Goal: Task Accomplishment & Management: Complete application form

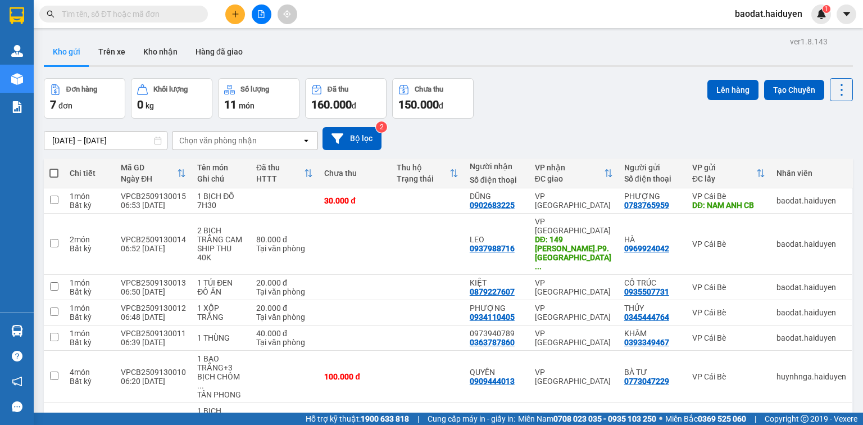
click at [232, 11] on icon "plus" at bounding box center [236, 14] width 8 height 8
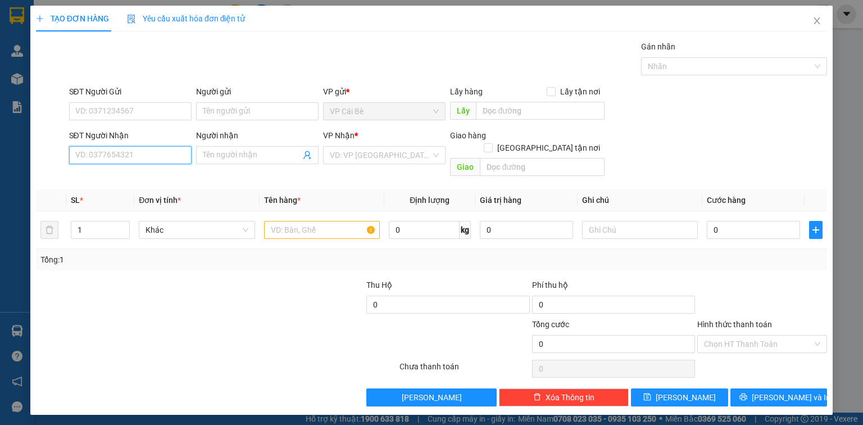
click at [133, 155] on input "SĐT Người Nhận" at bounding box center [130, 155] width 122 height 18
click at [153, 110] on input "SĐT Người Gửi" at bounding box center [130, 111] width 122 height 18
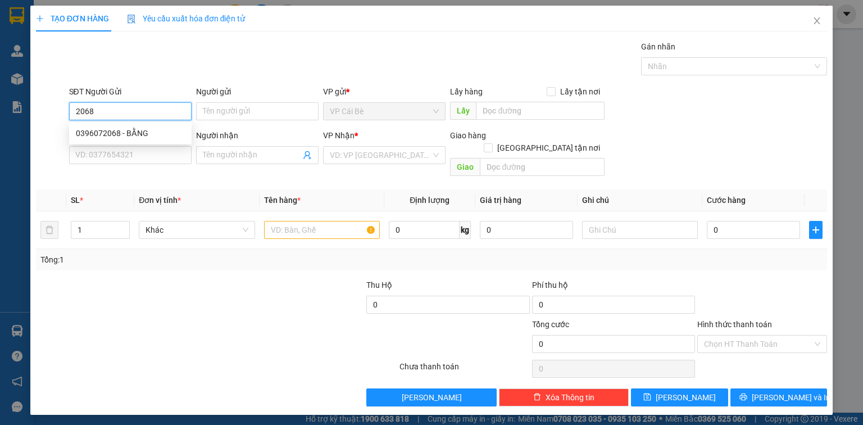
click at [117, 133] on div "0396072068 - BẰNG" at bounding box center [130, 133] width 109 height 12
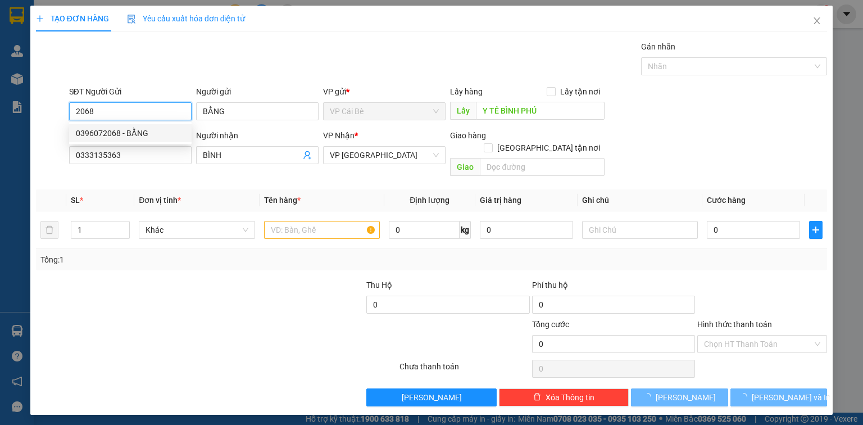
type input "0396072068"
type input "BẰNG"
type input "Y TẾ BÌNH PHÚ"
type input "0333135363"
type input "BÌNH"
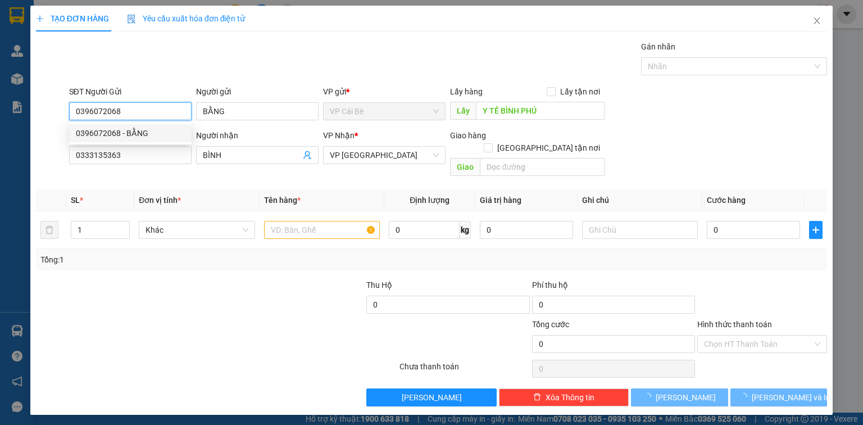
type input "40.000"
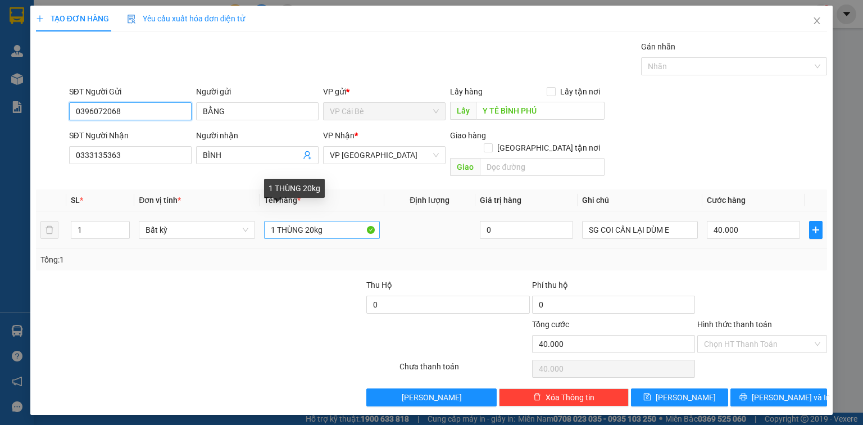
type input "0396072068"
click at [312, 221] on input "1 THÙNG 20kg" at bounding box center [322, 230] width 116 height 18
type input "1 THÙNG 10kg"
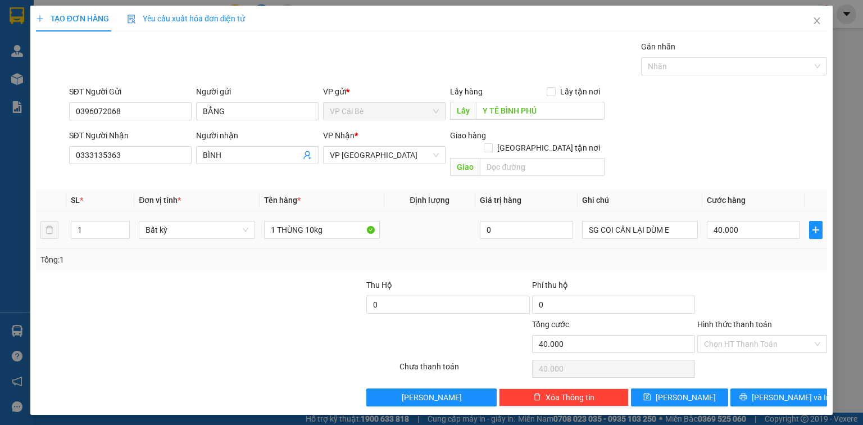
click at [432, 229] on td at bounding box center [429, 230] width 91 height 38
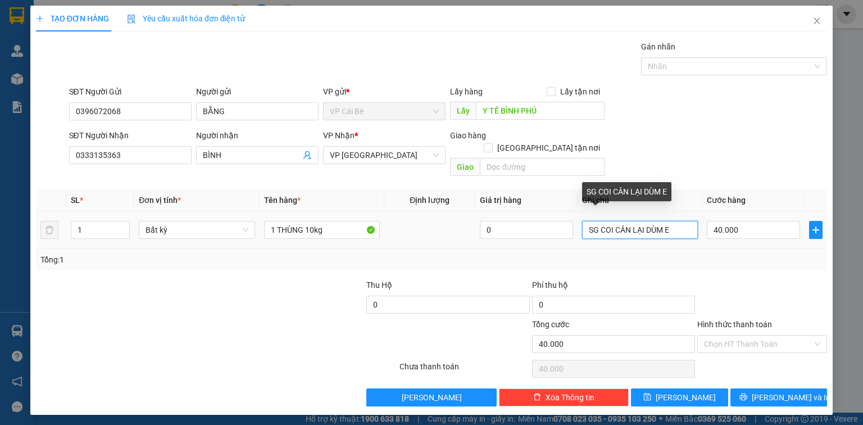
click at [677, 221] on input "SG COI CÂN LẠI DÙM E" at bounding box center [640, 230] width 116 height 18
type input "SG COI CÂN LẠI DÙM E 10h30"
click at [723, 117] on div "SĐT Người Gửi 0396072068 Người gửi BẰNG VP gửi * VP Cái Bè Lấy hàng Lấy tận nơi…" at bounding box center [448, 104] width 763 height 39
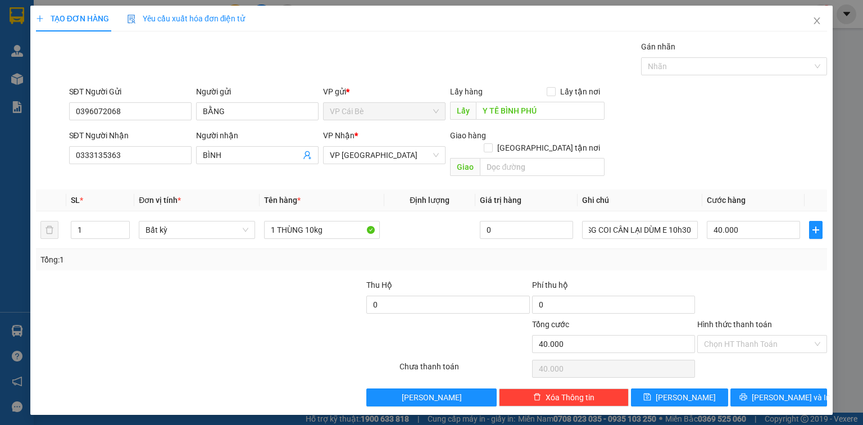
scroll to position [0, 0]
click at [757, 221] on input "40.000" at bounding box center [753, 230] width 93 height 18
type input "0"
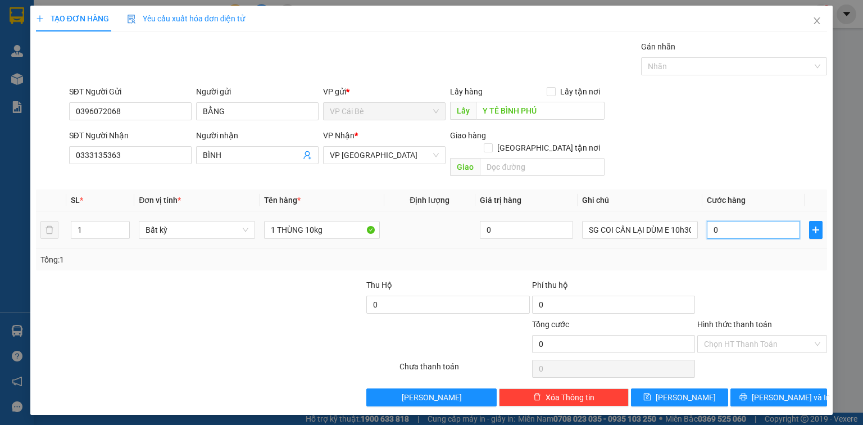
type input "2"
type input "02"
type input "20"
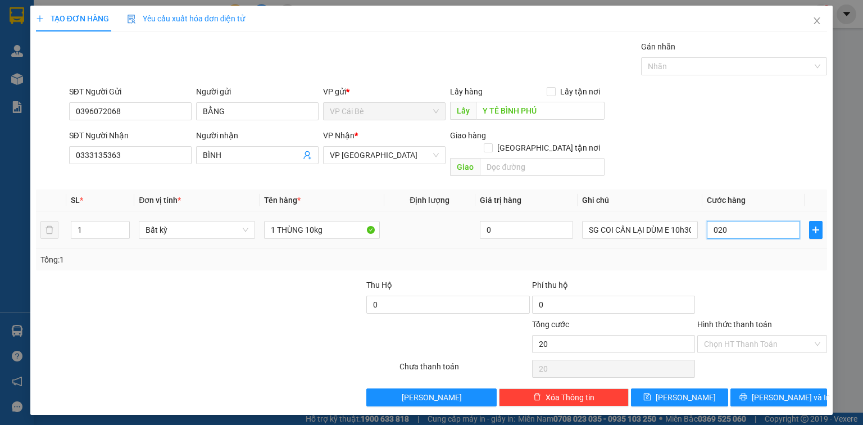
type input "020"
click at [757, 165] on div "SĐT Người Nhận 0333135363 Người nhận BÌNH VP Nhận * VP Sài Gòn Giao hàng Giao t…" at bounding box center [448, 155] width 763 height 52
type input "20.000"
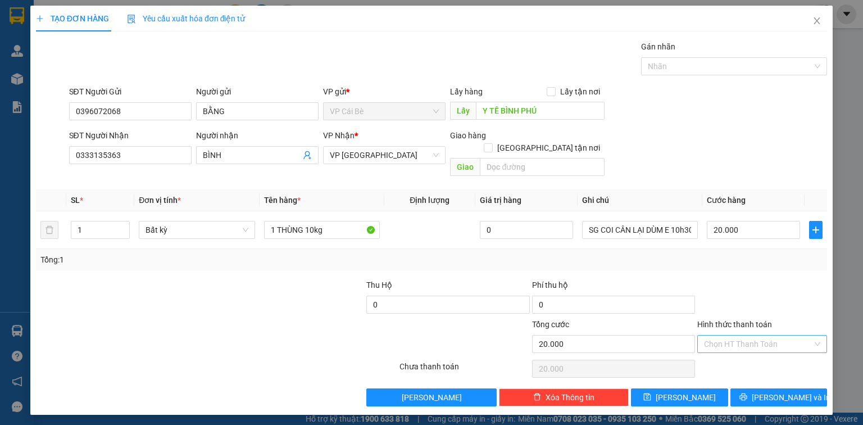
click at [738, 335] on input "Hình thức thanh toán" at bounding box center [758, 343] width 108 height 17
click at [736, 355] on div "Tại văn phòng" at bounding box center [762, 353] width 116 height 12
type input "0"
click at [677, 388] on button "[PERSON_NAME]" at bounding box center [679, 397] width 97 height 18
type input "0"
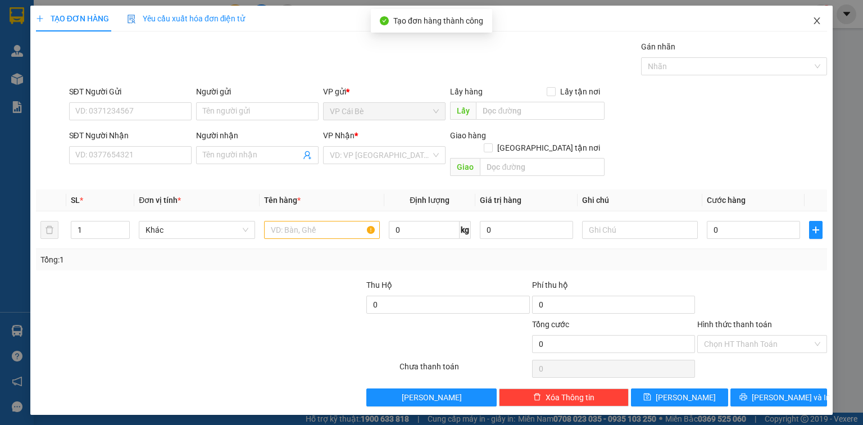
click at [816, 20] on icon "close" at bounding box center [817, 20] width 6 height 7
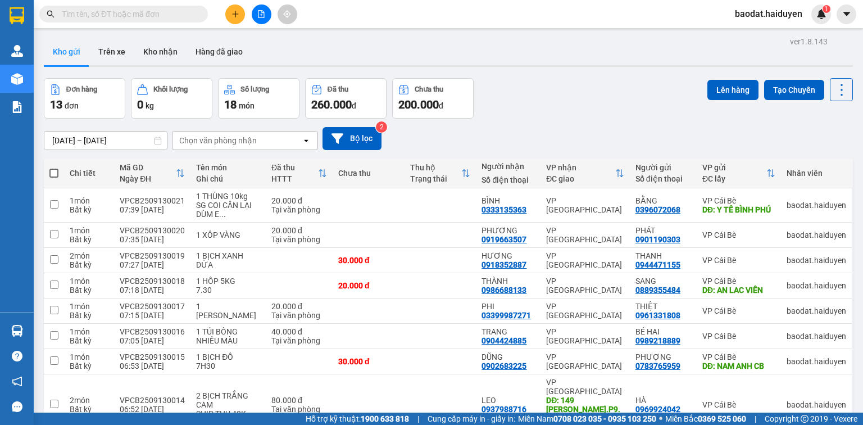
click at [232, 13] on icon "plus" at bounding box center [236, 14] width 8 height 8
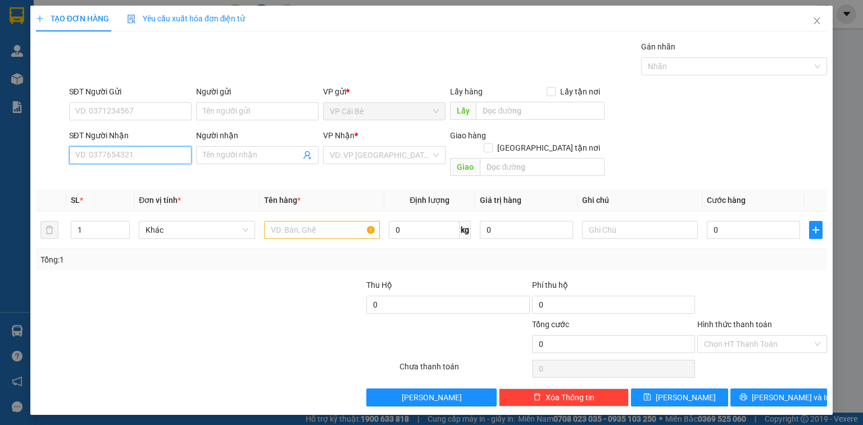
click at [125, 152] on input "SĐT Người Nhận" at bounding box center [130, 155] width 122 height 18
type input "0907543038"
drag, startPoint x: 103, startPoint y: 175, endPoint x: 108, endPoint y: 162, distance: 13.9
click at [104, 175] on div "0907543038 - HẰNG" at bounding box center [130, 177] width 109 height 12
type input "HẰNG"
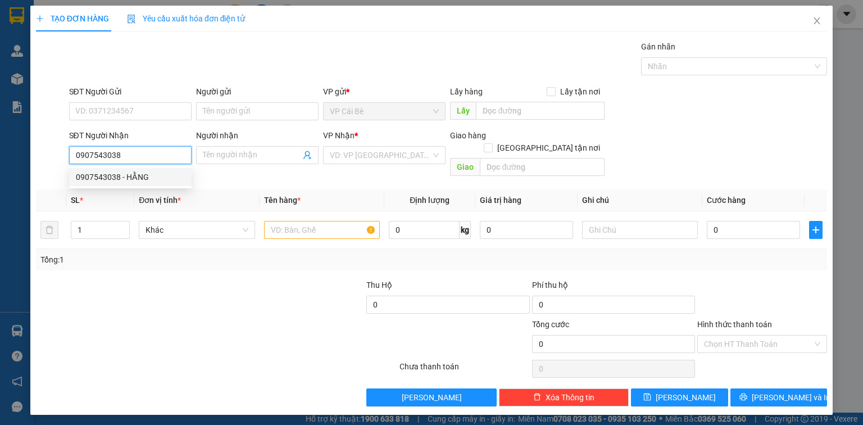
type input "620.000"
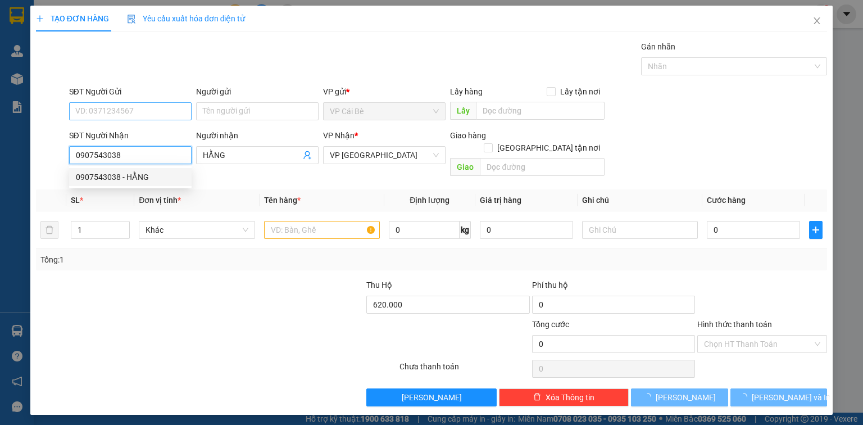
type input "30.000"
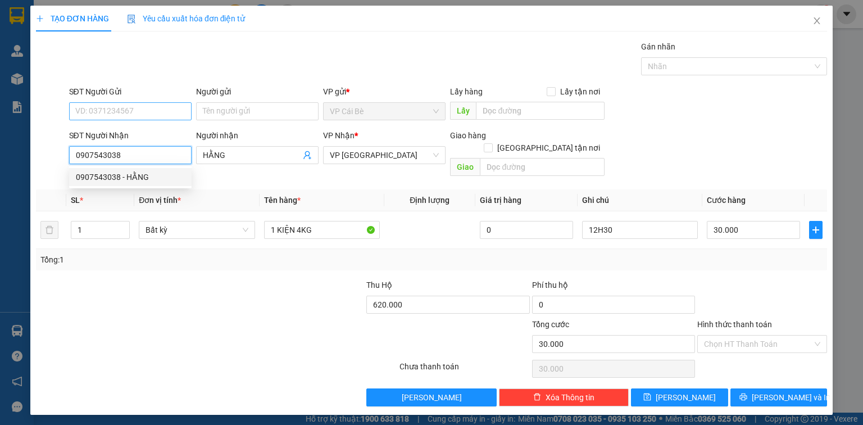
type input "0907543038"
click at [150, 108] on input "SĐT Người Gửi" at bounding box center [130, 111] width 122 height 18
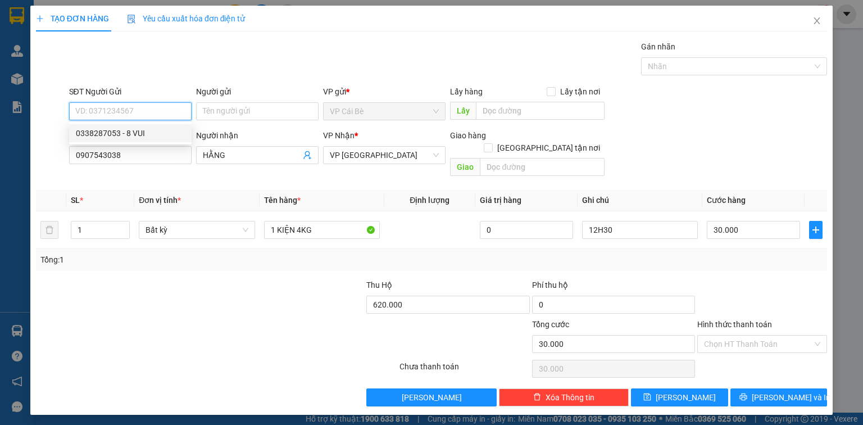
click at [135, 134] on div "0338287053 - 8 VUI" at bounding box center [130, 133] width 109 height 12
type input "0338287053"
type input "8 VUI"
type input "TÁM VUI"
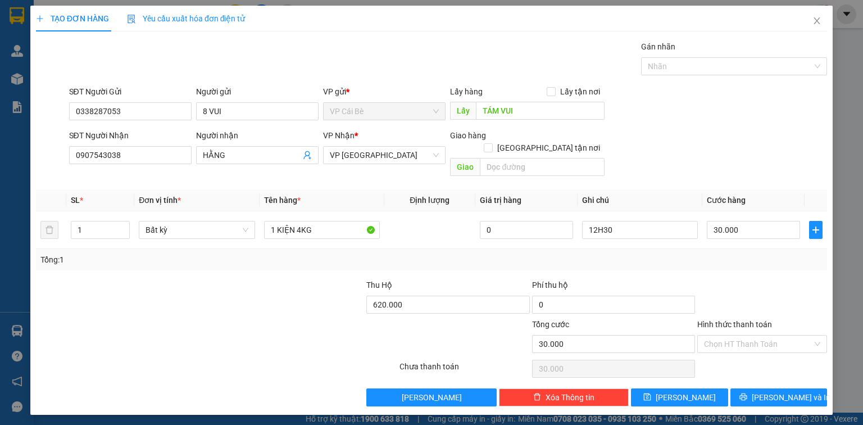
click at [210, 58] on div "Gói vận chuyển * Tiêu chuẩn Gán nhãn Nhãn" at bounding box center [448, 59] width 763 height 39
click at [301, 221] on input "1 KIỆN 4KG" at bounding box center [322, 230] width 116 height 18
type input "1 KIỆN 2KG"
click at [446, 231] on td at bounding box center [429, 230] width 91 height 38
type input "260.000"
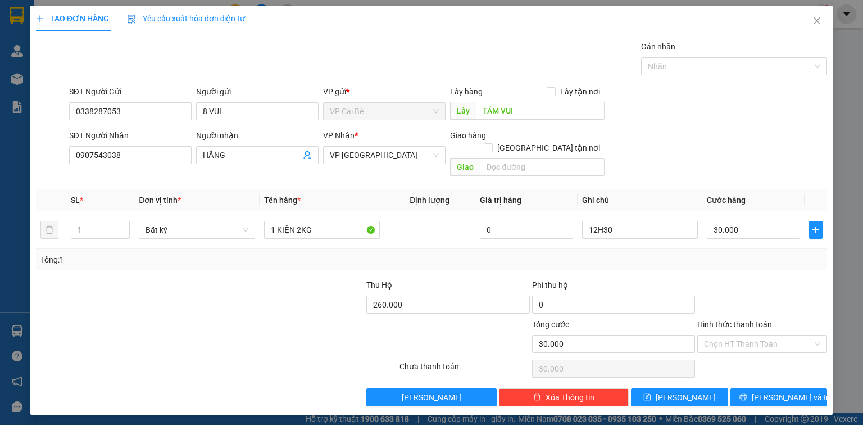
click at [411, 256] on div "Tổng: 1" at bounding box center [431, 259] width 791 height 21
click at [597, 221] on input "12H30" at bounding box center [640, 230] width 116 height 18
type input "8H30"
click at [654, 162] on div "SĐT Người Nhận 0907543038 Người nhận HẰNG VP Nhận * VP Sài Gòn Giao hàng Giao t…" at bounding box center [448, 155] width 763 height 52
click at [705, 264] on div "Transit Pickup Surcharge Ids Transit Deliver Surcharge Ids Transit Deliver Surc…" at bounding box center [431, 223] width 791 height 366
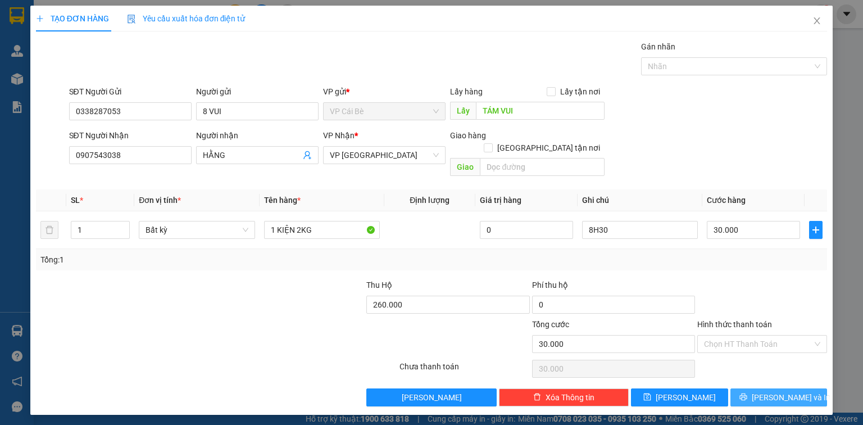
click at [771, 391] on span "[PERSON_NAME] và In" at bounding box center [791, 397] width 79 height 12
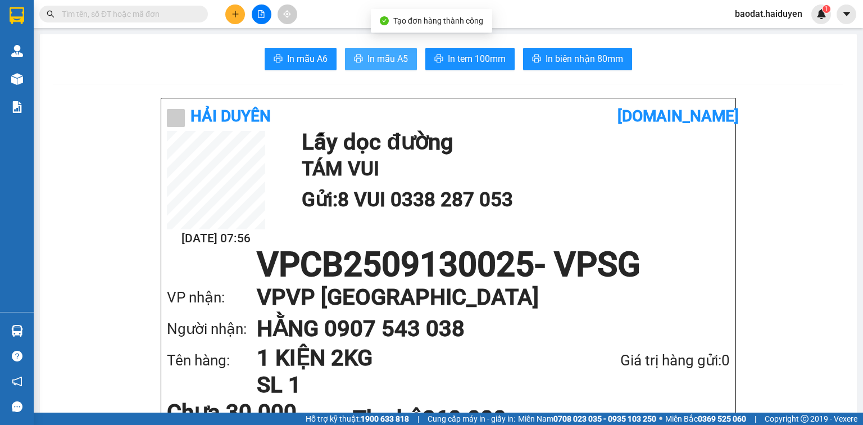
click at [382, 55] on span "In mẫu A5" at bounding box center [387, 59] width 40 height 14
click at [132, 16] on input "text" at bounding box center [128, 14] width 133 height 12
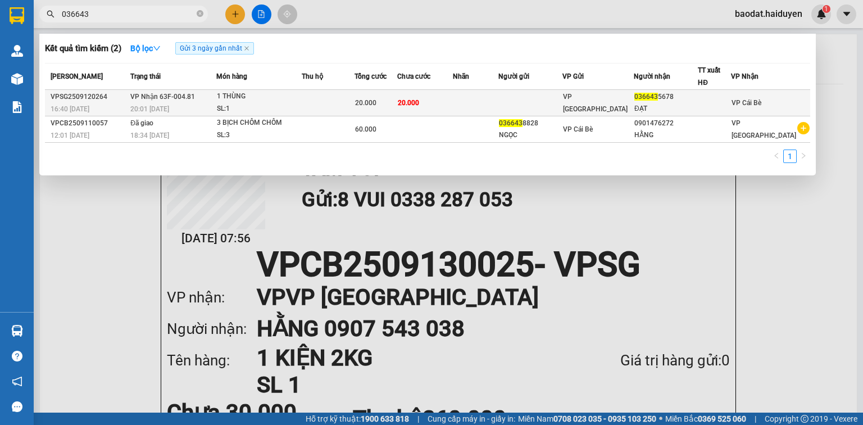
type input "036643"
click at [297, 99] on div "1 THÙNG" at bounding box center [259, 96] width 84 height 12
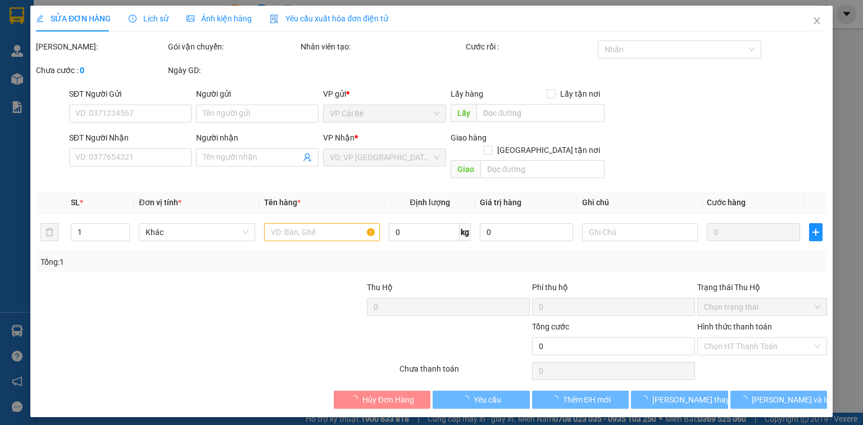
type input "0366435678"
type input "ĐẠT"
type input "20.000"
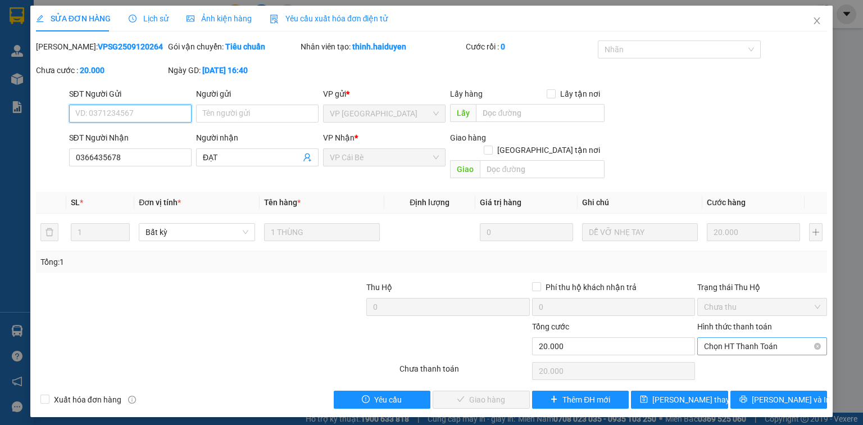
click at [757, 338] on span "Chọn HT Thanh Toán" at bounding box center [762, 346] width 116 height 17
click at [746, 346] on div "Total Paid Fee 0 Total UnPaid Fee 20.000 Cash Collection Total Fee Mã ĐH: VPSG2…" at bounding box center [431, 224] width 791 height 368
click at [732, 343] on div "Hình thức thanh toán Chọn HT Thanh Toán" at bounding box center [762, 339] width 130 height 39
click at [731, 342] on div "Chọn HT Thanh Toán" at bounding box center [762, 346] width 130 height 18
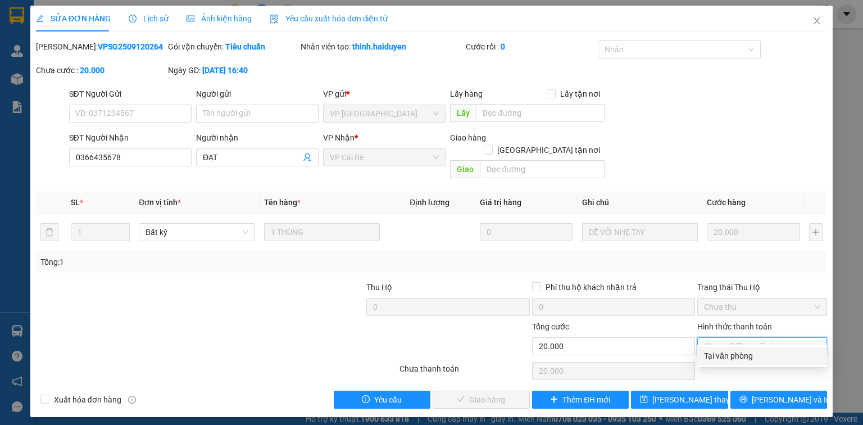
click at [732, 357] on div "Tại văn phòng" at bounding box center [762, 356] width 116 height 12
type input "0"
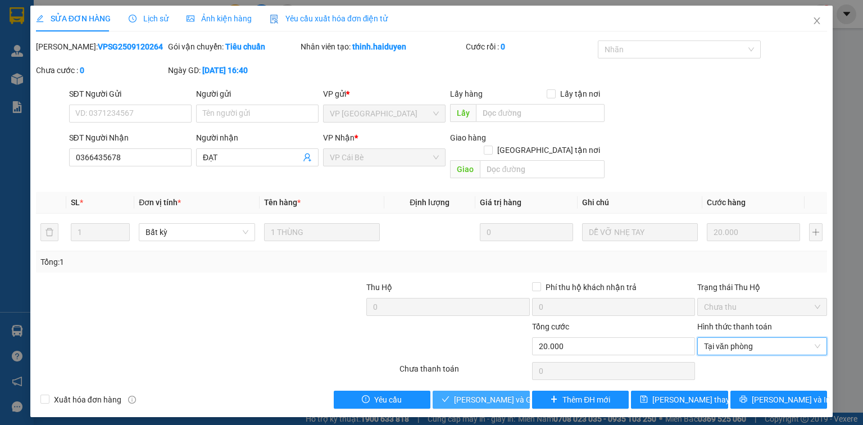
click at [466, 393] on span "Lưu và Giao hàng" at bounding box center [508, 399] width 108 height 12
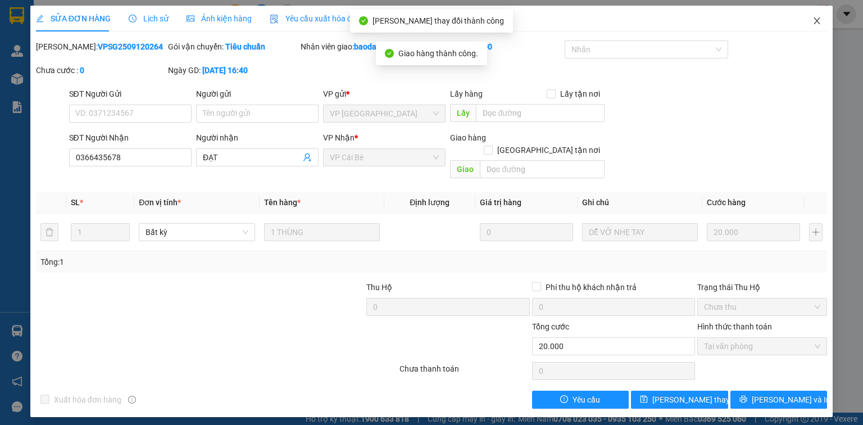
click at [815, 22] on icon "close" at bounding box center [817, 20] width 9 height 9
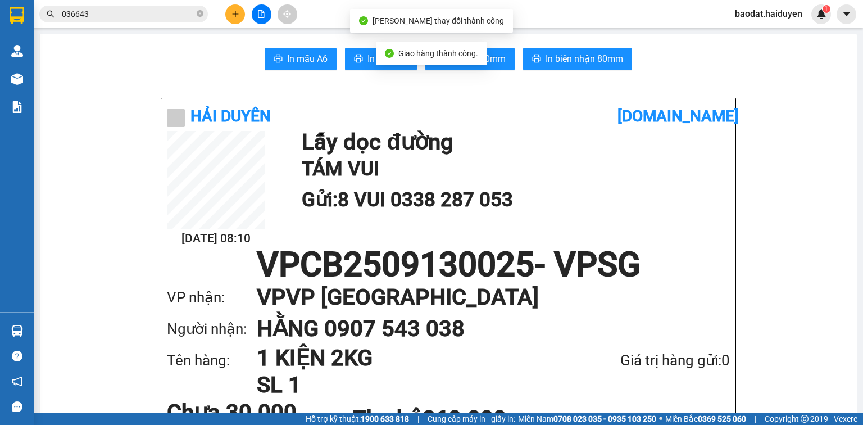
click at [124, 13] on input "036643" at bounding box center [128, 14] width 133 height 12
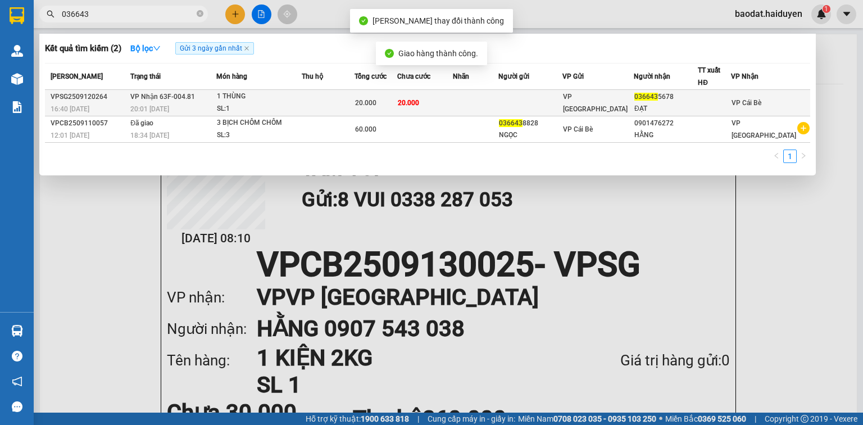
click at [216, 101] on td "VP Nhận 63F-004.81 20:01 - 12/09" at bounding box center [172, 103] width 89 height 26
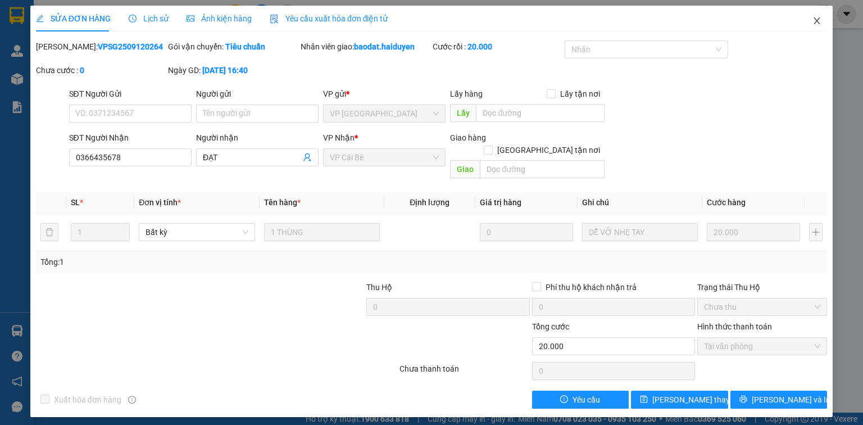
click at [819, 17] on icon "close" at bounding box center [817, 20] width 9 height 9
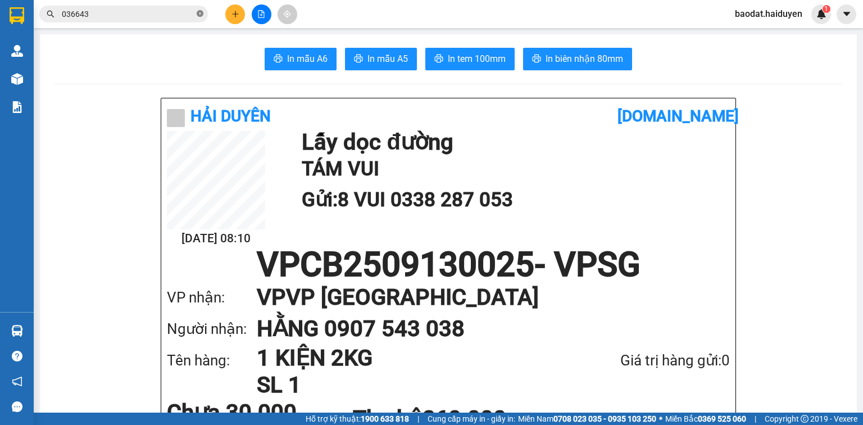
click at [198, 13] on icon "close-circle" at bounding box center [200, 13] width 7 height 7
click at [233, 16] on icon "plus" at bounding box center [236, 14] width 8 height 8
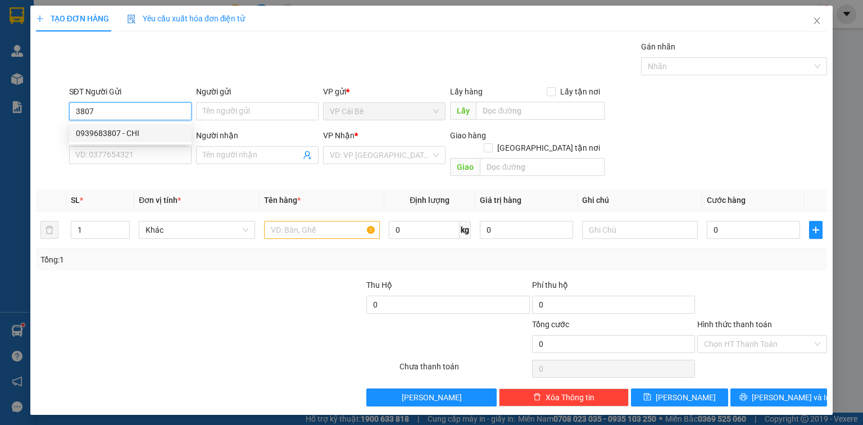
click at [120, 130] on div "0939683807 - CHI" at bounding box center [130, 133] width 109 height 12
type input "0939683807"
type input "CHI"
type input "LX KIM CHI"
type input "0909511032"
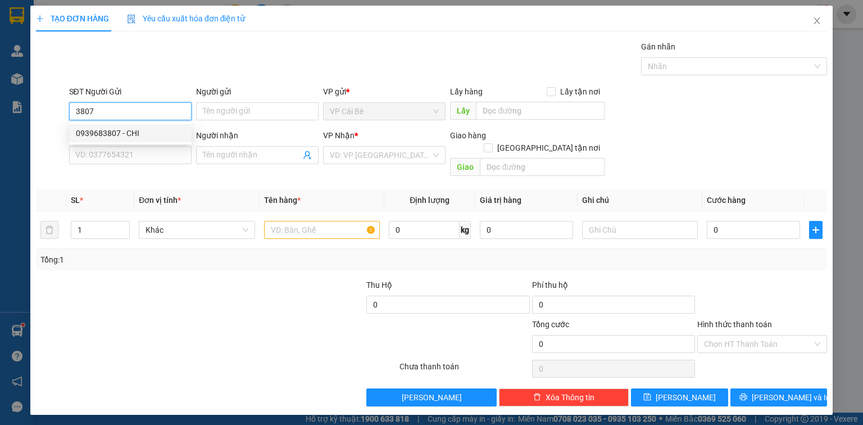
type input "TÂN"
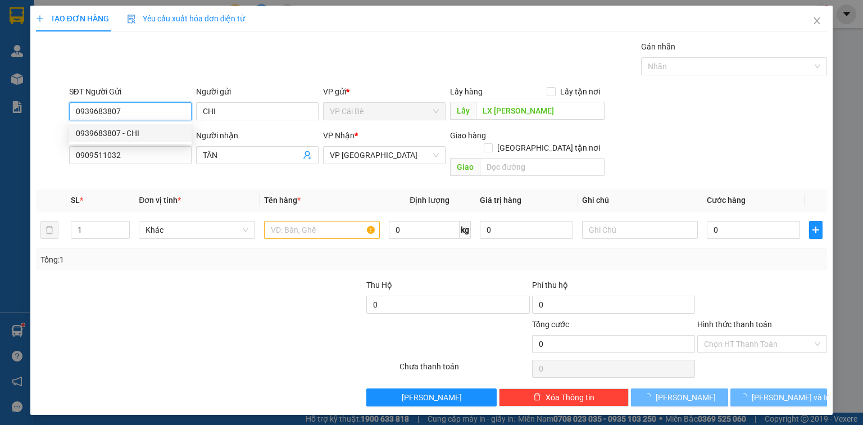
type input "20.000"
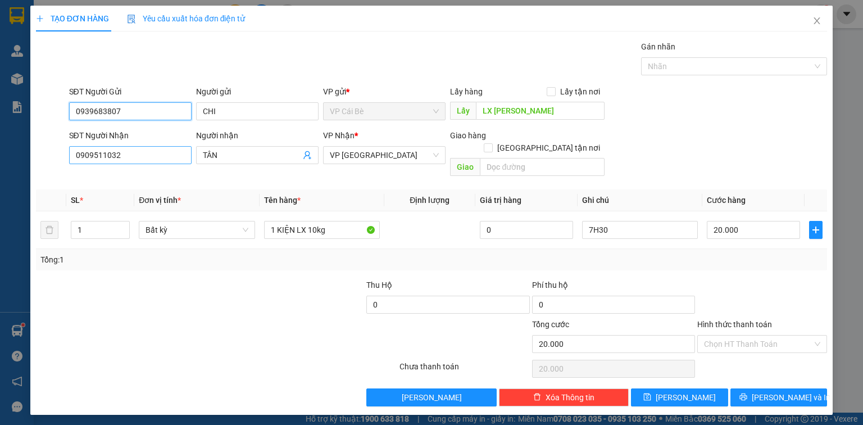
type input "0939683807"
drag, startPoint x: 137, startPoint y: 154, endPoint x: 0, endPoint y: 160, distance: 137.2
click at [0, 160] on div "TẠO ĐƠN HÀNG Yêu cầu xuất hóa đơn điện tử Transit Pickup Surcharge Ids Transit …" at bounding box center [431, 212] width 863 height 425
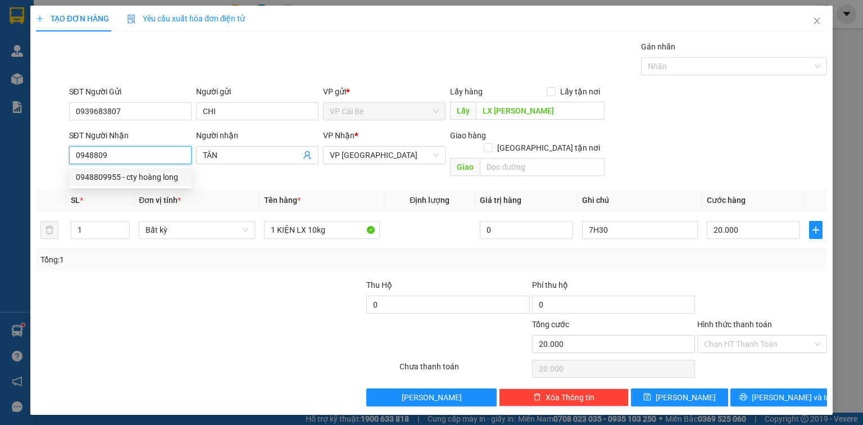
click at [151, 179] on div "0948809955 - cty hoàng long" at bounding box center [130, 177] width 109 height 12
type input "0948809955"
type input "cty hoàng long"
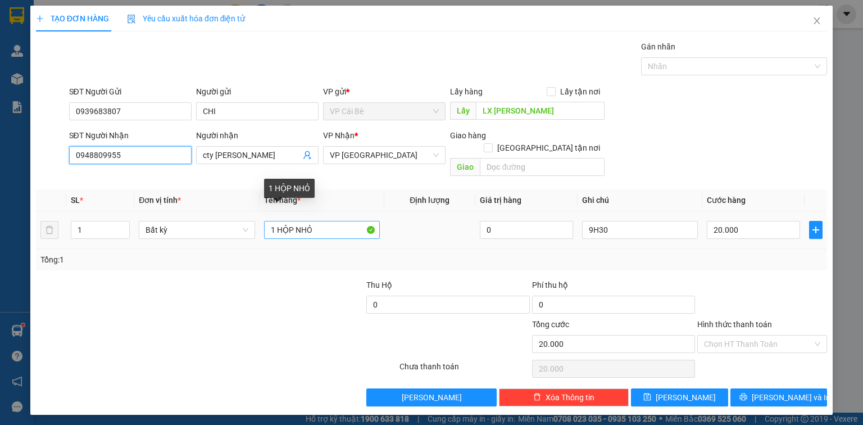
type input "0948809955"
drag, startPoint x: 318, startPoint y: 217, endPoint x: 278, endPoint y: 230, distance: 42.5
click at [278, 230] on td "1 HỘP NHỎ" at bounding box center [322, 230] width 125 height 38
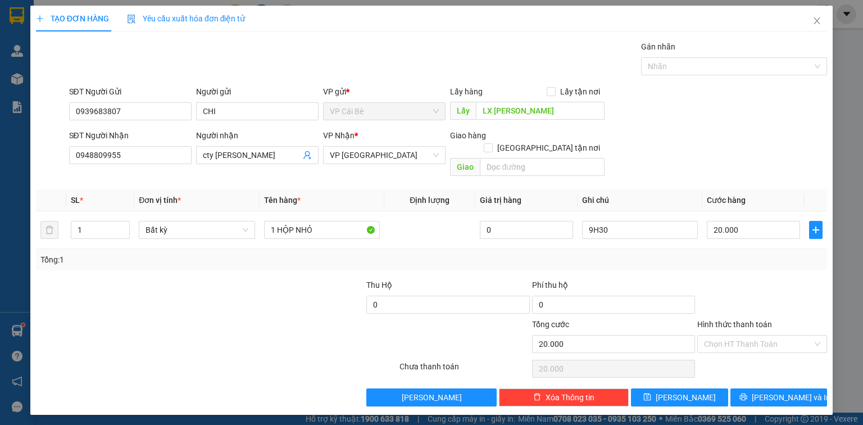
click at [438, 260] on div "Transit Pickup Surcharge Ids Transit Deliver Surcharge Ids Transit Deliver Surc…" at bounding box center [431, 223] width 791 height 366
click at [670, 253] on div "Tổng: 1" at bounding box center [431, 259] width 791 height 21
click at [692, 388] on button "[PERSON_NAME]" at bounding box center [679, 397] width 97 height 18
type input "0"
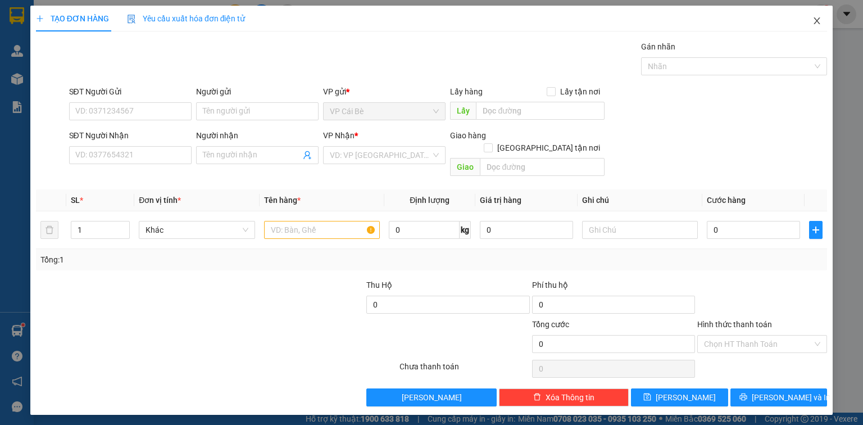
click at [829, 16] on span "Close" at bounding box center [816, 21] width 31 height 31
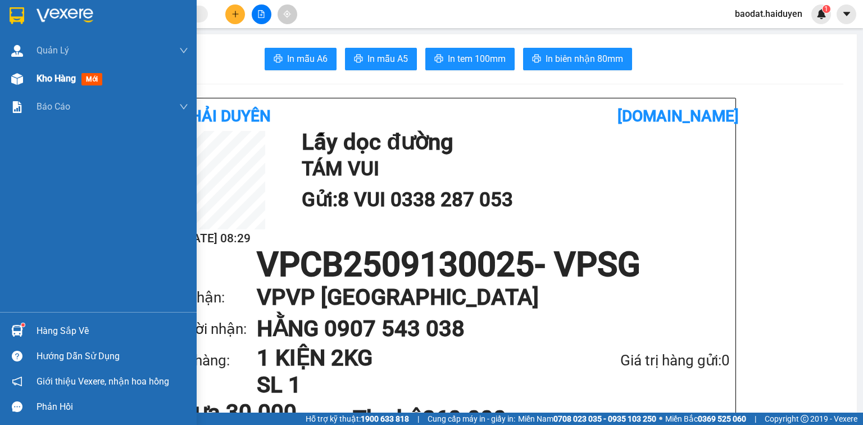
click at [63, 80] on span "Kho hàng" at bounding box center [56, 78] width 39 height 11
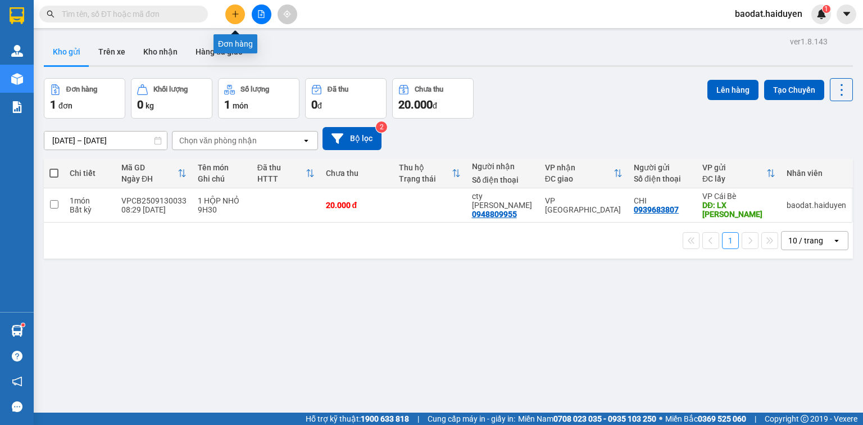
click at [236, 13] on icon "plus" at bounding box center [236, 14] width 8 height 8
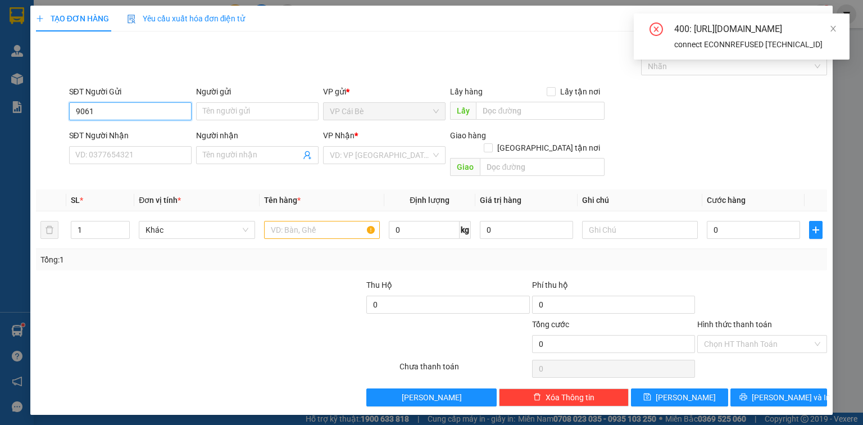
click at [126, 111] on input "9061" at bounding box center [130, 111] width 122 height 18
type input "9061"
click at [835, 30] on icon "close" at bounding box center [833, 29] width 8 height 8
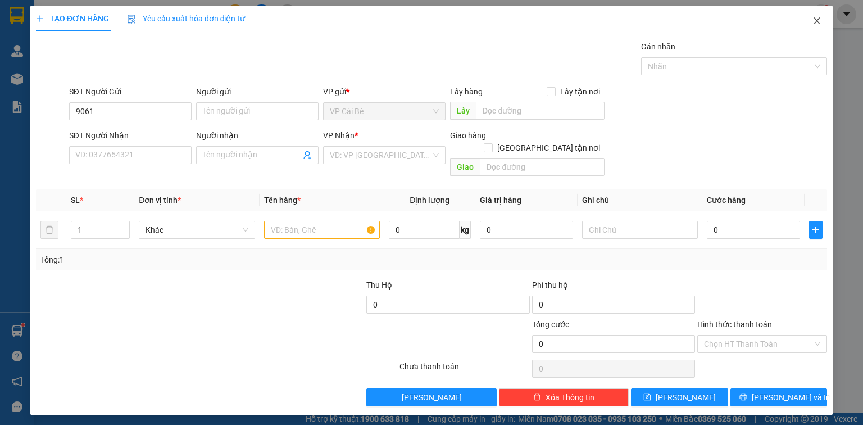
click at [813, 19] on icon "close" at bounding box center [817, 20] width 9 height 9
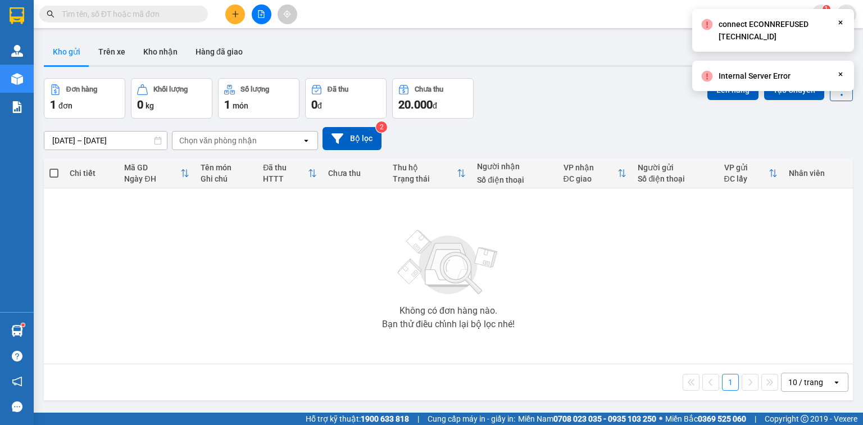
click at [233, 15] on icon "plus" at bounding box center [236, 14] width 8 height 8
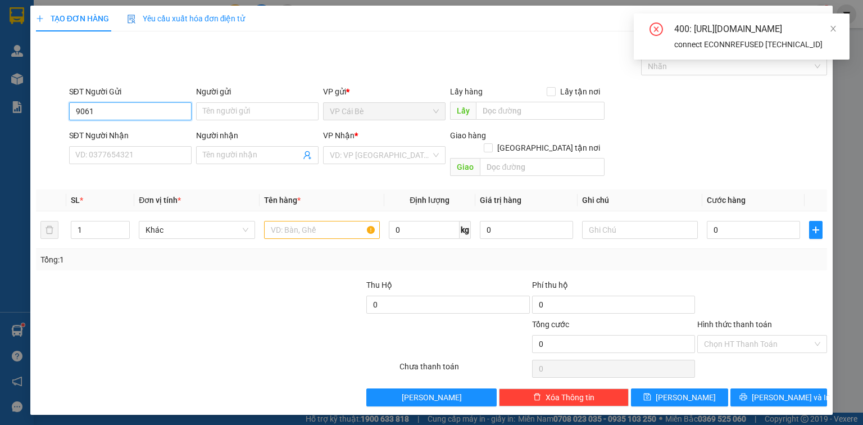
type input "9061"
click at [837, 29] on div "400: https://gms-api.vexere.com/order/autocomplete?where%5Bfield%5D=sender_phon…" at bounding box center [742, 36] width 216 height 46
click at [832, 26] on icon "close" at bounding box center [833, 29] width 6 height 6
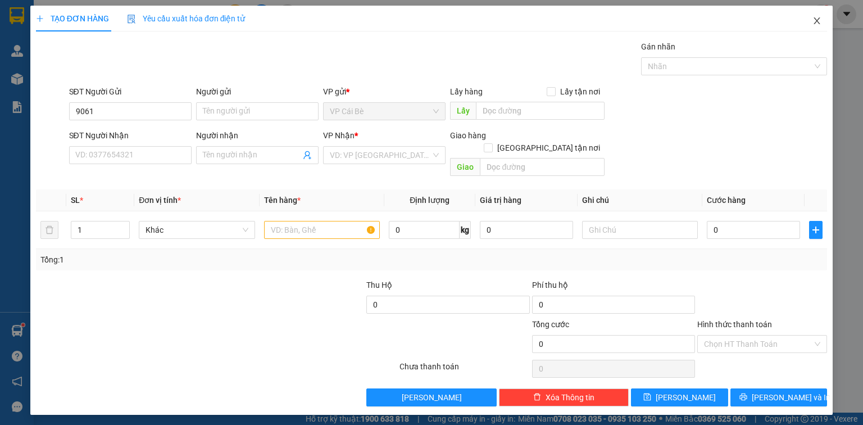
click at [816, 26] on span "Close" at bounding box center [816, 21] width 31 height 31
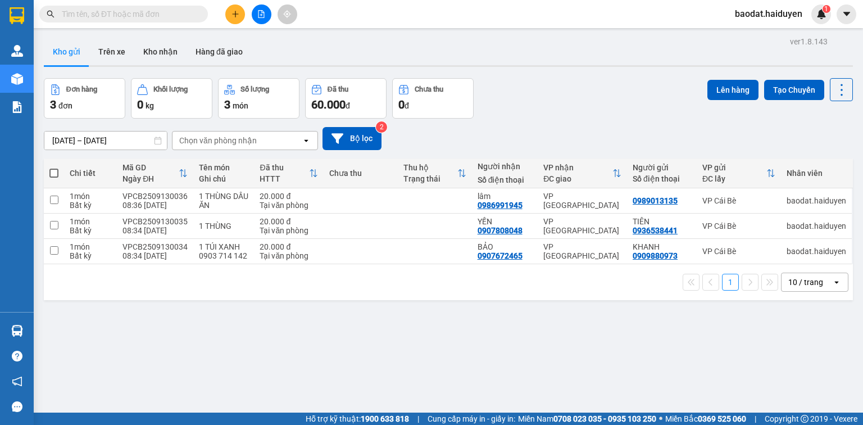
click at [232, 11] on icon "plus" at bounding box center [236, 14] width 8 height 8
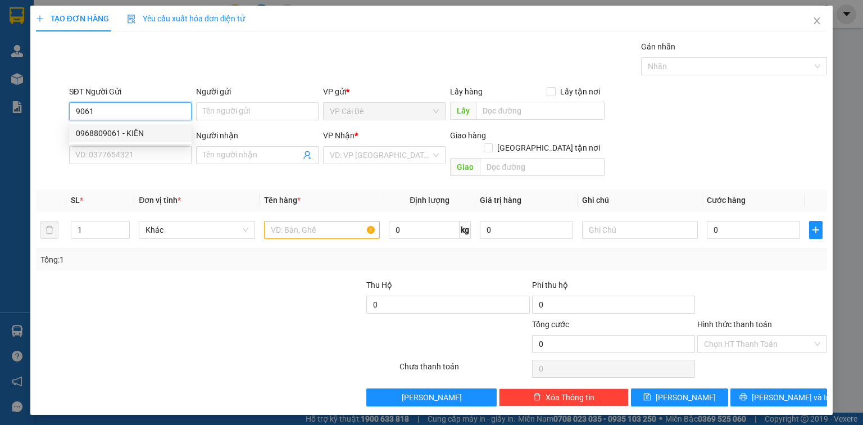
click at [133, 129] on div "0968809061 - KIÊN" at bounding box center [130, 133] width 109 height 12
type input "0968809061"
type input "KIÊN"
type input "BOT 23"
type input "0987373007"
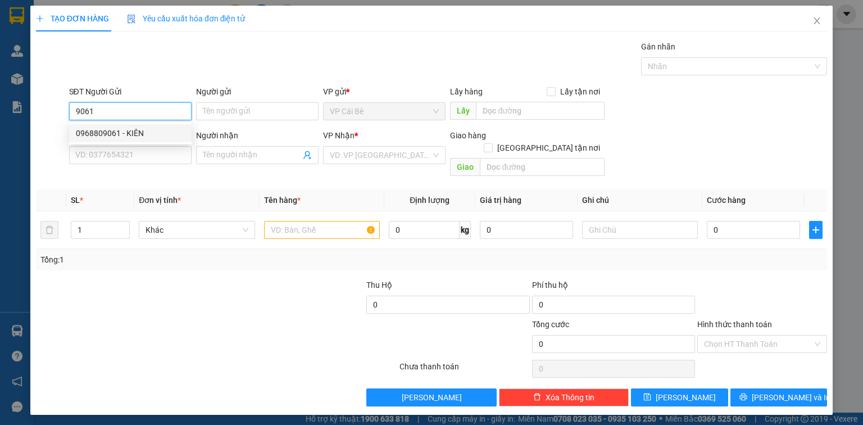
type input "trâm"
type input "40.000"
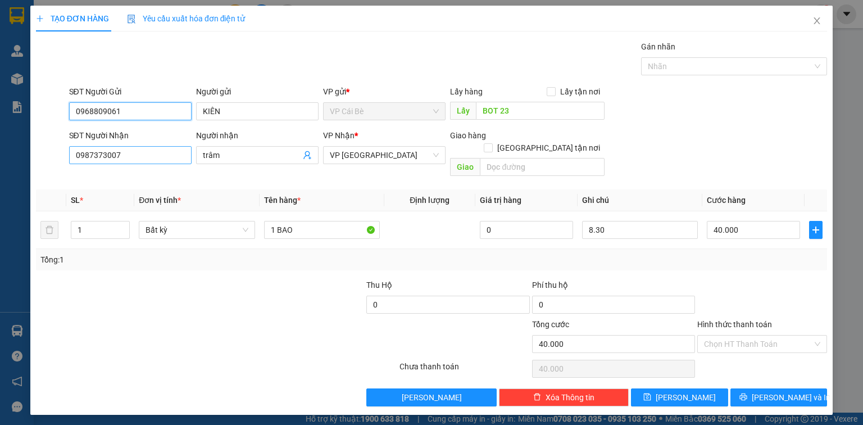
type input "0968809061"
drag, startPoint x: 101, startPoint y: 155, endPoint x: 0, endPoint y: 156, distance: 100.6
click at [0, 156] on div "TẠO ĐƠN HÀNG Yêu cầu xuất hóa đơn điện tử Transit Pickup Surcharge Ids Transit …" at bounding box center [431, 212] width 863 height 425
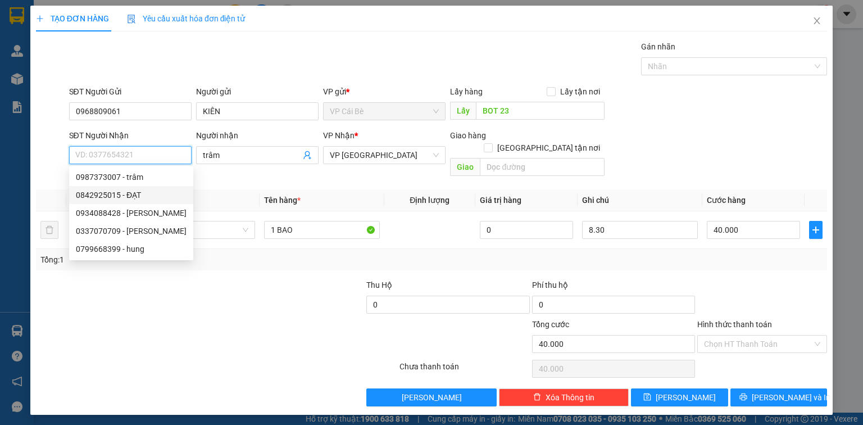
drag, startPoint x: 157, startPoint y: 191, endPoint x: 150, endPoint y: 191, distance: 6.7
click at [156, 191] on div "0842925015 - ĐẠT" at bounding box center [131, 195] width 111 height 12
type input "0842925015"
type input "ĐẠT"
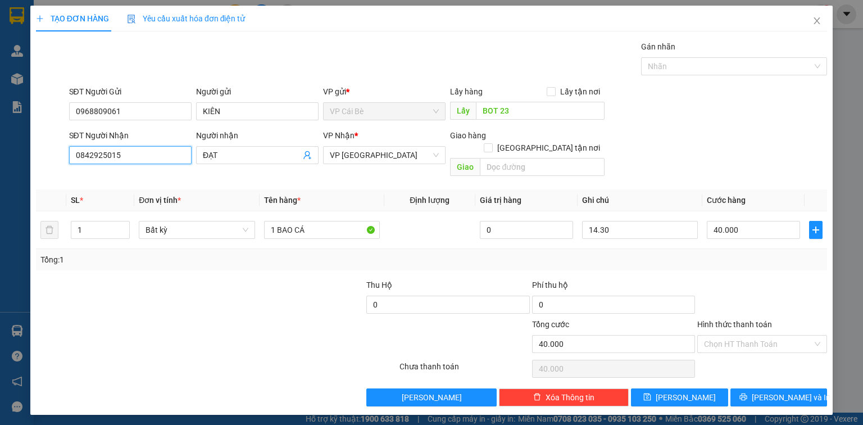
type input "0842925015"
click at [822, 16] on span "Close" at bounding box center [816, 21] width 31 height 31
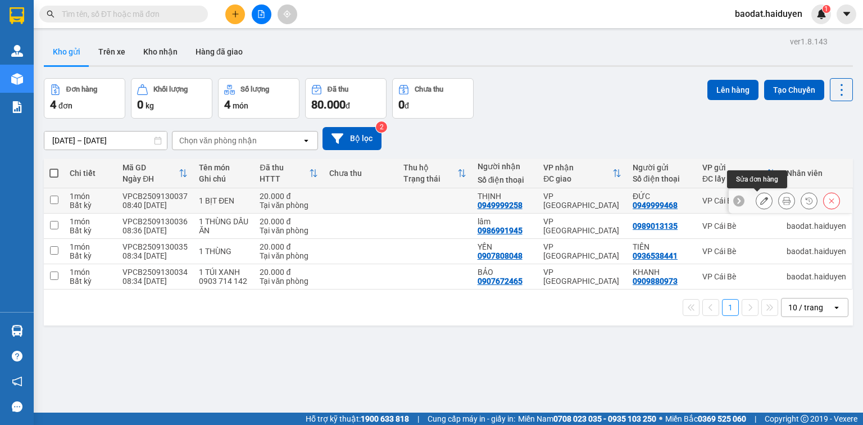
click at [783, 201] on icon at bounding box center [787, 201] width 8 height 8
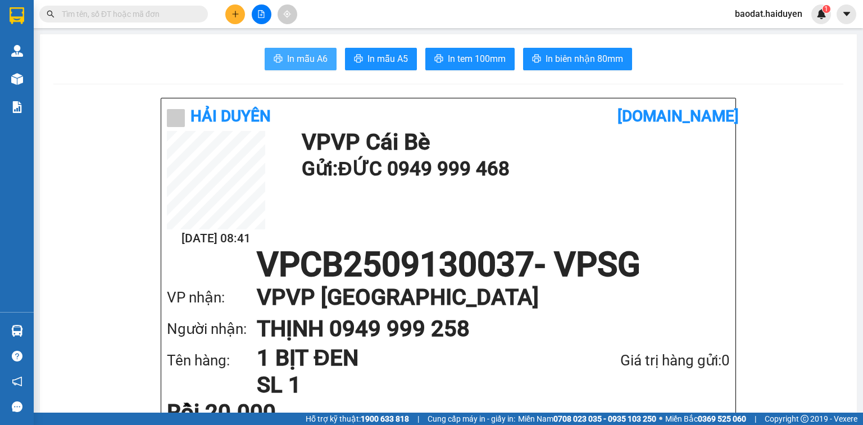
click at [308, 56] on span "In mẫu A6" at bounding box center [307, 59] width 40 height 14
drag, startPoint x: 396, startPoint y: 124, endPoint x: 180, endPoint y: 117, distance: 215.9
click at [396, 124] on div "Hải Duyên" at bounding box center [392, 116] width 451 height 25
click at [229, 18] on button at bounding box center [235, 14] width 20 height 20
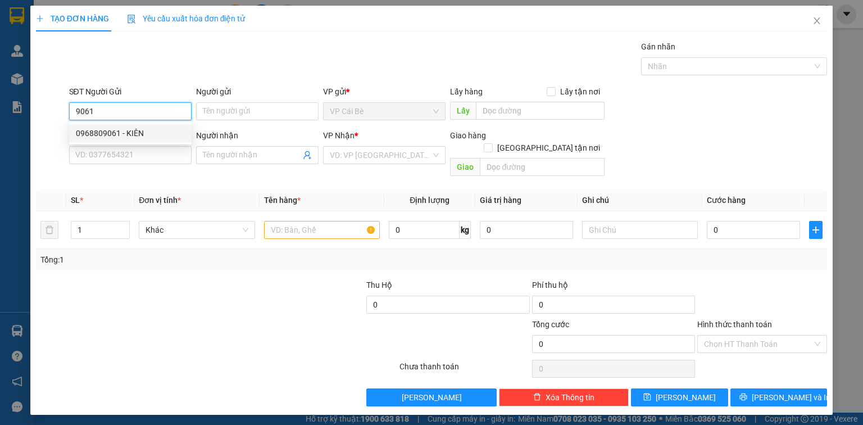
click at [112, 131] on div "0968809061 - KIÊN" at bounding box center [130, 133] width 109 height 12
type input "0968809061"
type input "KIÊN"
type input "BOT 23"
type input "0987373007"
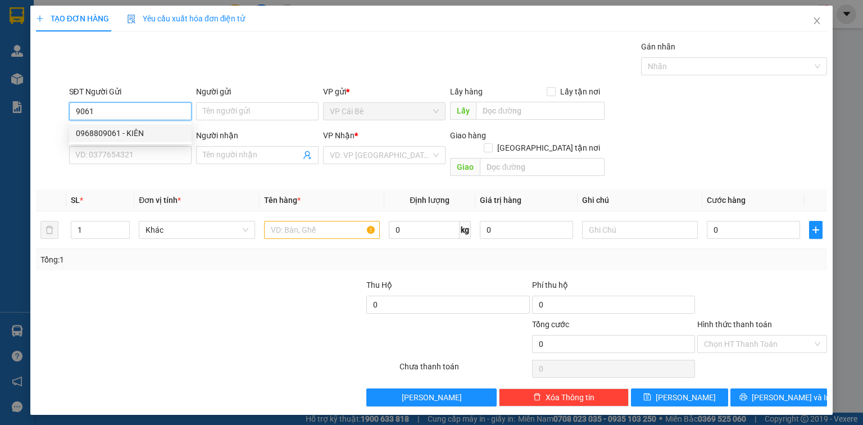
type input "trâm"
type input "40.000"
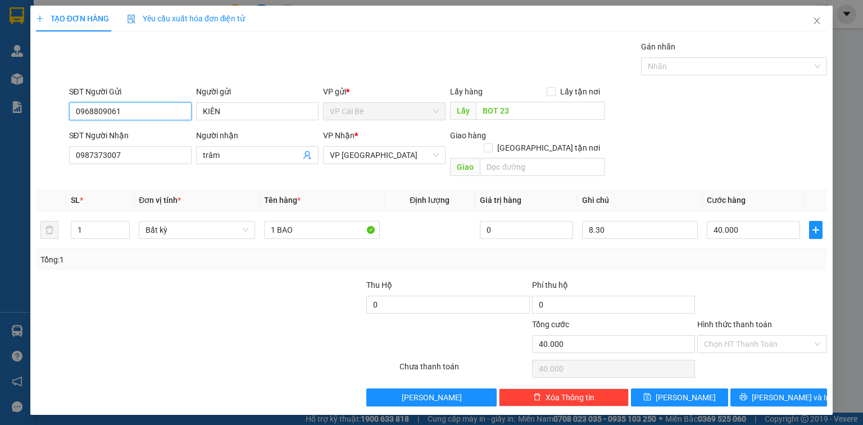
type input "0968809061"
click at [0, 170] on div "TẠO ĐƠN HÀNG Yêu cầu xuất hóa đơn điện tử Transit Pickup Surcharge Ids Transit …" at bounding box center [431, 212] width 863 height 425
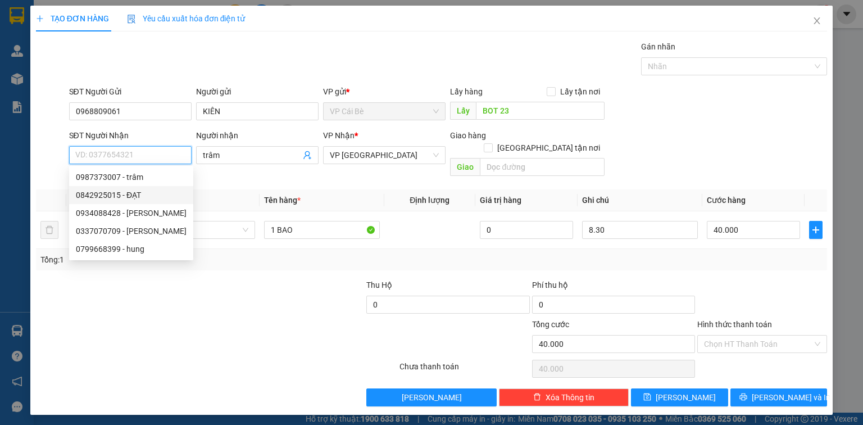
click at [144, 196] on div "0842925015 - ĐẠT" at bounding box center [131, 195] width 111 height 12
type input "0842925015"
type input "ĐẠT"
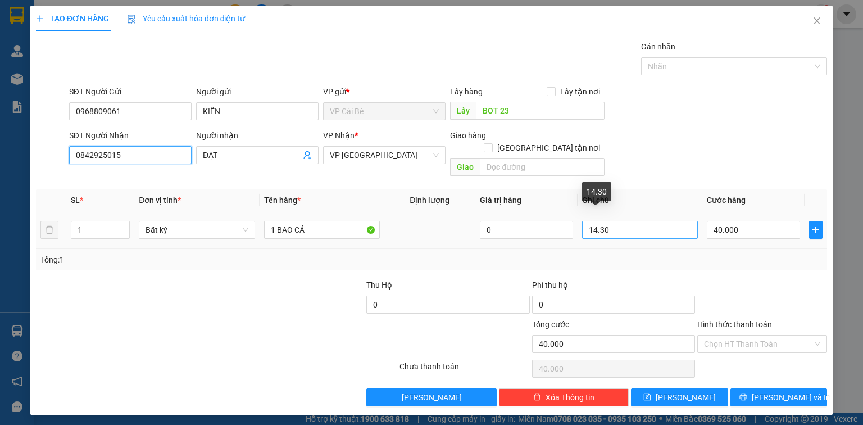
type input "0842925015"
click at [597, 221] on input "14.30" at bounding box center [640, 230] width 116 height 18
type input "9.30"
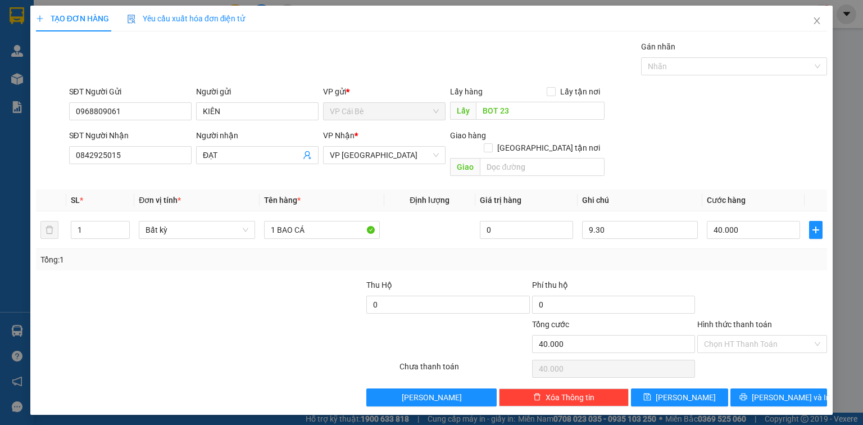
click at [667, 147] on div "SĐT Người Nhận 0842925015 Người nhận ĐẠT VP Nhận * VP Sài Gòn Giao hàng Giao tậ…" at bounding box center [448, 155] width 763 height 52
click at [679, 391] on span "[PERSON_NAME]" at bounding box center [686, 397] width 60 height 12
type input "0"
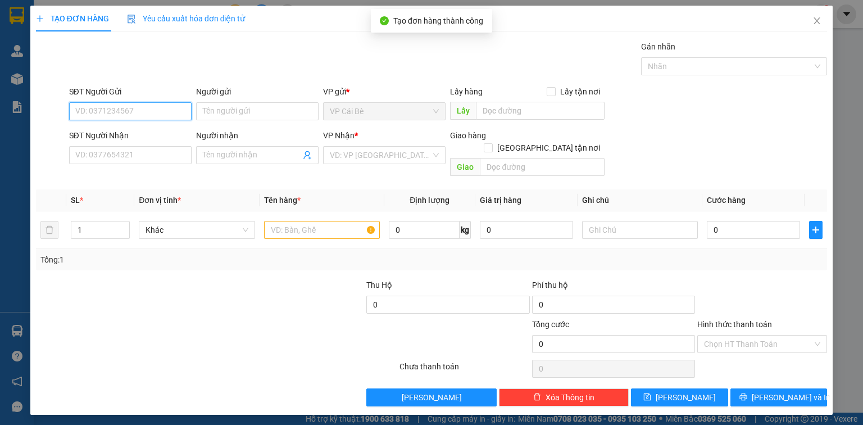
click at [137, 110] on input "SĐT Người Gửi" at bounding box center [130, 111] width 122 height 18
click at [114, 135] on div "0968809061 - KIÊN" at bounding box center [130, 133] width 109 height 12
type input "0968809061"
type input "KIÊN"
type input "BOT 23"
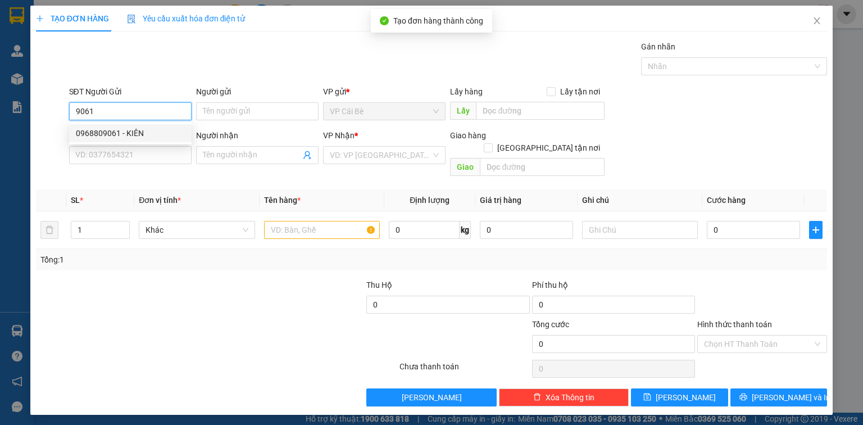
type input "0987373007"
type input "trâm"
type input "40.000"
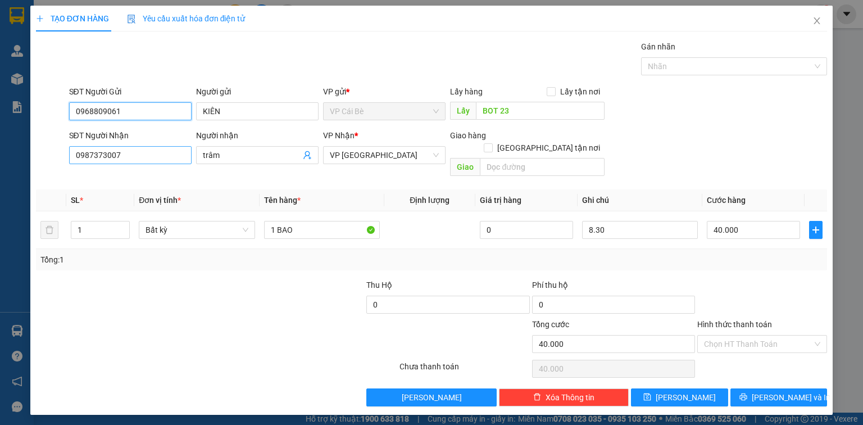
type input "0968809061"
drag, startPoint x: 137, startPoint y: 152, endPoint x: 10, endPoint y: 171, distance: 128.9
click at [16, 170] on div "TẠO ĐƠN HÀNG Yêu cầu xuất hóa đơn điện tử Transit Pickup Surcharge Ids Transit …" at bounding box center [431, 212] width 863 height 425
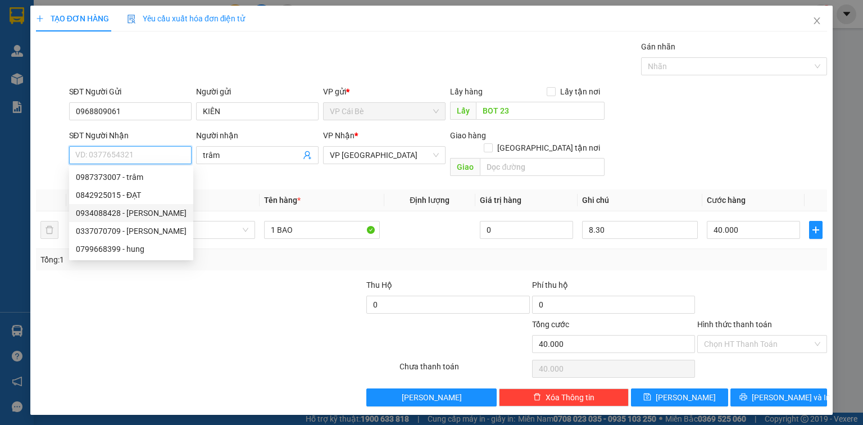
click at [122, 217] on div "0934088428 - TRINH" at bounding box center [131, 213] width 111 height 12
type input "0934088428"
type input "TRINH"
type input "80.000"
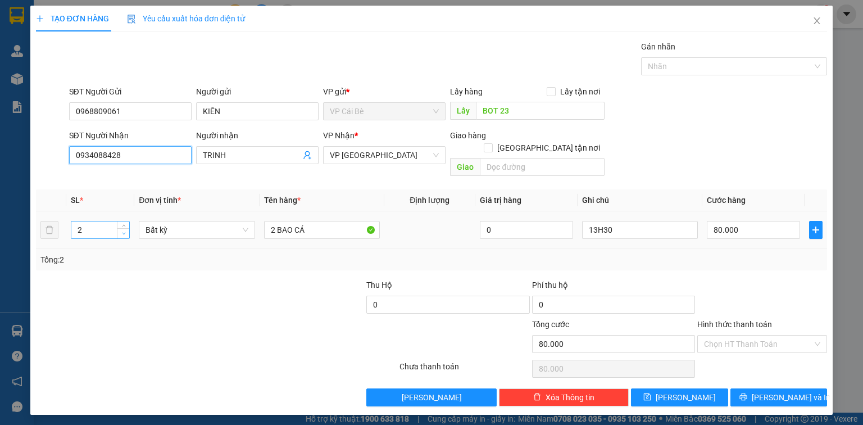
type input "0934088428"
click at [120, 230] on span "down" at bounding box center [123, 233] width 7 height 7
type input "1"
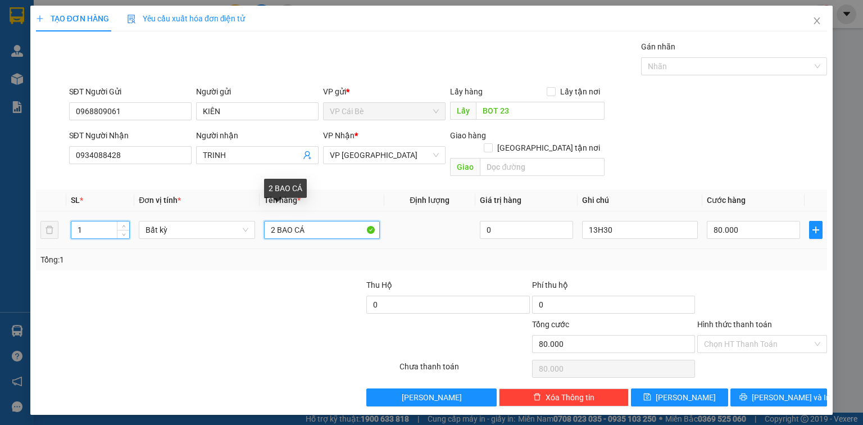
click at [276, 221] on input "2 BAO CÁ" at bounding box center [322, 230] width 116 height 18
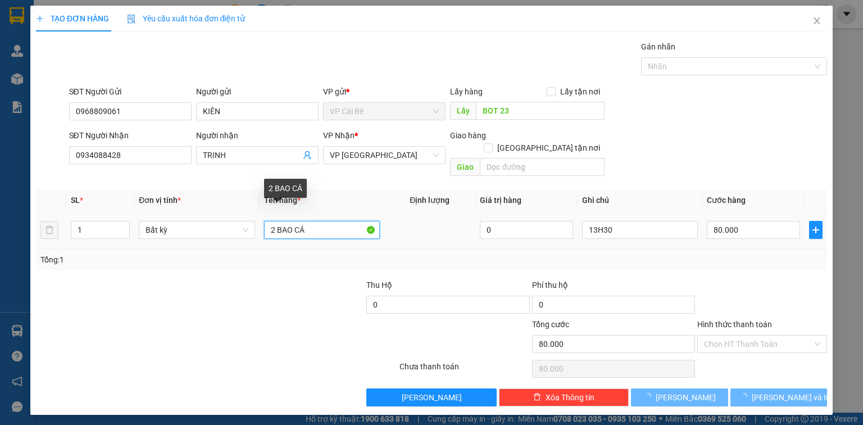
type input "0"
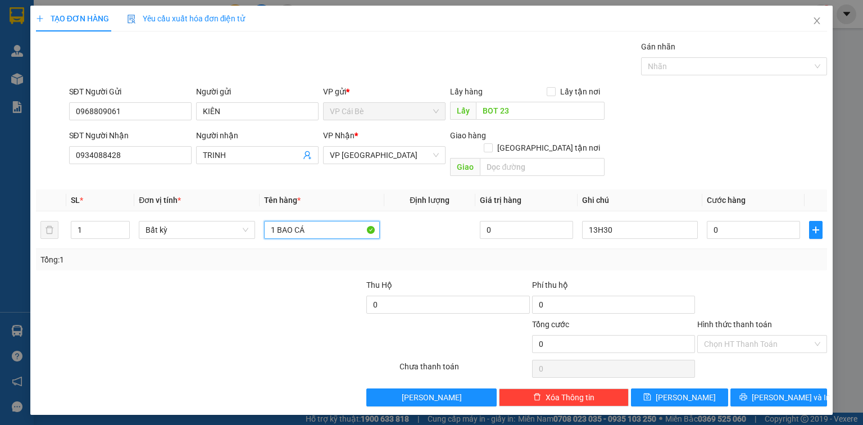
type input "1 BAO CÁ"
click at [434, 253] on div "Tổng: 1" at bounding box center [431, 259] width 782 height 12
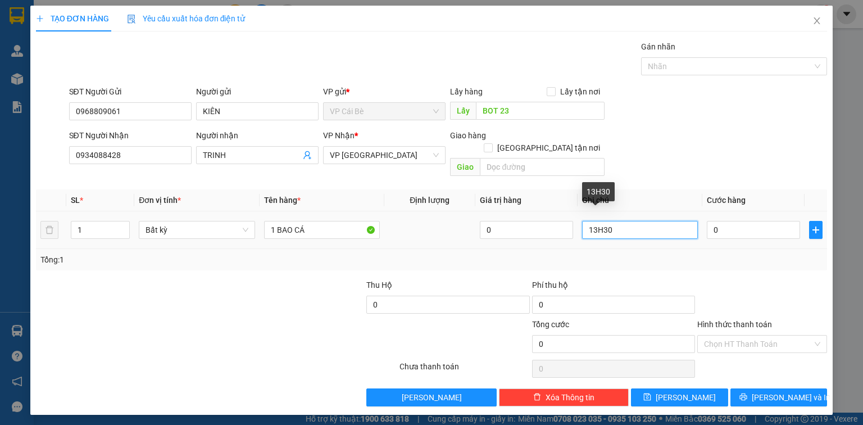
click at [596, 221] on input "13H30" at bounding box center [640, 230] width 116 height 18
type input "9H30"
click at [688, 145] on div "SĐT Người Nhận 0934088428 Người nhận TRINH VP Nhận * VP Sài Gòn Giao hàng Giao …" at bounding box center [448, 155] width 763 height 52
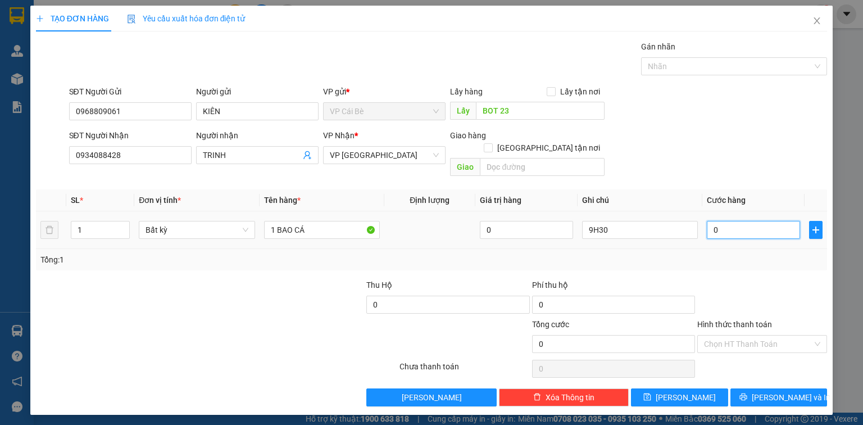
click at [735, 221] on input "0" at bounding box center [753, 230] width 93 height 18
type input "0"
type input "4"
type input "04"
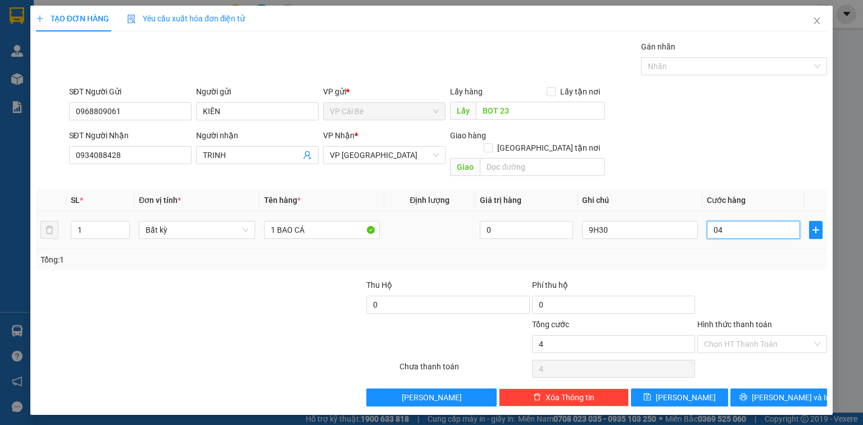
type input "40"
type input "040"
type input "40.000"
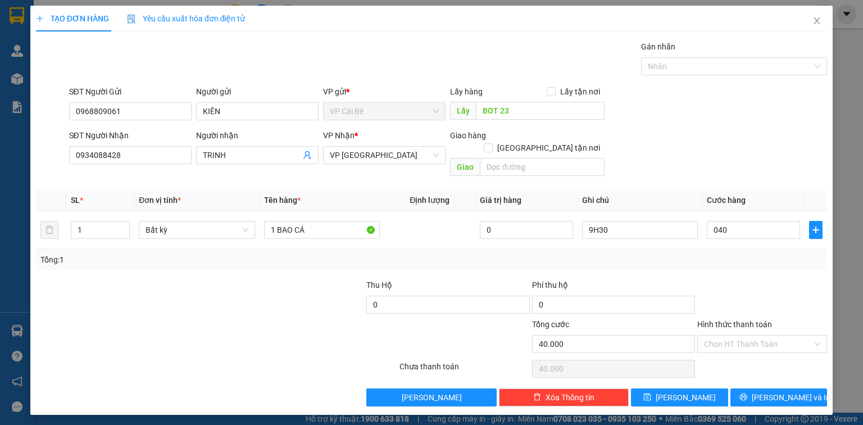
type input "40.000"
click at [717, 125] on form "SĐT Người Gửi 0968809061 Người gửi KIÊN VP gửi * VP Cái Bè Lấy hàng Lấy tận nơi…" at bounding box center [431, 133] width 791 height 96
click at [651, 393] on icon "save" at bounding box center [647, 396] width 7 height 7
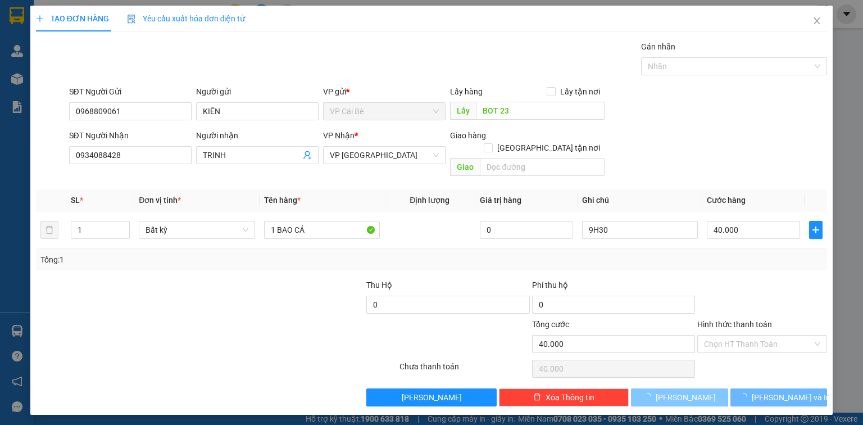
type input "0"
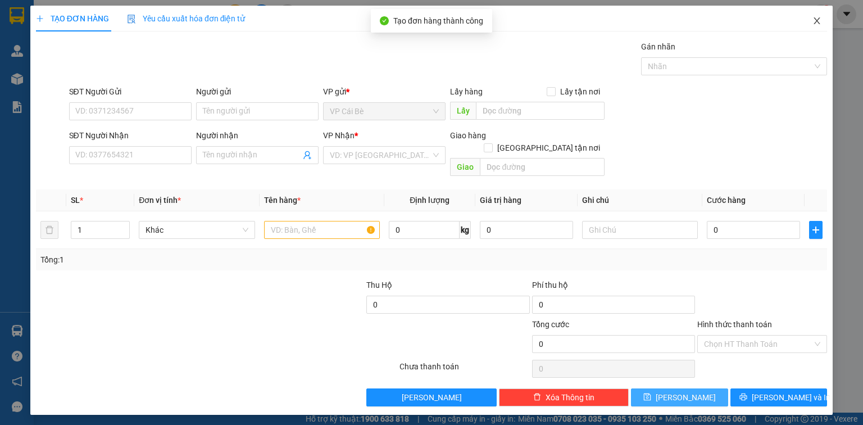
click at [820, 25] on icon "close" at bounding box center [817, 20] width 9 height 9
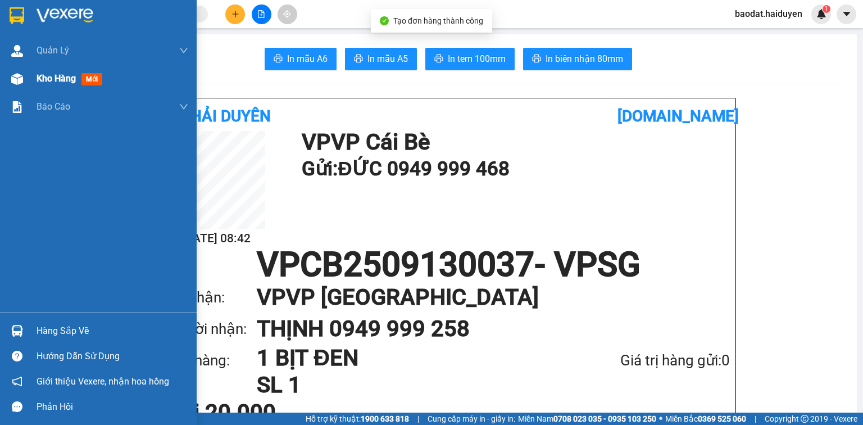
click at [40, 80] on span "Kho hàng" at bounding box center [56, 78] width 39 height 11
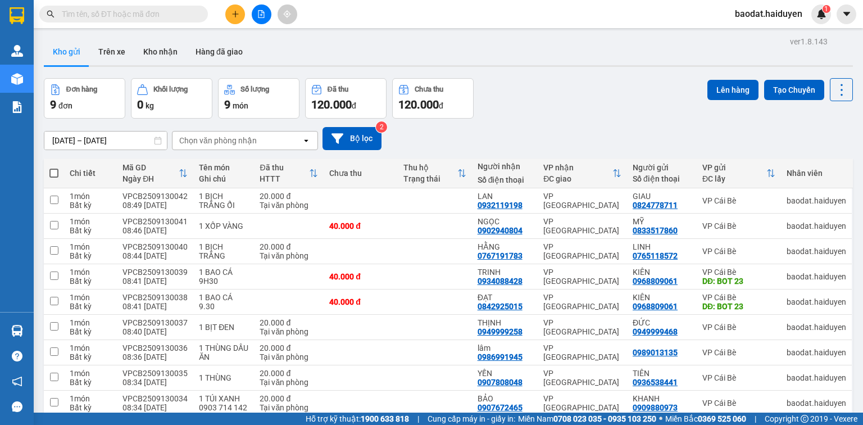
click at [233, 12] on icon "plus" at bounding box center [236, 14] width 8 height 8
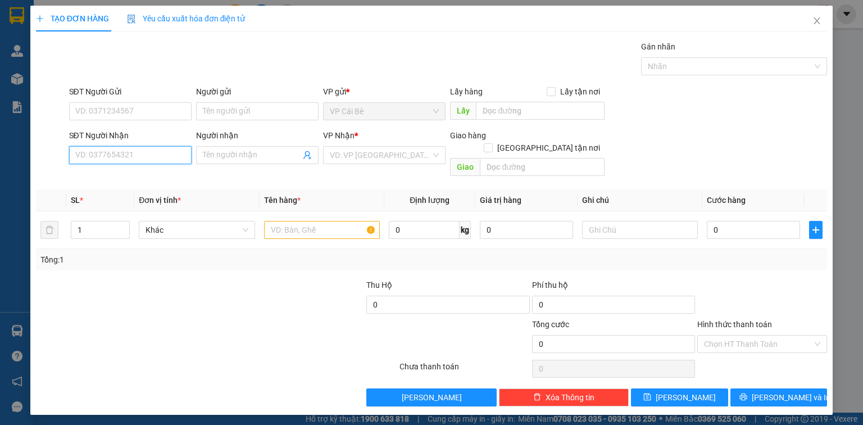
click at [138, 157] on input "SĐT Người Nhận" at bounding box center [130, 155] width 122 height 18
click at [111, 177] on div "0912675961 - dũng" at bounding box center [131, 177] width 111 height 12
type input "0912675961"
type input "dũng"
type input "30.000"
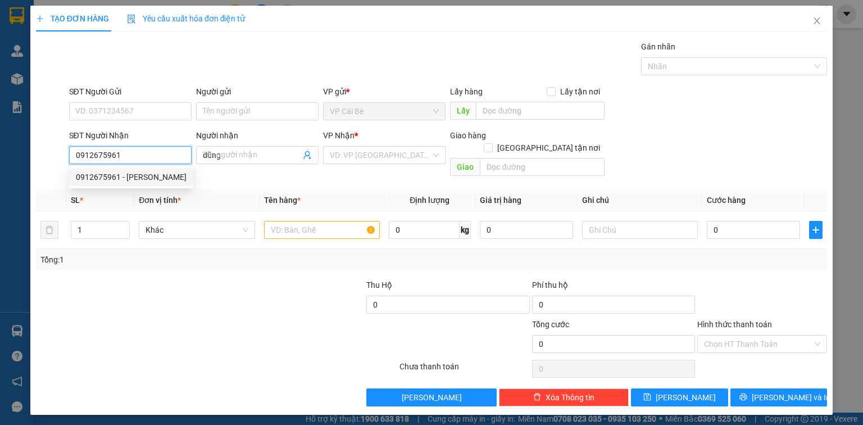
type input "30.000"
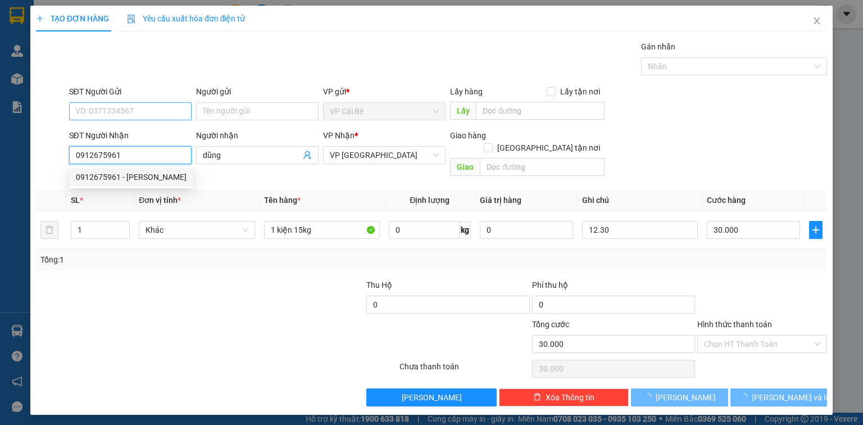
type input "0912675961"
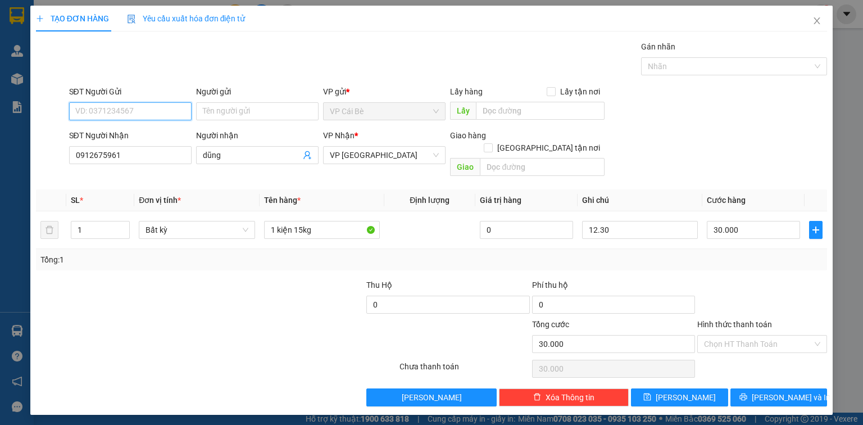
click at [122, 115] on input "SĐT Người Gửi" at bounding box center [130, 111] width 122 height 18
click at [129, 137] on div "0907648813 - OANH" at bounding box center [130, 133] width 109 height 12
type input "0907648813"
type input "OANH"
type input "CẦU BÀ TỒN"
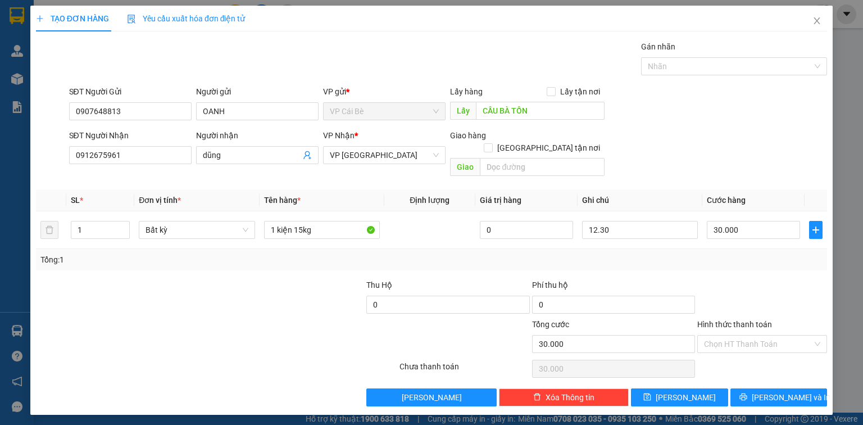
click at [296, 31] on div "TẠO ĐƠN HÀNG Yêu cầu xuất hóa đơn điện tử Transit Pickup Surcharge Ids Transit …" at bounding box center [431, 206] width 791 height 401
click at [597, 221] on input "12.30" at bounding box center [640, 230] width 116 height 18
type input "9.30"
click at [657, 171] on div "Transit Pickup Surcharge Ids Transit Deliver Surcharge Ids Transit Deliver Surc…" at bounding box center [431, 223] width 791 height 366
click at [698, 388] on button "[PERSON_NAME]" at bounding box center [679, 397] width 97 height 18
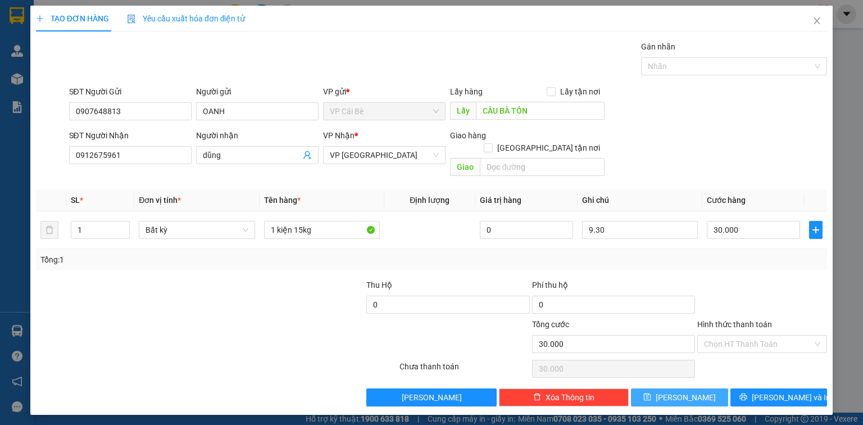
type input "0"
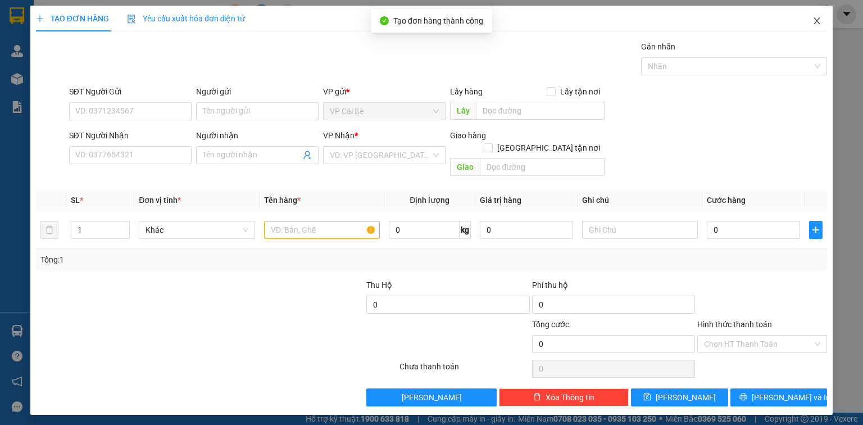
click at [811, 25] on span "Close" at bounding box center [816, 21] width 31 height 31
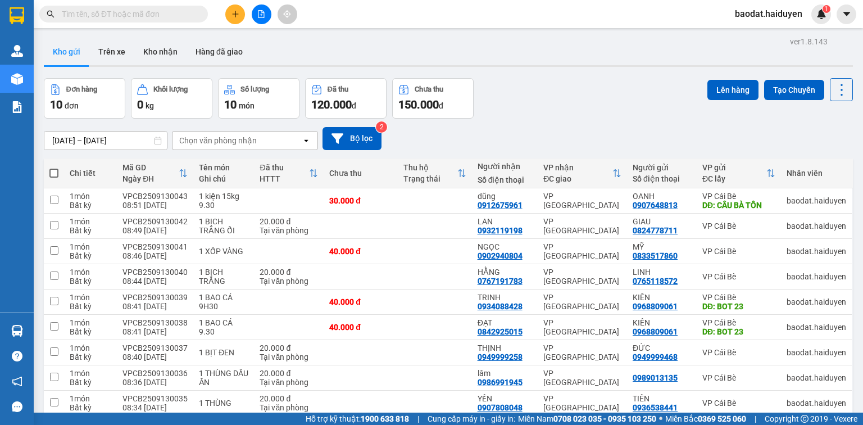
click at [228, 16] on button at bounding box center [235, 14] width 20 height 20
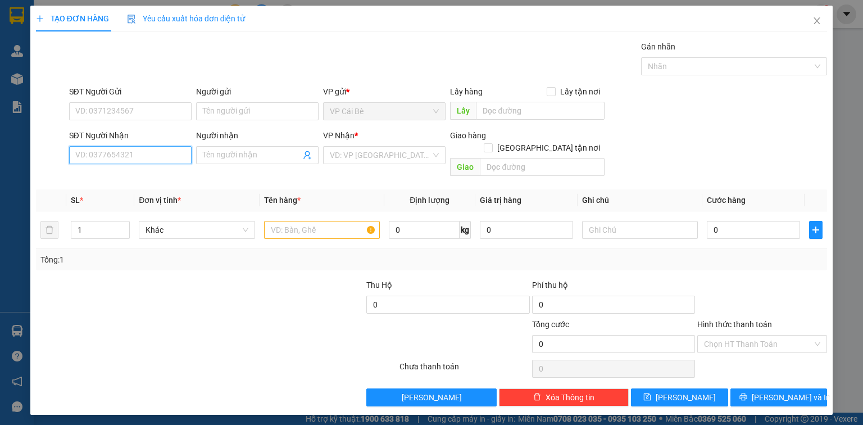
click at [105, 151] on input "SĐT Người Nhận" at bounding box center [130, 155] width 122 height 18
click at [99, 105] on input "SĐT Người Gửi" at bounding box center [130, 111] width 122 height 18
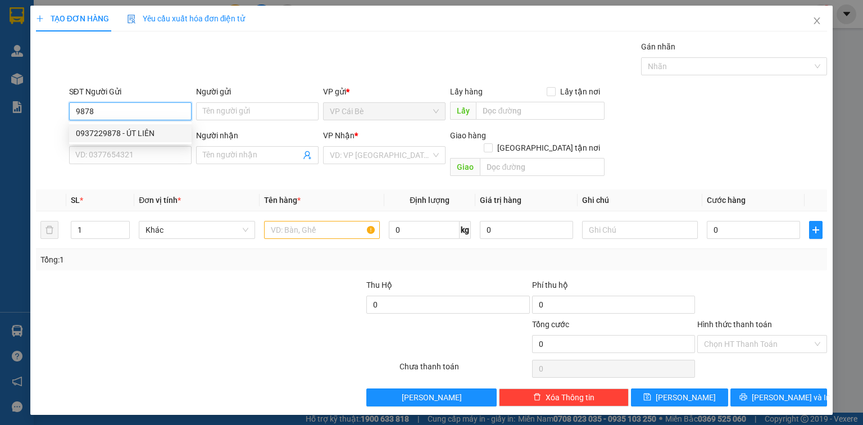
click at [128, 133] on div "0937229878 - ÚT LIÊN" at bounding box center [130, 133] width 109 height 12
type input "0937229878"
type input "ÚT LIÊN"
type input "LX ÚT LIÊN GẦN 8VUI"
type input "0903107385"
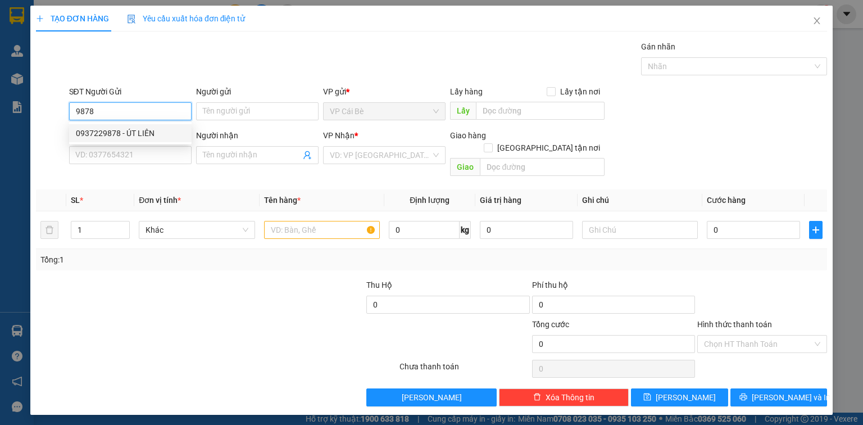
type input "TUẤN"
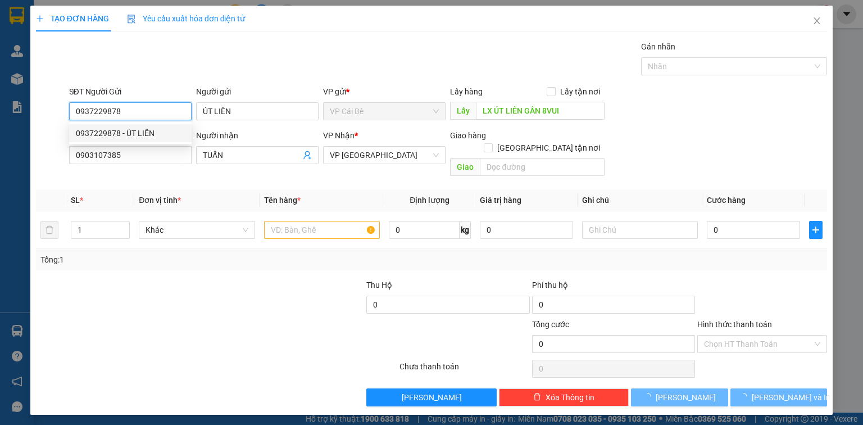
type input "20.000"
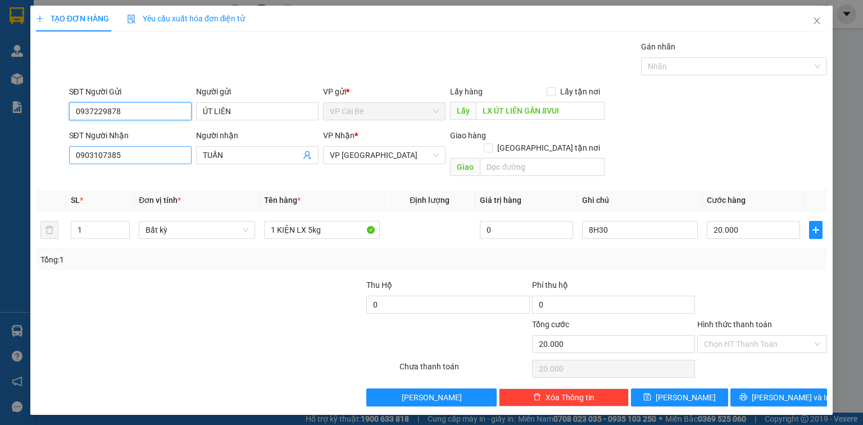
type input "0937229878"
drag, startPoint x: 140, startPoint y: 159, endPoint x: 57, endPoint y: 157, distance: 83.2
click at [57, 157] on div "SĐT Người Nhận 0903107385 Người nhận TUẤN VP Nhận * VP Sài Gòn Giao hàng Giao t…" at bounding box center [431, 155] width 793 height 52
type input "0906209346"
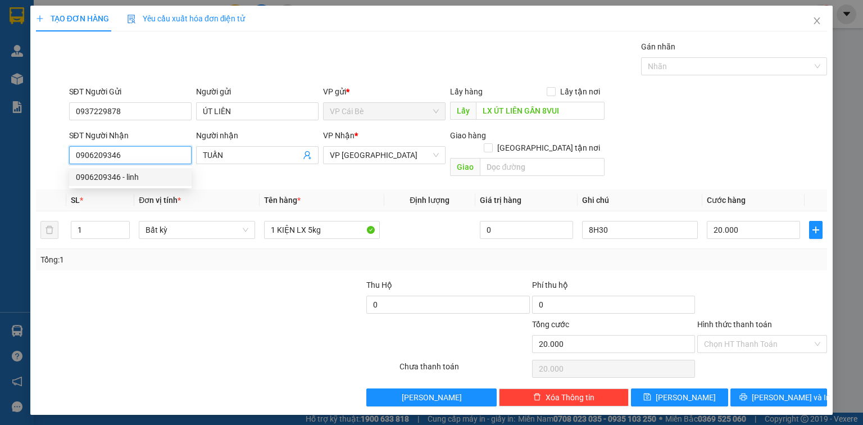
click at [126, 180] on div "0906209346 - linh" at bounding box center [130, 177] width 109 height 12
type input "linh"
type input "0906209346"
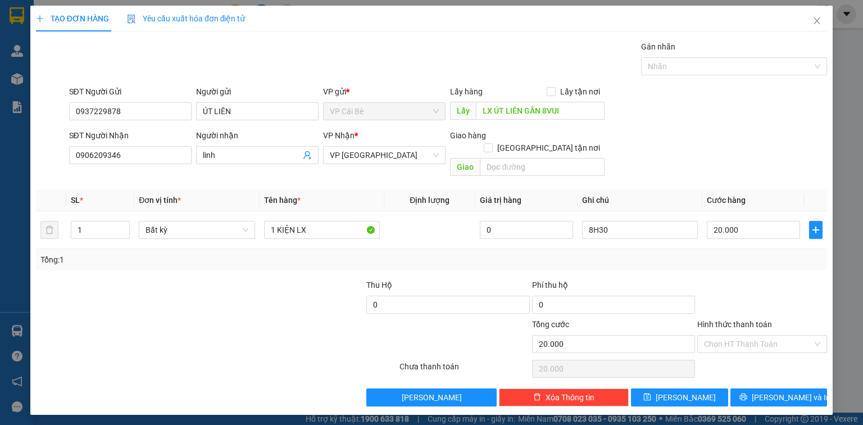
click at [263, 263] on div "Transit Pickup Surcharge Ids Transit Deliver Surcharge Ids Transit Deliver Surc…" at bounding box center [431, 223] width 791 height 366
click at [324, 221] on input "1 KIỆN LX" at bounding box center [322, 230] width 116 height 18
type input "1 KIỆN LX 5kg"
click at [389, 249] on div "Tổng: 1" at bounding box center [431, 259] width 791 height 21
click at [593, 221] on input "8H30" at bounding box center [640, 230] width 116 height 18
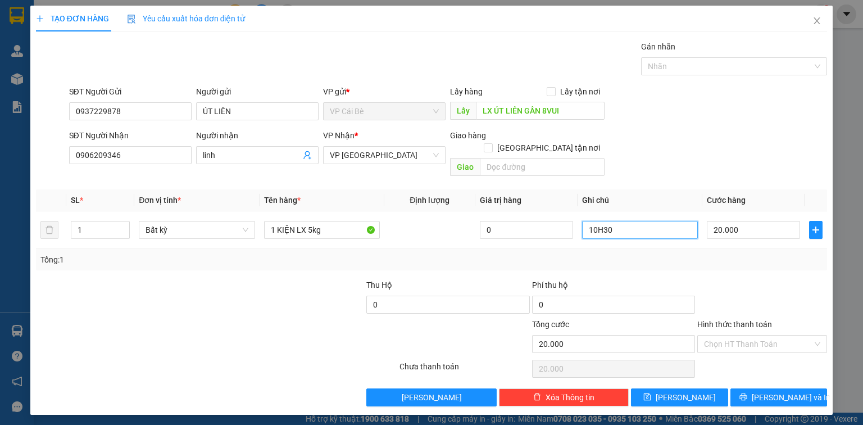
type input "10H30"
click at [679, 139] on div "SĐT Người Nhận 0906209346 Người nhận linh VP Nhận * VP Sài Gòn Giao hàng Giao t…" at bounding box center [448, 155] width 763 height 52
click at [651, 393] on icon "save" at bounding box center [647, 397] width 8 height 8
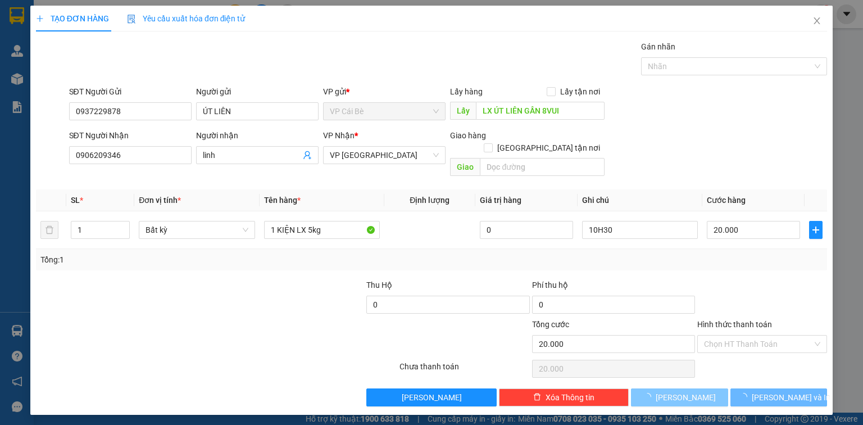
type input "0"
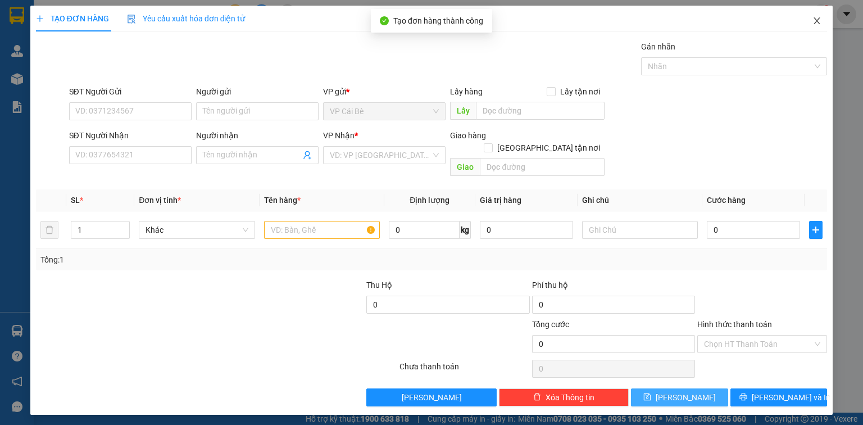
click at [816, 21] on icon "close" at bounding box center [817, 20] width 9 height 9
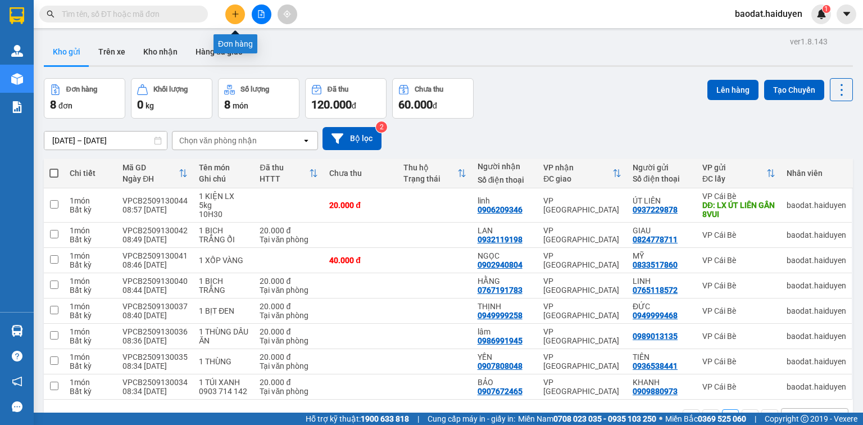
click at [236, 11] on icon "plus" at bounding box center [236, 14] width 8 height 8
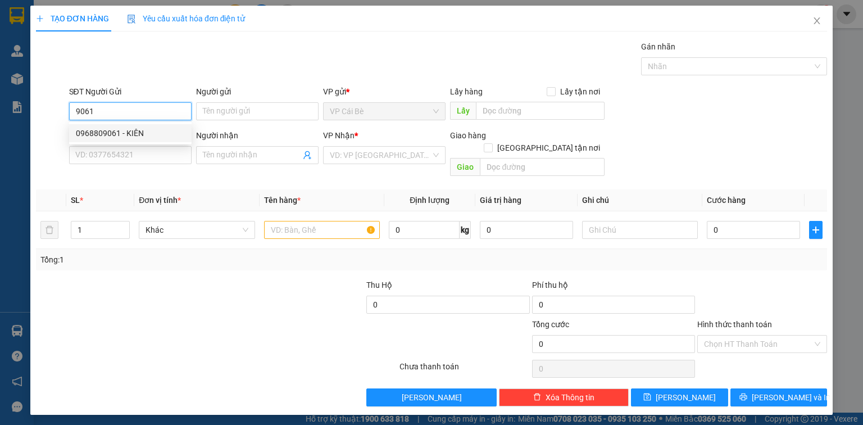
click at [124, 139] on div "0968809061 - KIÊN" at bounding box center [130, 133] width 122 height 18
type input "0968809061"
type input "KIÊN"
type input "BOT 23"
type input "0934088428"
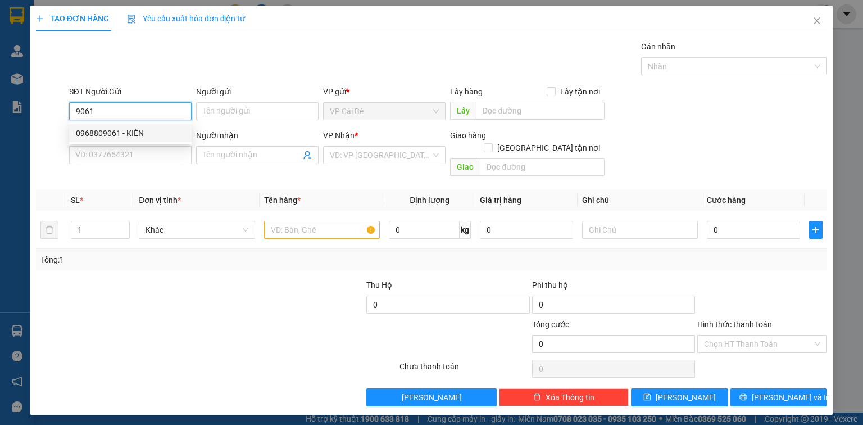
type input "TRINH"
type input "40.000"
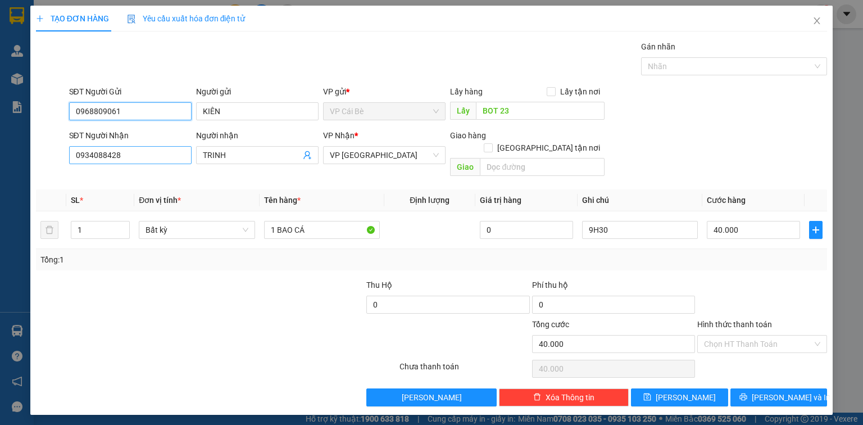
type input "0968809061"
drag, startPoint x: 123, startPoint y: 155, endPoint x: 0, endPoint y: 183, distance: 126.2
click at [0, 187] on div "TẠO ĐƠN HÀNG Yêu cầu xuất hóa đơn điện tử Transit Pickup Surcharge Ids Transit …" at bounding box center [431, 212] width 863 height 425
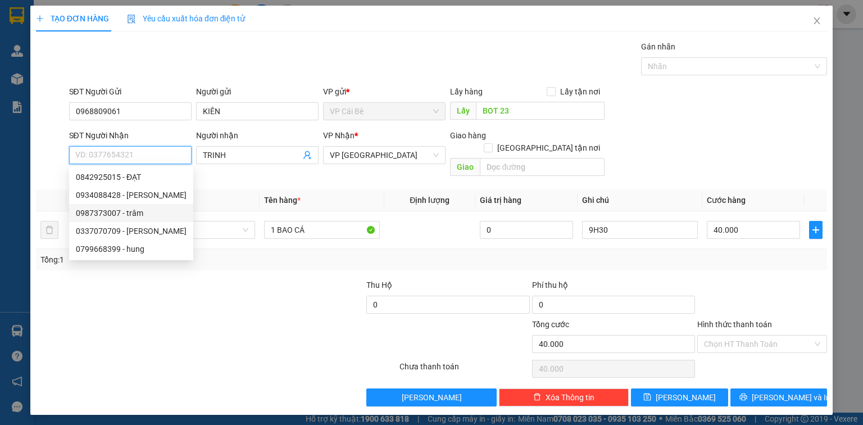
click at [139, 210] on div "0987373007 - trâm" at bounding box center [131, 213] width 111 height 12
type input "0987373007"
type input "trâm"
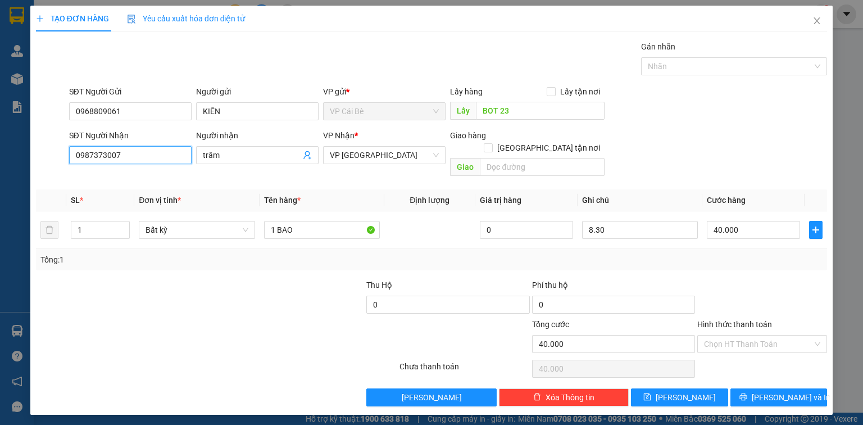
type input "0987373007"
click at [315, 264] on div "Transit Pickup Surcharge Ids Transit Deliver Surcharge Ids Transit Deliver Surc…" at bounding box center [431, 223] width 791 height 366
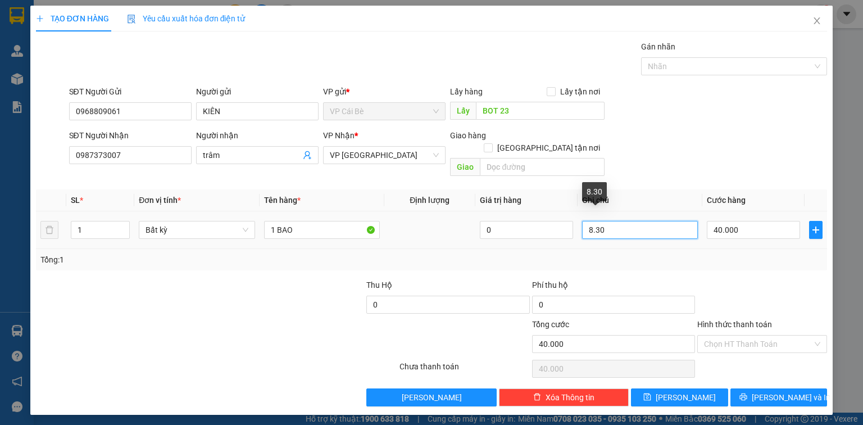
click at [592, 221] on input "8.30" at bounding box center [640, 230] width 116 height 18
type input "9.30"
click at [863, 40] on div "TẠO ĐƠN HÀNG Yêu cầu xuất hóa đơn điện tử Transit Pickup Surcharge Ids Transit …" at bounding box center [431, 212] width 863 height 425
click at [701, 142] on div "SĐT Người Nhận 0987373007 Người nhận trâm VP Nhận * VP Sài Gòn Giao hàng Giao t…" at bounding box center [448, 155] width 763 height 52
click at [747, 335] on input "Hình thức thanh toán" at bounding box center [758, 343] width 108 height 17
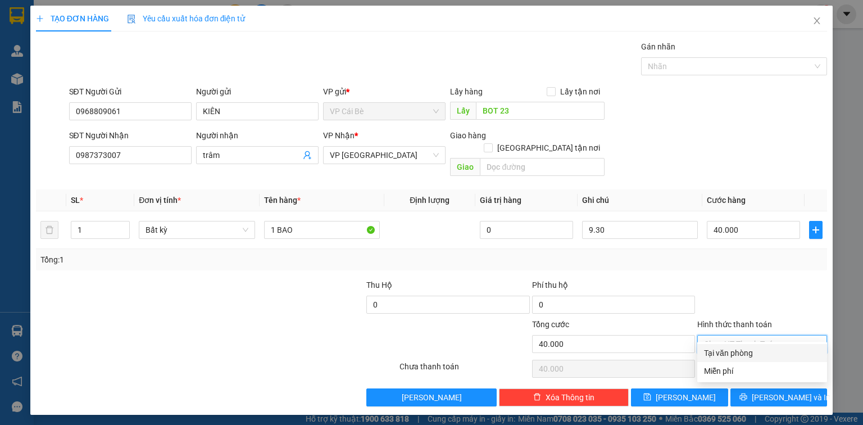
click at [721, 351] on div "Tại văn phòng" at bounding box center [762, 353] width 116 height 12
type input "0"
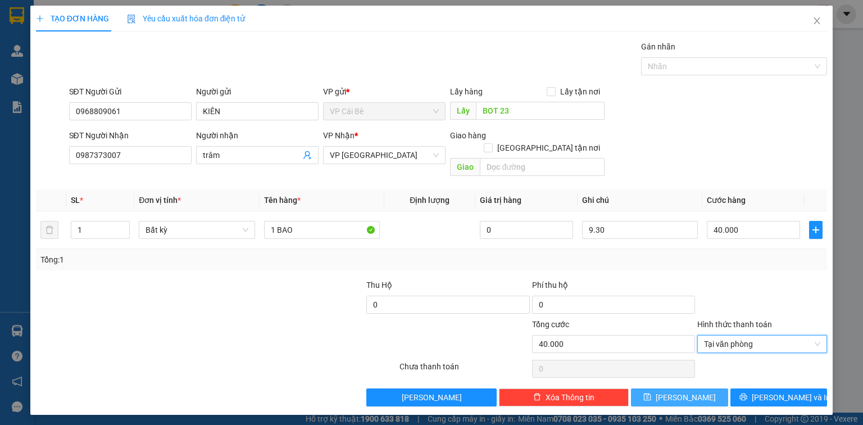
click at [684, 391] on span "[PERSON_NAME]" at bounding box center [686, 397] width 60 height 12
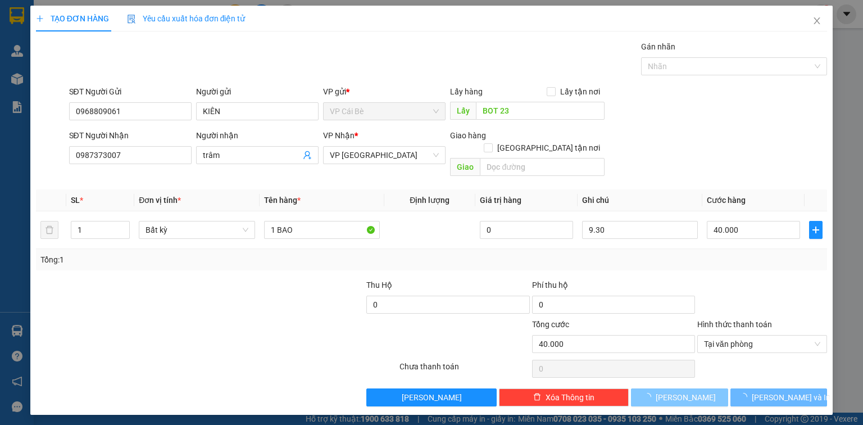
type input "0"
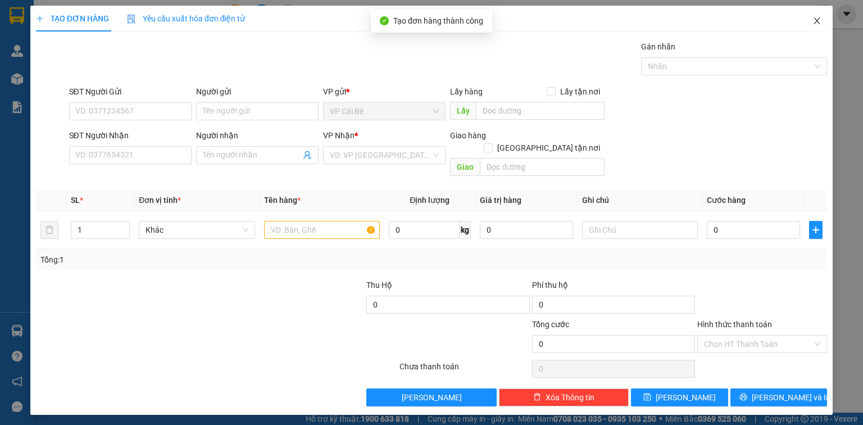
click at [818, 20] on icon "close" at bounding box center [817, 20] width 6 height 7
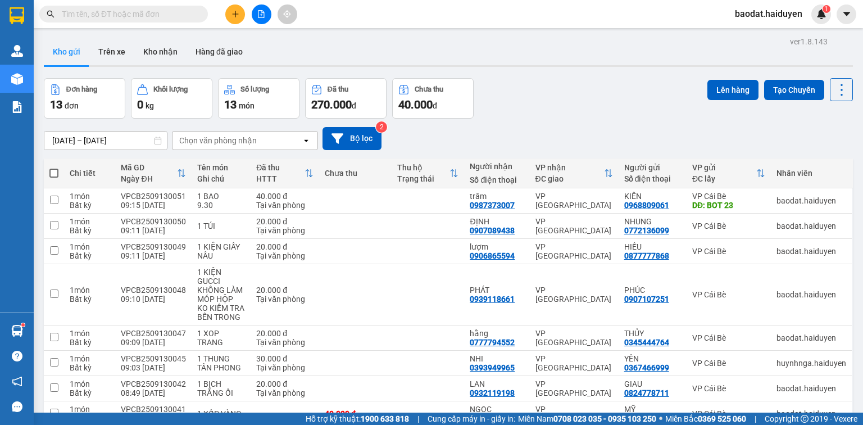
click at [154, 10] on input "text" at bounding box center [128, 14] width 133 height 12
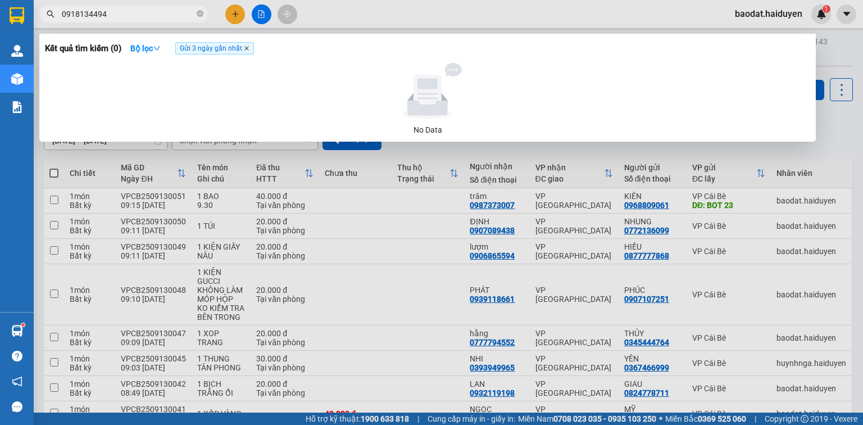
type input "0918134494"
drag, startPoint x: 249, startPoint y: 49, endPoint x: 236, endPoint y: 42, distance: 14.8
click at [249, 49] on icon "close" at bounding box center [247, 49] width 6 height 6
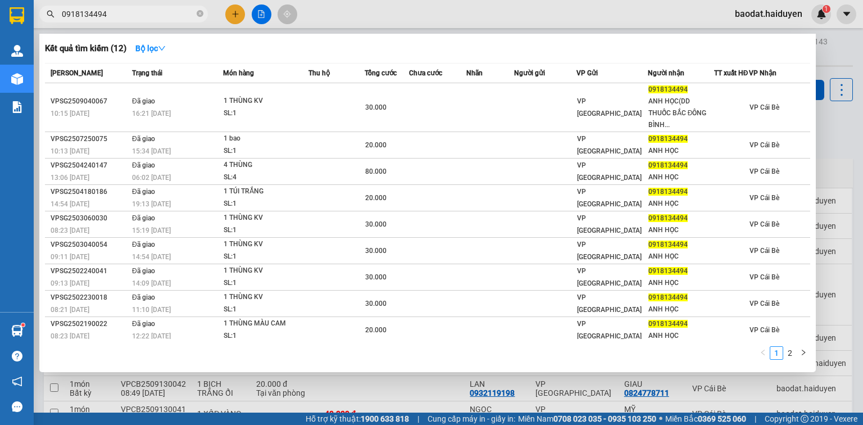
click at [151, 35] on div "Kết quả tìm kiếm ( 12 ) Bộ lọc Mã ĐH Trạng thái Món hàng Thu hộ Tổng cước Chưa …" at bounding box center [427, 203] width 777 height 338
click at [142, 45] on strong "Bộ lọc" at bounding box center [150, 48] width 30 height 9
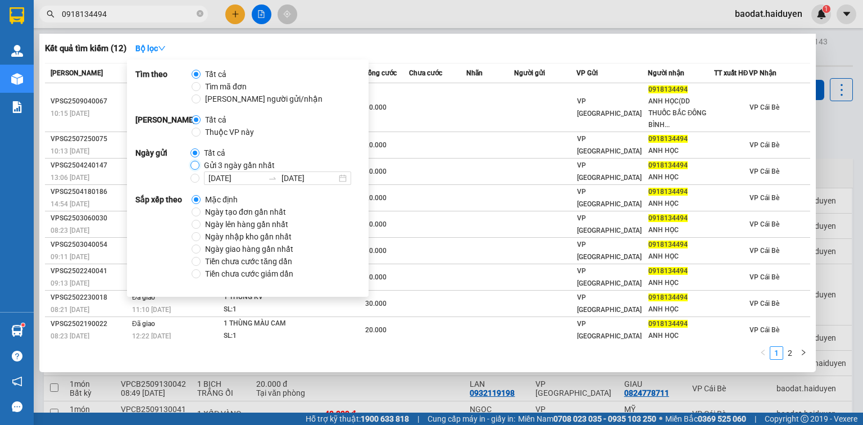
click at [196, 165] on input "Gửi 3 ngày gần nhất" at bounding box center [194, 165] width 9 height 9
radio input "true"
radio input "false"
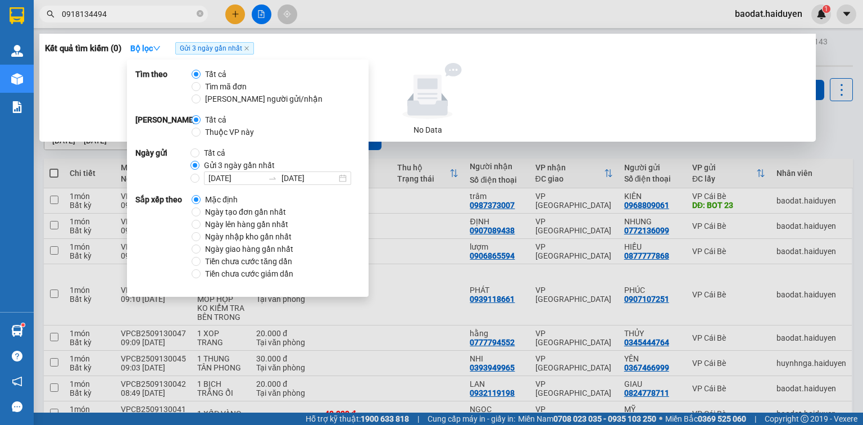
click at [120, 8] on input "0918134494" at bounding box center [128, 14] width 133 height 12
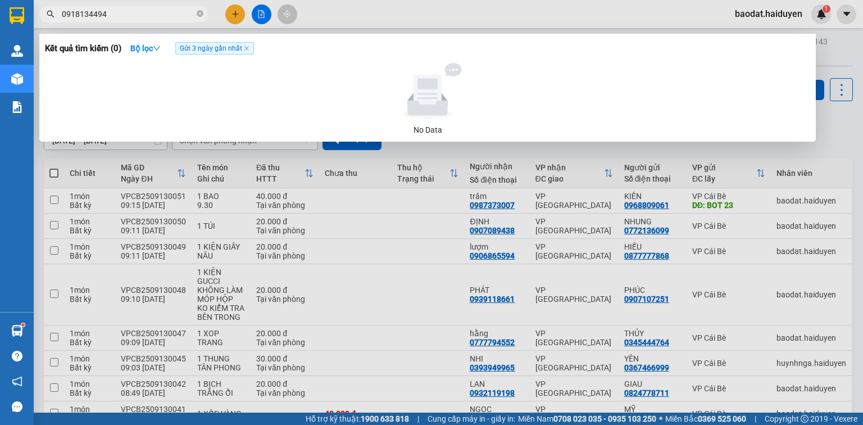
click at [203, 13] on span "0918134494" at bounding box center [123, 14] width 169 height 17
click at [200, 12] on icon "close-circle" at bounding box center [200, 13] width 7 height 7
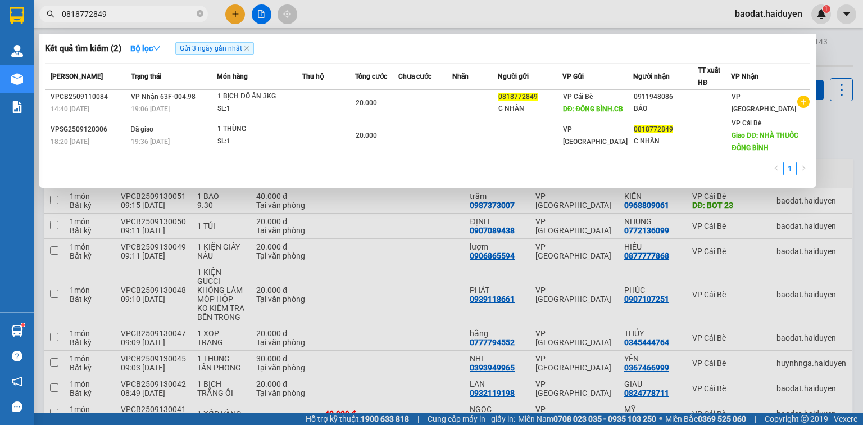
type input "0818772849"
click at [237, 13] on div at bounding box center [431, 212] width 863 height 425
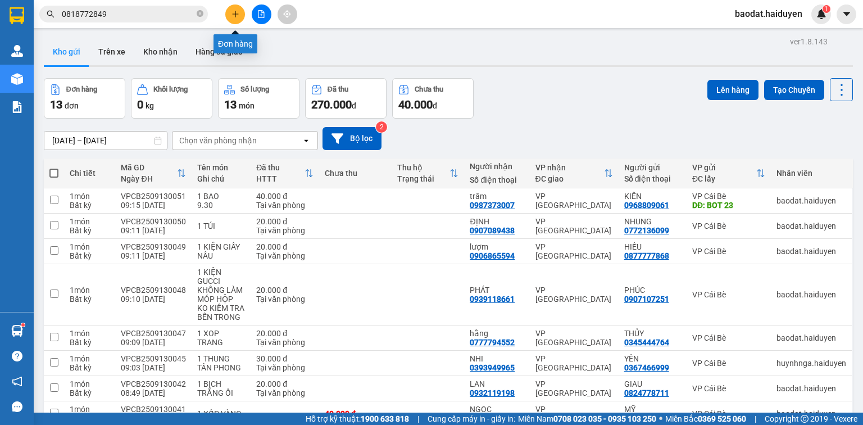
click at [236, 11] on icon "plus" at bounding box center [236, 14] width 8 height 8
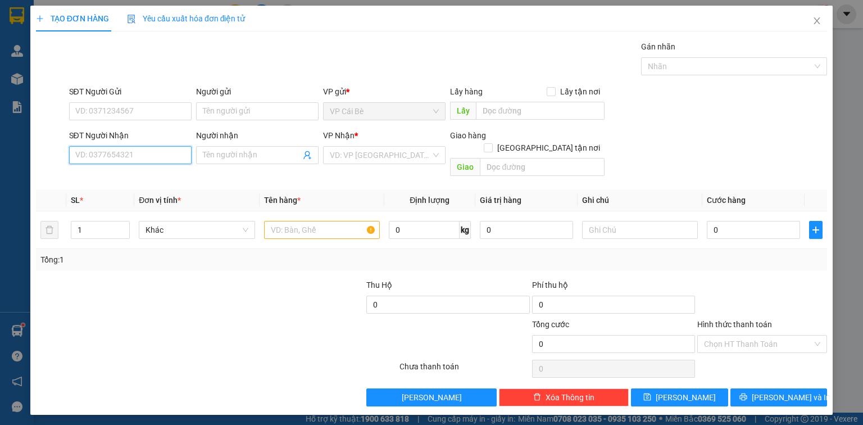
click at [102, 159] on input "SĐT Người Nhận" at bounding box center [130, 155] width 122 height 18
type input "0906886975"
click at [130, 181] on div "0906886975 - TRÂM" at bounding box center [130, 177] width 109 height 12
type input "TRÂM"
type input "20.000"
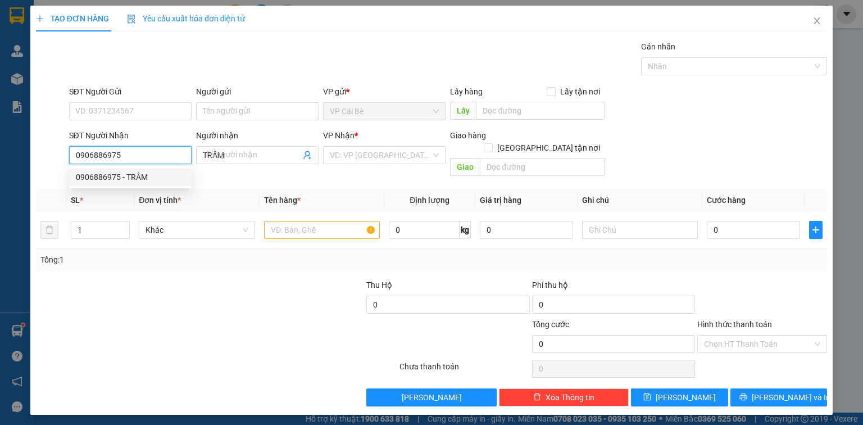
type input "20.000"
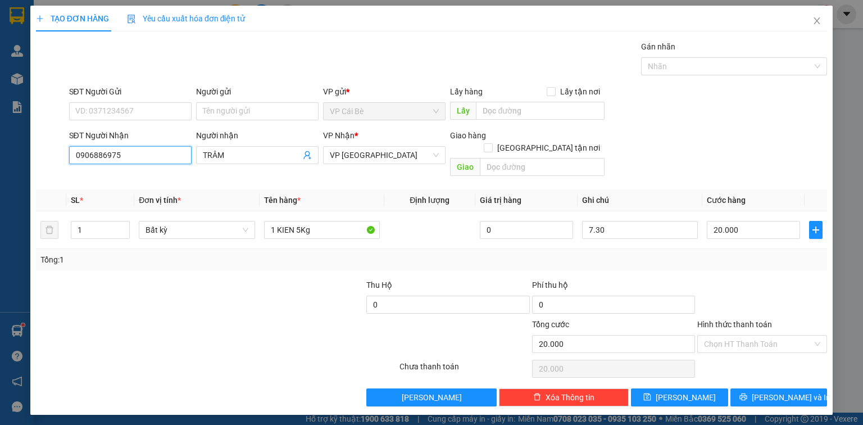
type input "0906886975"
click at [117, 121] on div "SĐT Người Gửi VD: 0371234567" at bounding box center [130, 104] width 122 height 39
click at [122, 110] on input "SĐT Người Gửi" at bounding box center [130, 111] width 122 height 18
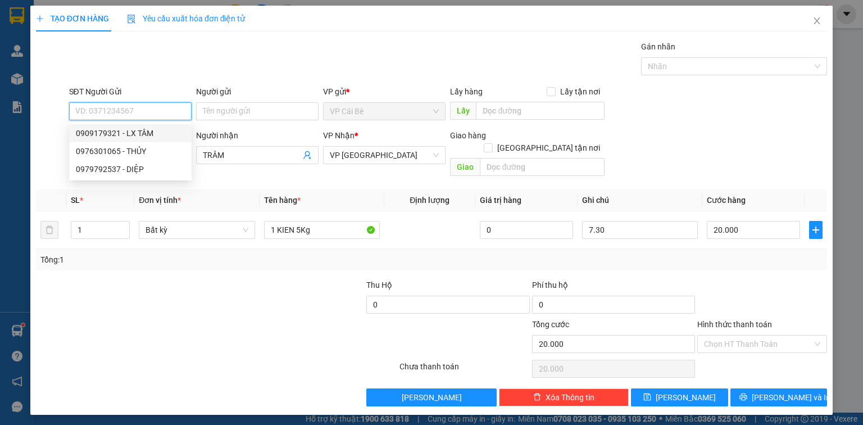
click at [142, 134] on div "0909179321 - LX TÂM" at bounding box center [130, 133] width 109 height 12
type input "0909179321"
type input "LX TÂM"
type input "LX TÂM,NHÀ THỜ BÀ TỒN"
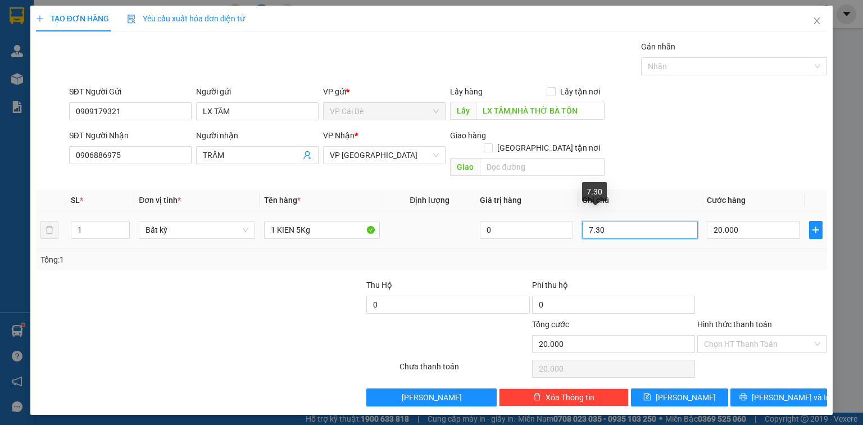
click at [591, 221] on input "7.30" at bounding box center [640, 230] width 116 height 18
type input "10.30"
click at [636, 155] on div "SĐT Người Nhận 0906886975 Người nhận TRÂM VP Nhận * VP Sài Gòn Giao hàng Giao t…" at bounding box center [448, 155] width 763 height 52
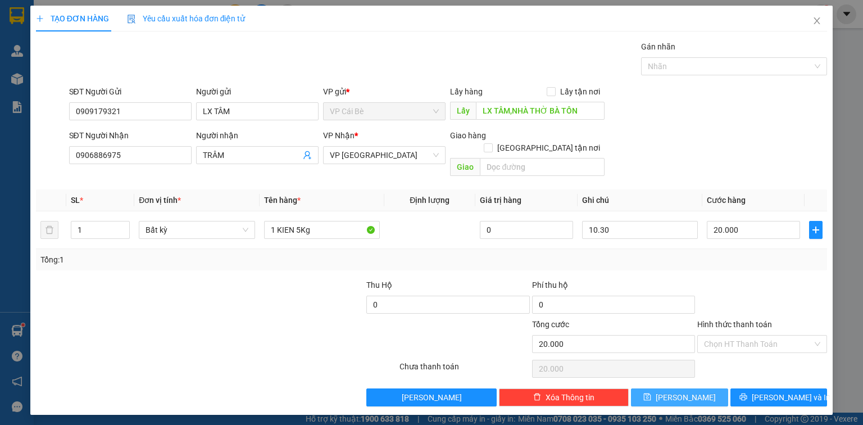
click at [710, 388] on button "[PERSON_NAME]" at bounding box center [679, 397] width 97 height 18
type input "0"
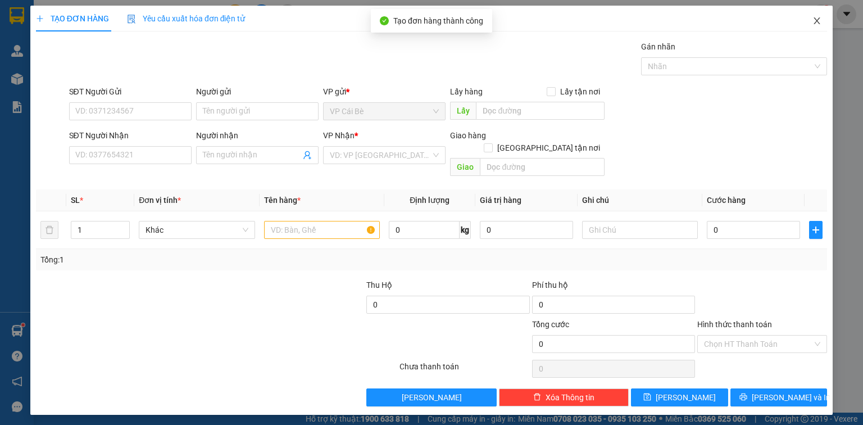
click at [819, 20] on icon "close" at bounding box center [817, 20] width 9 height 9
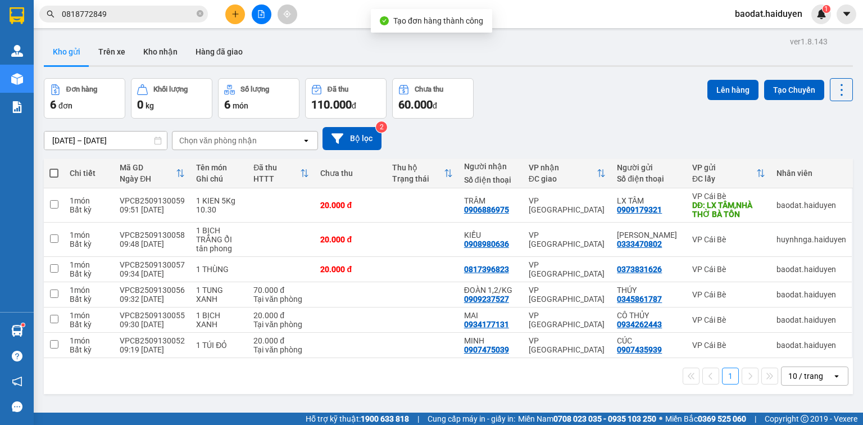
click at [130, 11] on input "0818772849" at bounding box center [128, 14] width 133 height 12
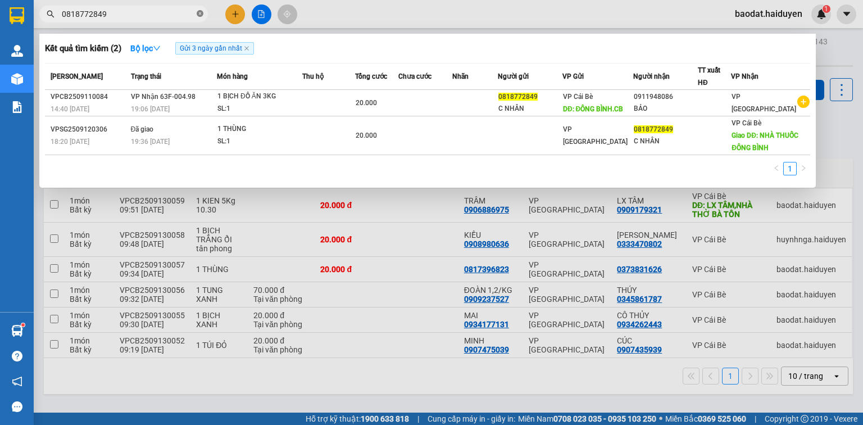
click at [198, 12] on icon "close-circle" at bounding box center [200, 13] width 7 height 7
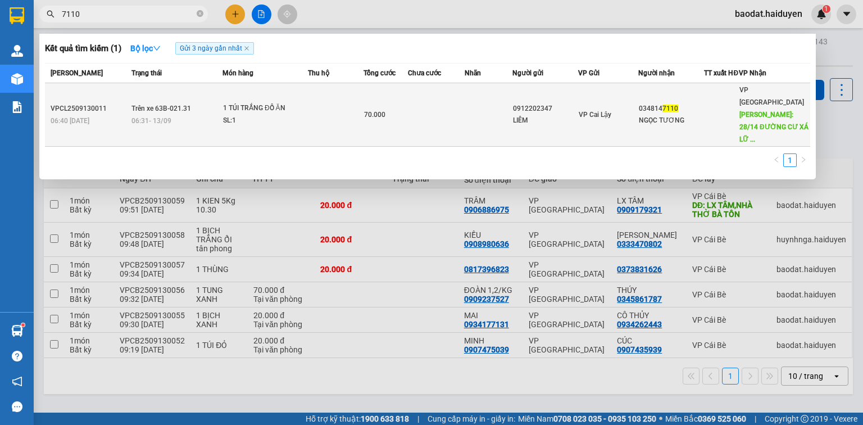
type input "7110"
click at [330, 133] on td at bounding box center [336, 114] width 56 height 63
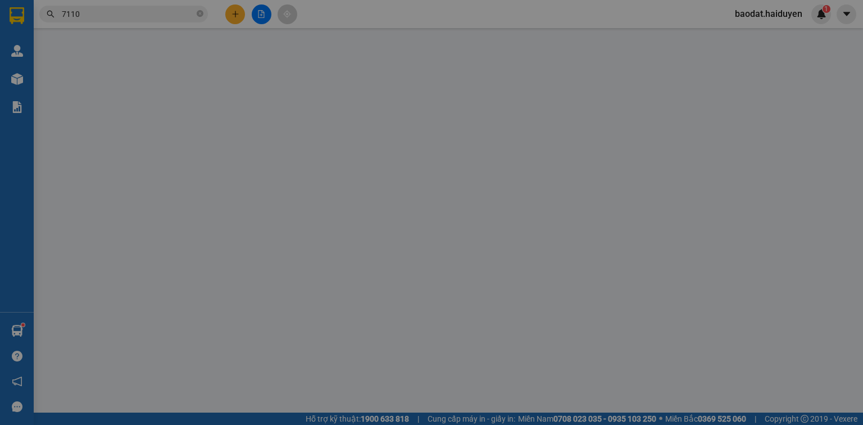
type input "0912202347"
type input "LIÊM"
type input "0348147110"
type input "NGỌC TƯƠNG"
type input "28/14 ĐƯỜNG CƯ XÁ LỮ GIA P15 QUẬN 11"
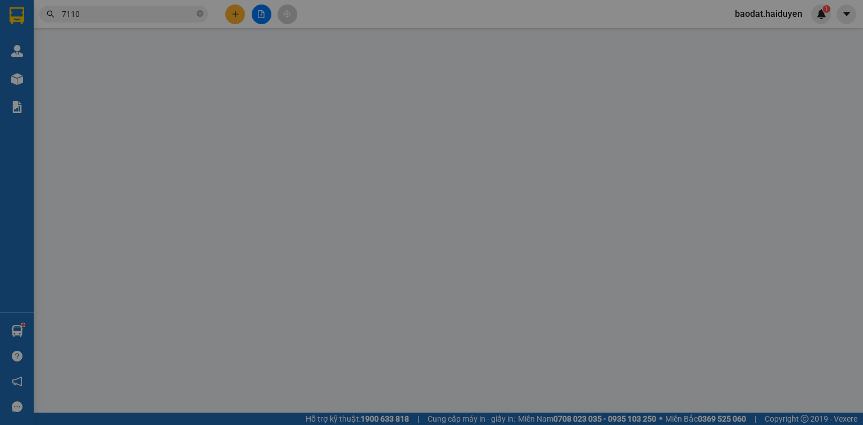
type input "70.000"
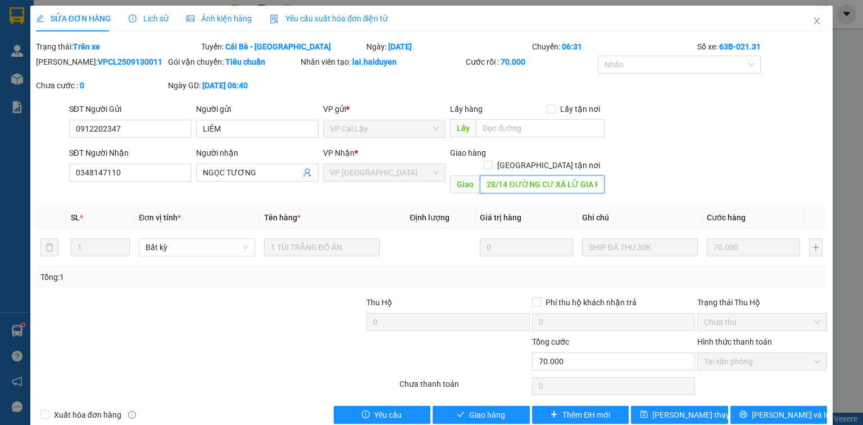
click at [551, 175] on input "28/14 ĐƯỜNG CƯ XÁ LỮ GIA P15 QUẬN 11" at bounding box center [542, 184] width 125 height 18
click at [560, 175] on input "28/14 ĐƯỜNG CƯ XÁ LỮ GIA P15 QUẬN 11" at bounding box center [542, 184] width 125 height 18
click at [813, 25] on icon "close" at bounding box center [817, 20] width 9 height 9
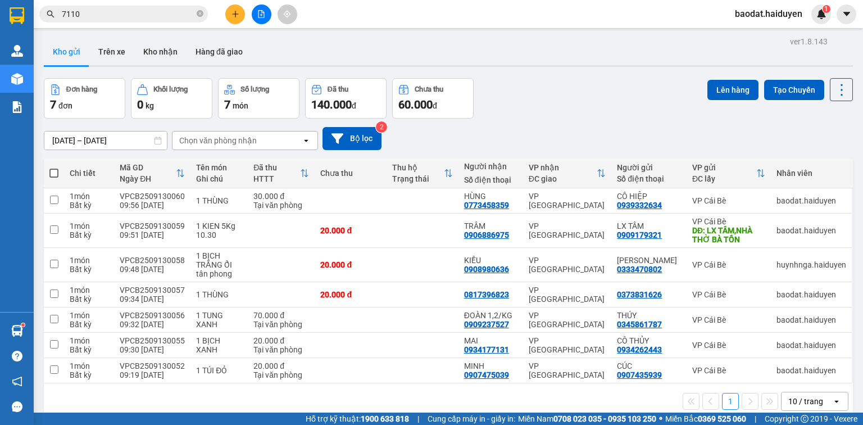
click at [147, 16] on input "7110" at bounding box center [128, 14] width 133 height 12
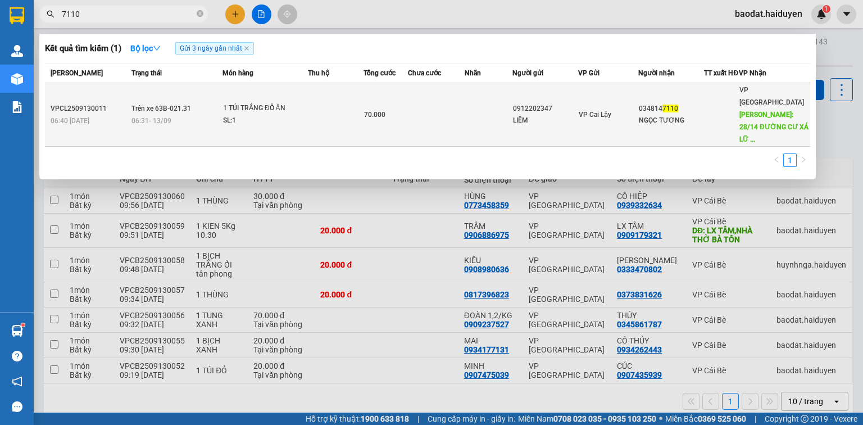
click at [262, 111] on div "1 TÚI TRẮNG ĐỒ ĂN" at bounding box center [265, 108] width 84 height 12
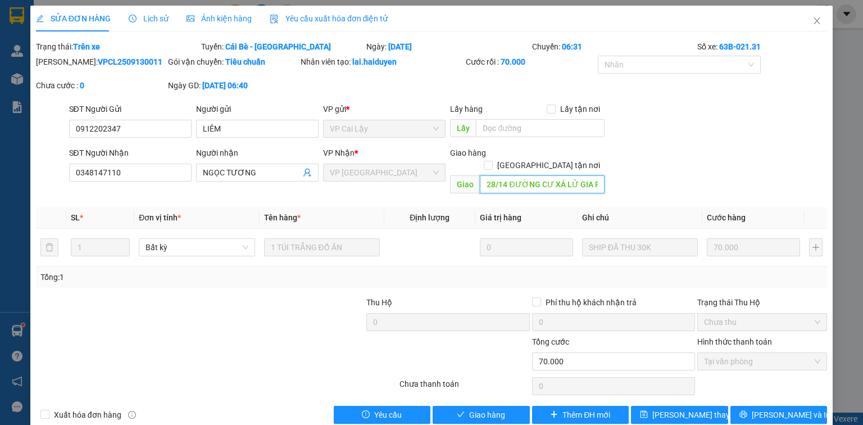
click at [555, 175] on input "28/14 ĐƯỜNG CƯ XÁ LỮ GIA P15 QUẬN 11" at bounding box center [542, 184] width 125 height 18
click at [556, 175] on input "28/14 ĐƯỜNG CƯ XÁ LỮ GIA P15 QUẬN 11" at bounding box center [542, 184] width 125 height 18
click at [688, 152] on div "SĐT Người Nhận 0348147110 Người nhận NGỌC TƯƠNG VP Nhận * VP Sài Gòn Giao hàng …" at bounding box center [448, 173] width 763 height 52
click at [813, 20] on icon "close" at bounding box center [817, 20] width 9 height 9
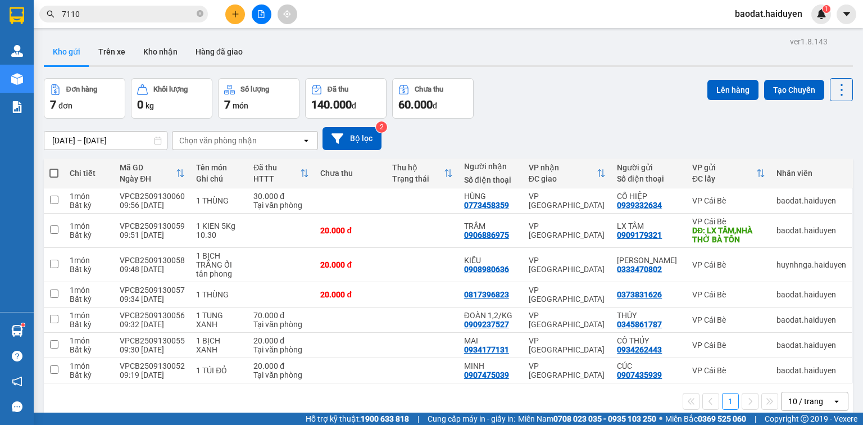
click at [153, 14] on input "7110" at bounding box center [128, 14] width 133 height 12
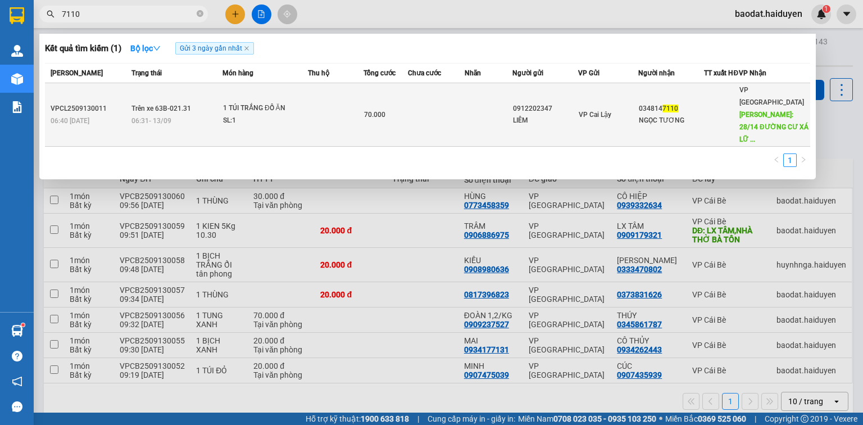
click at [288, 120] on div "SL: 1" at bounding box center [265, 121] width 84 height 12
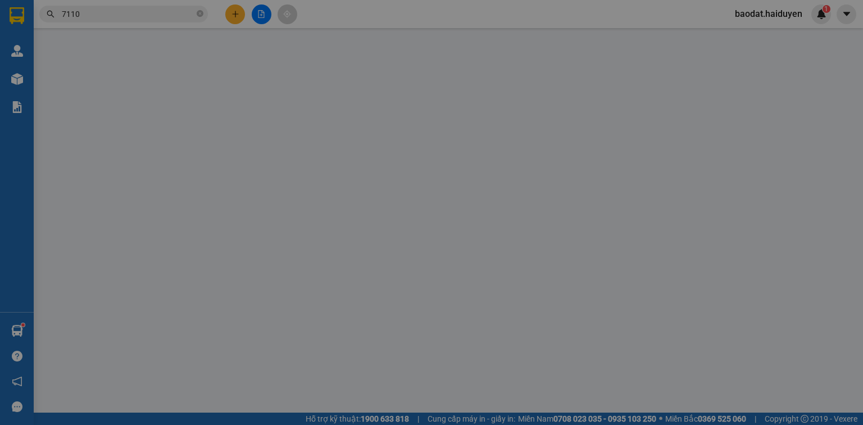
type input "0912202347"
type input "LIÊM"
type input "0348147110"
type input "NGỌC TƯƠNG"
type input "28/14 ĐƯỜNG CƯ XÁ LỮ GIA P15 QUẬN 11"
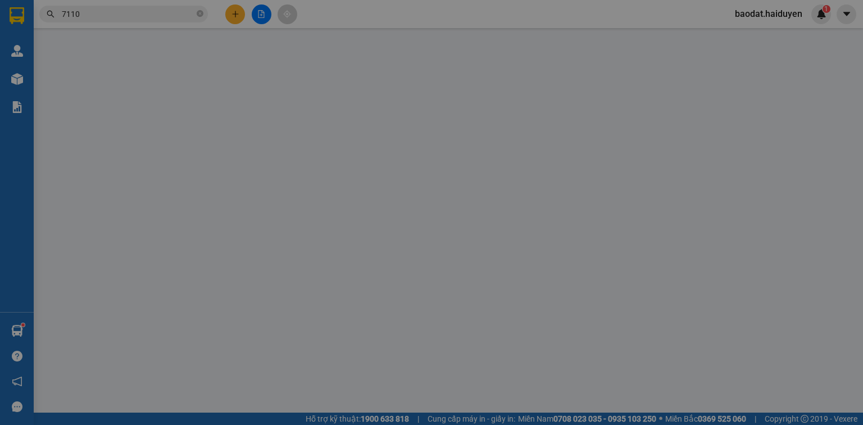
type input "70.000"
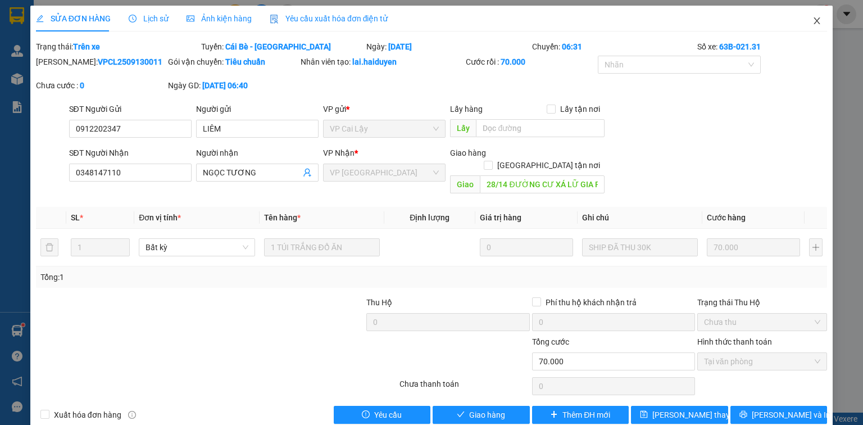
click at [813, 22] on icon "close" at bounding box center [817, 20] width 9 height 9
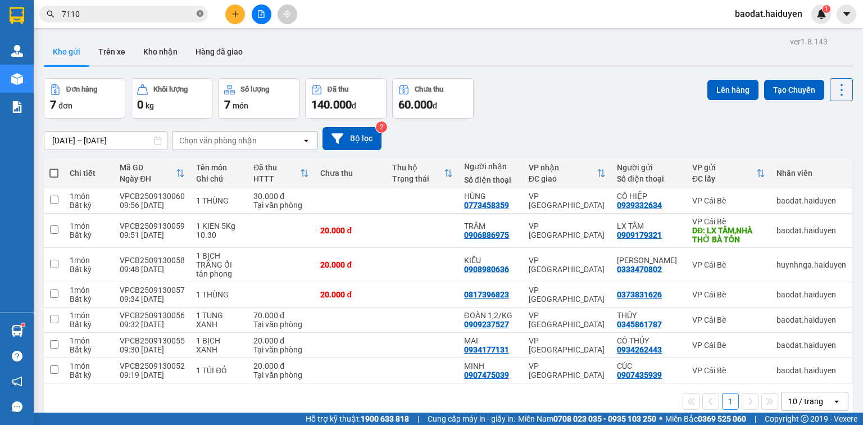
click at [199, 13] on icon "close-circle" at bounding box center [200, 13] width 7 height 7
paste input "0966150278"
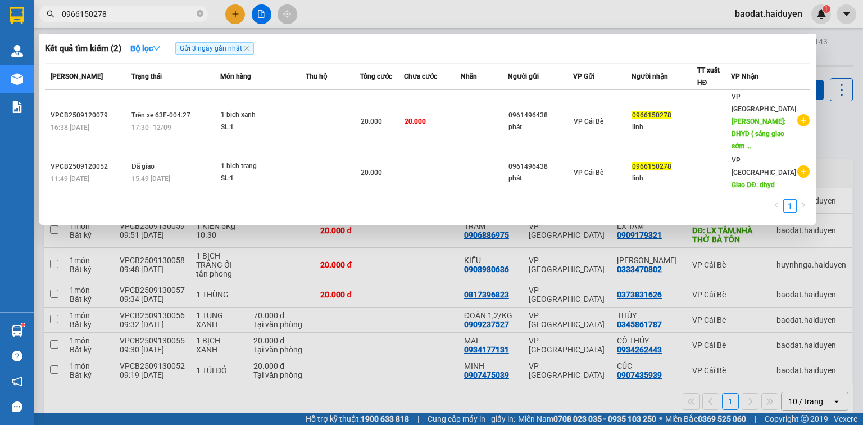
type input "0966150278"
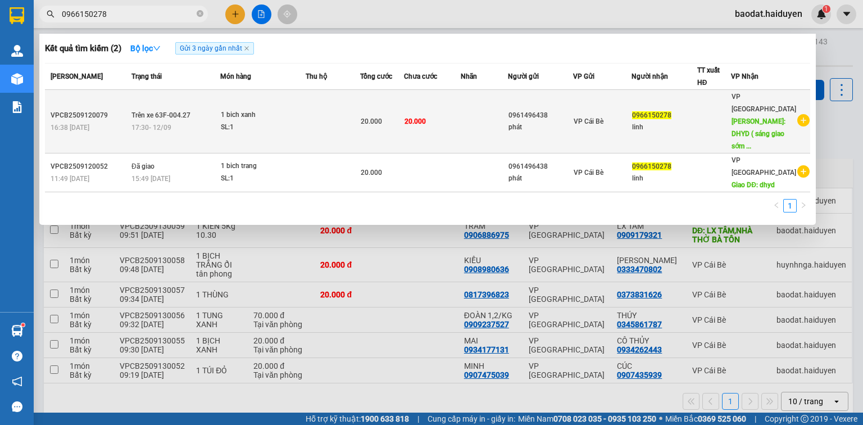
click at [303, 111] on div "1 bich xanh" at bounding box center [263, 115] width 84 height 12
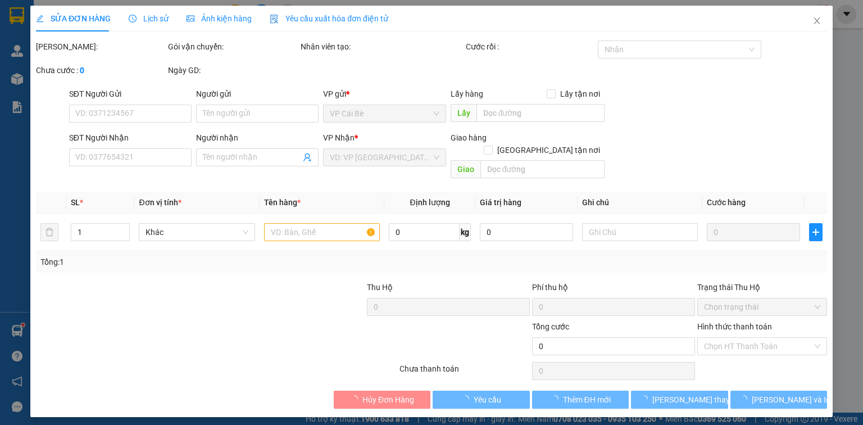
type input "0961496438"
type input "phát"
type input "0966150278"
type input "linh"
type input "DHYD ( sáng giao sớm )"
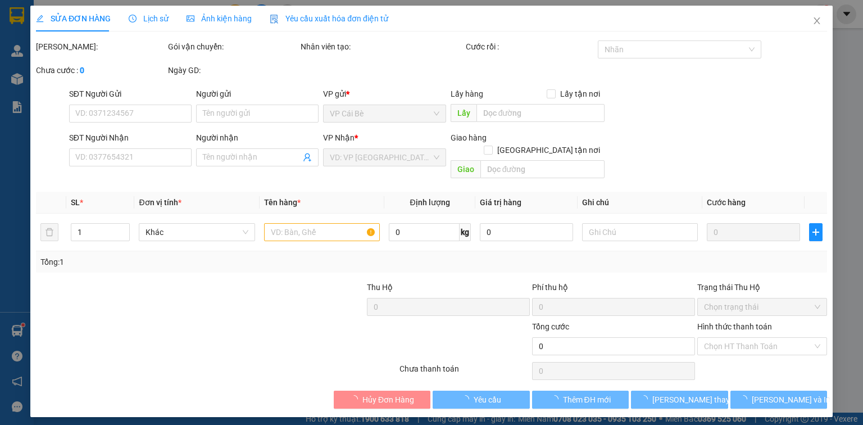
type input "20.000"
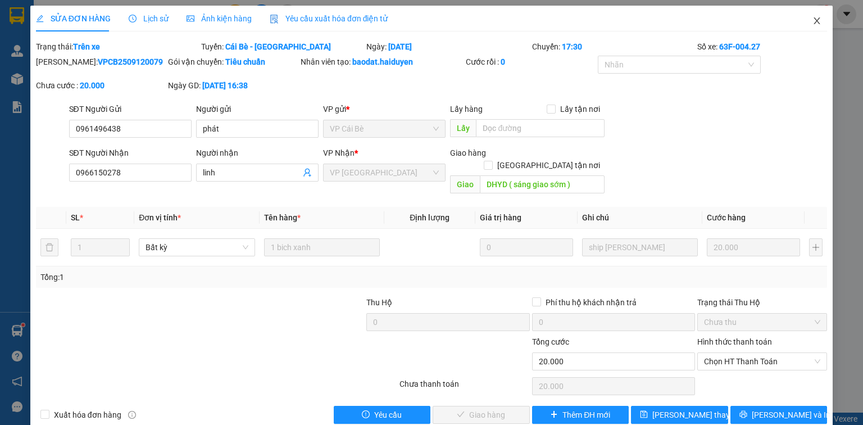
click at [814, 23] on icon "close" at bounding box center [817, 20] width 9 height 9
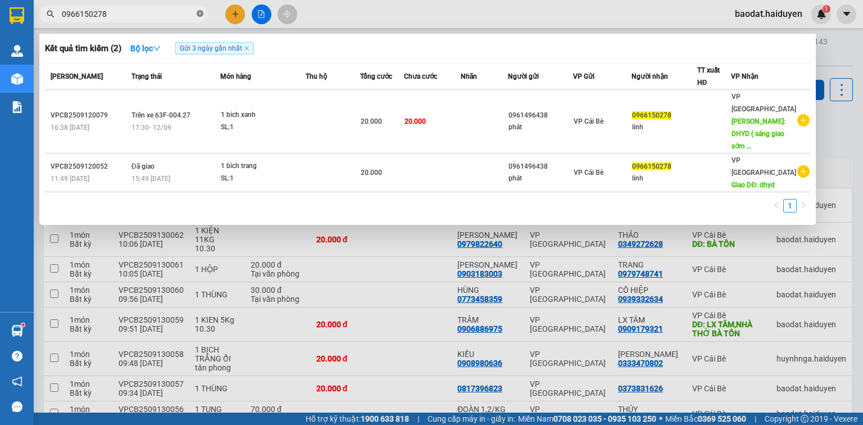
click at [198, 16] on icon "close-circle" at bounding box center [200, 13] width 7 height 7
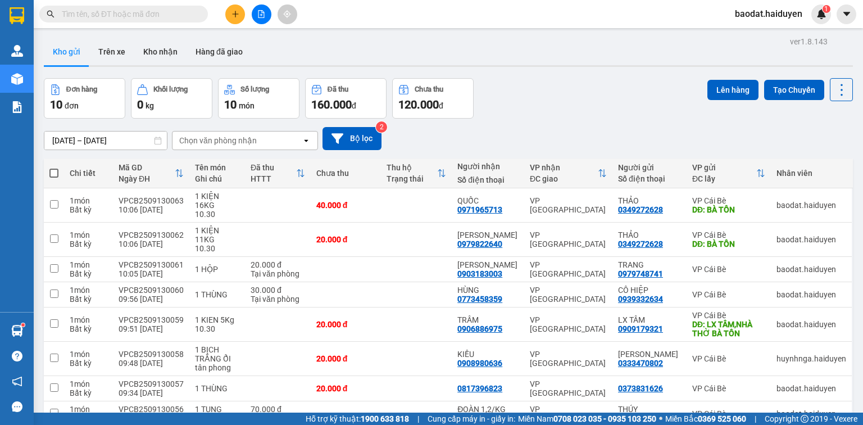
click at [106, 13] on input "text" at bounding box center [128, 14] width 133 height 12
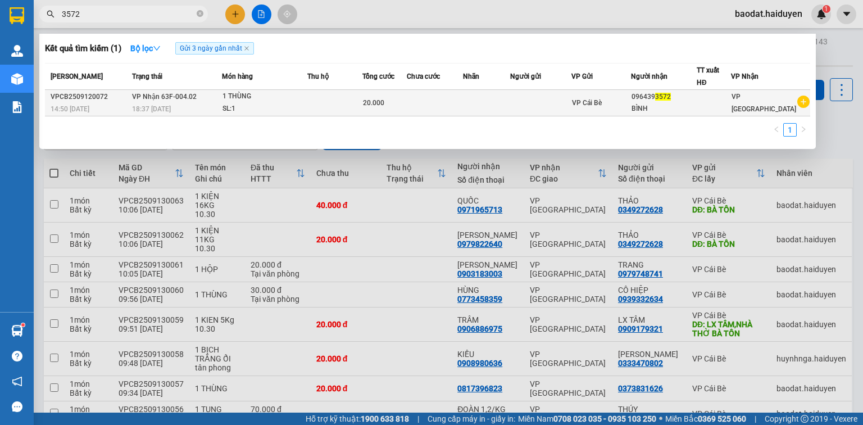
type input "3572"
click at [456, 99] on td at bounding box center [435, 103] width 56 height 26
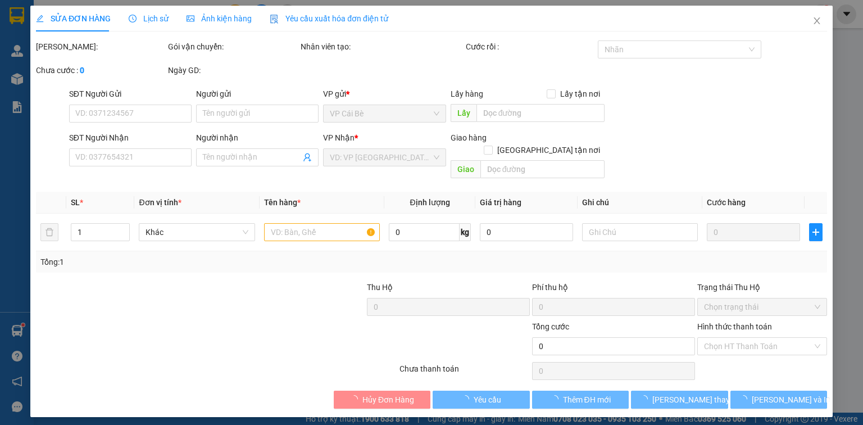
type input "0964393572"
type input "BÌNH"
type input "20.000"
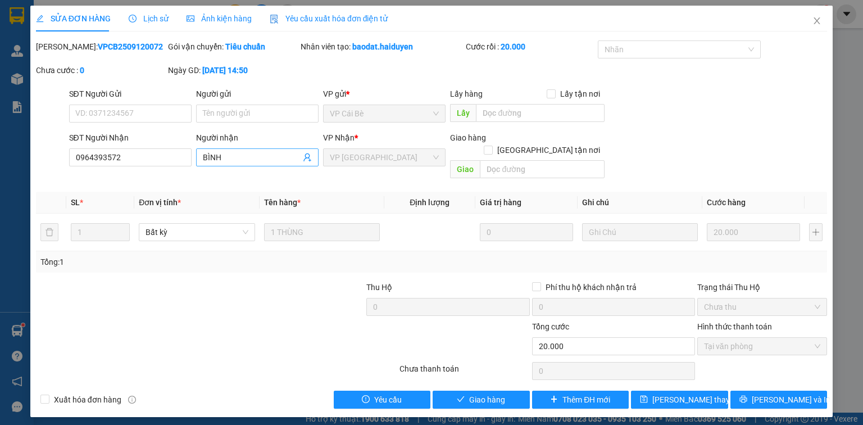
click at [225, 162] on input "BÌNH" at bounding box center [252, 157] width 98 height 12
click at [229, 115] on input "Người gửi" at bounding box center [257, 114] width 122 height 18
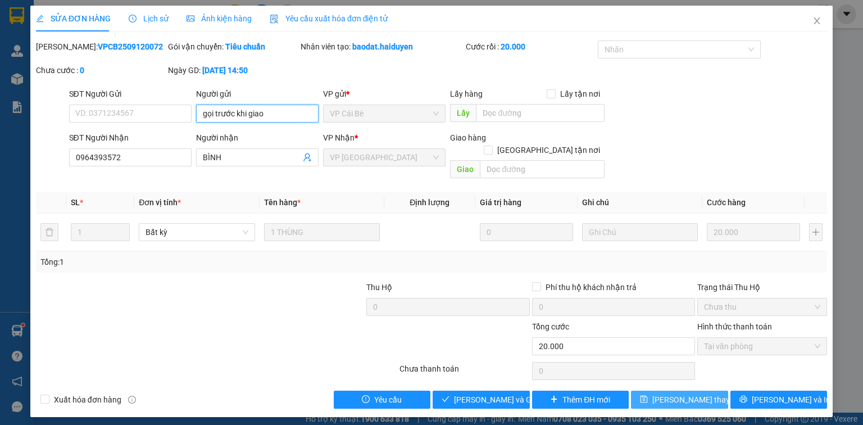
type input "gọi trước khi giao"
click at [675, 393] on span "Lưu thay đổi" at bounding box center [697, 399] width 90 height 12
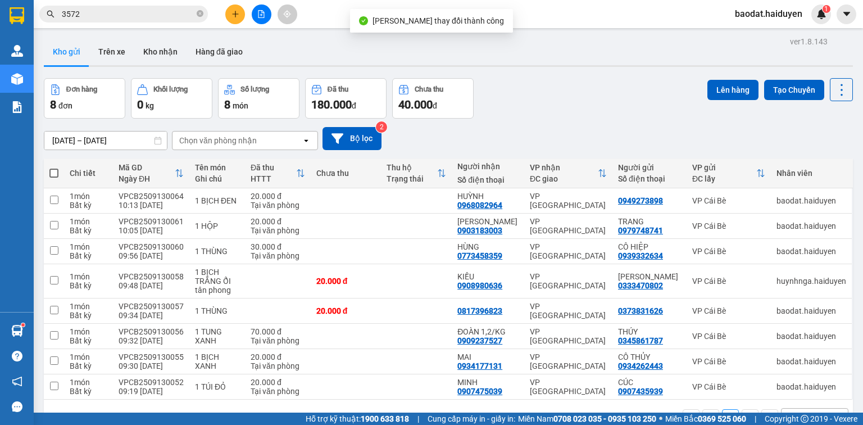
click at [130, 16] on input "3572" at bounding box center [128, 14] width 133 height 12
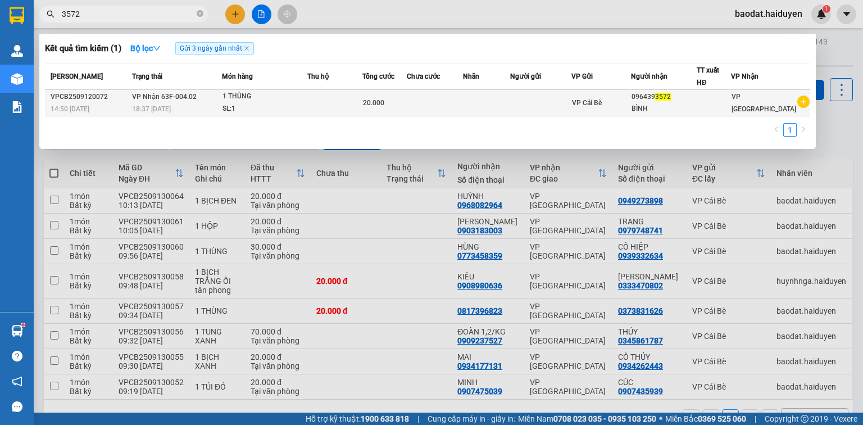
click at [285, 103] on div "SL: 1" at bounding box center [265, 109] width 84 height 12
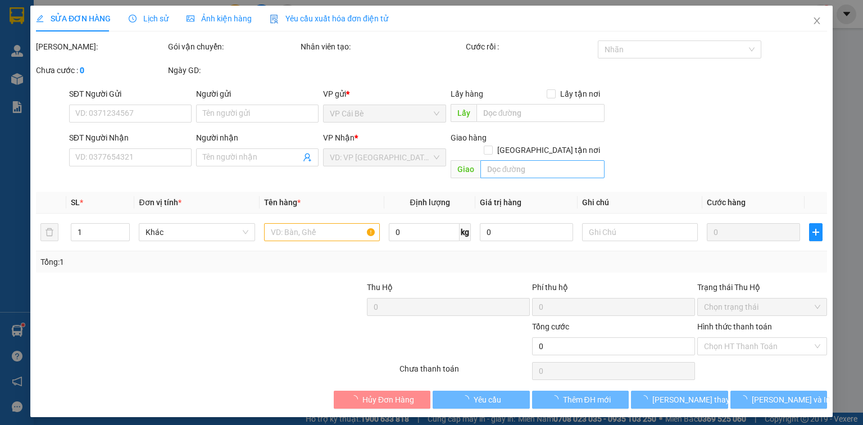
type input "gọi trước khi giao"
type input "0964393572"
type input "BÌNH"
type input "20.000"
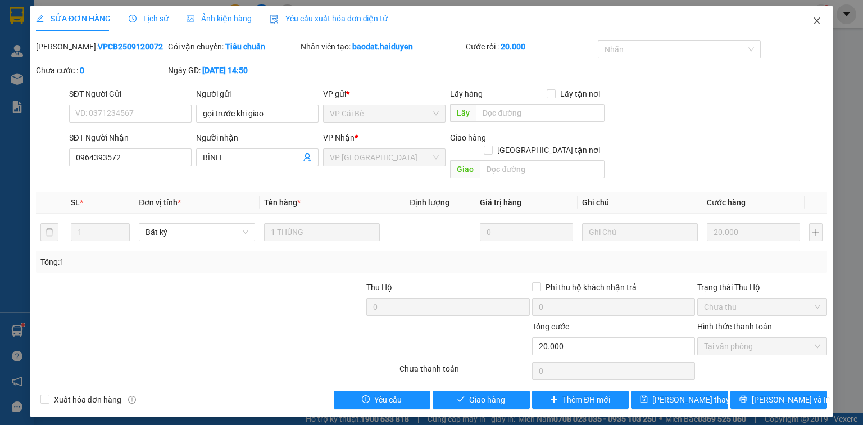
click at [816, 20] on icon "close" at bounding box center [817, 20] width 6 height 7
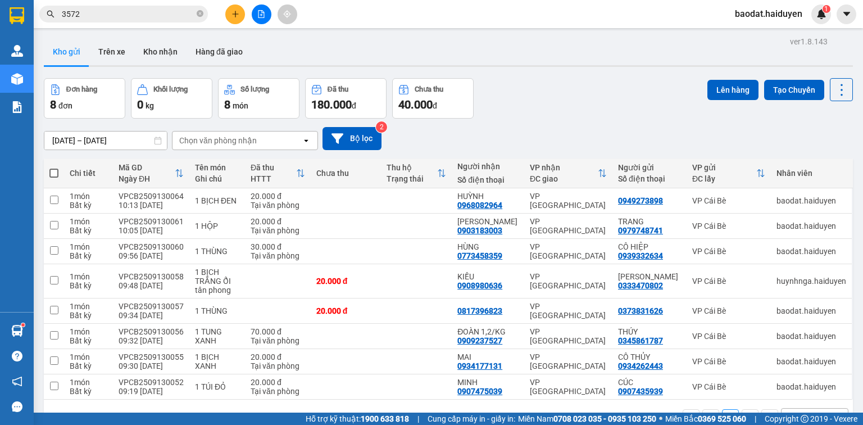
click at [119, 12] on input "3572" at bounding box center [128, 14] width 133 height 12
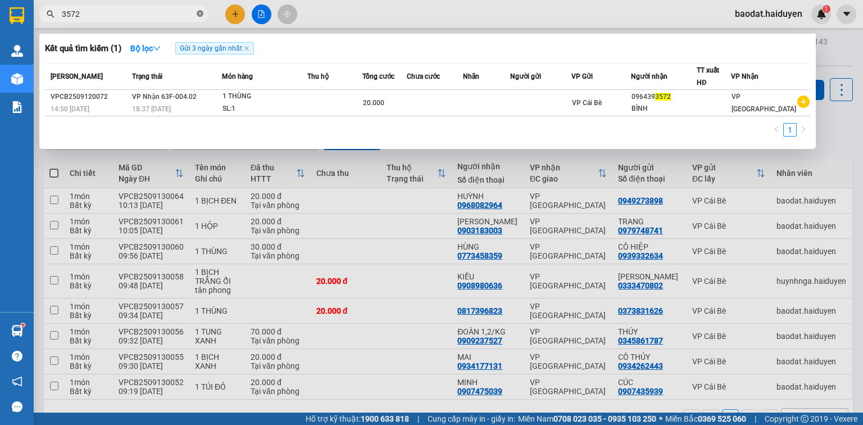
click at [200, 13] on icon "close-circle" at bounding box center [200, 13] width 7 height 7
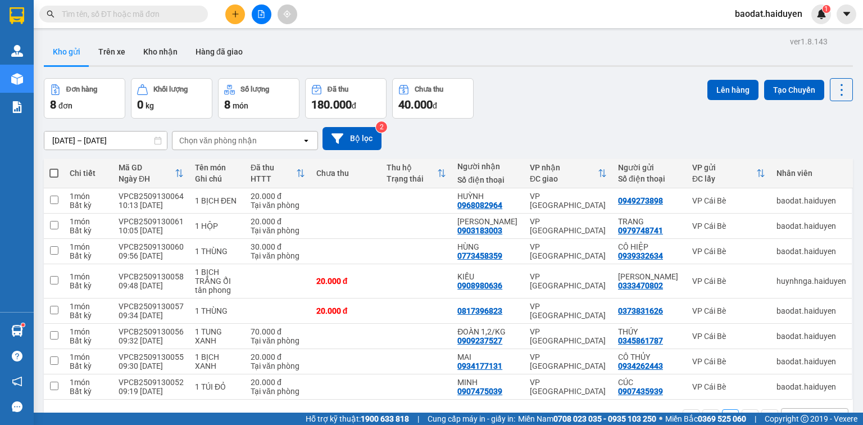
click at [112, 11] on input "text" at bounding box center [128, 14] width 133 height 12
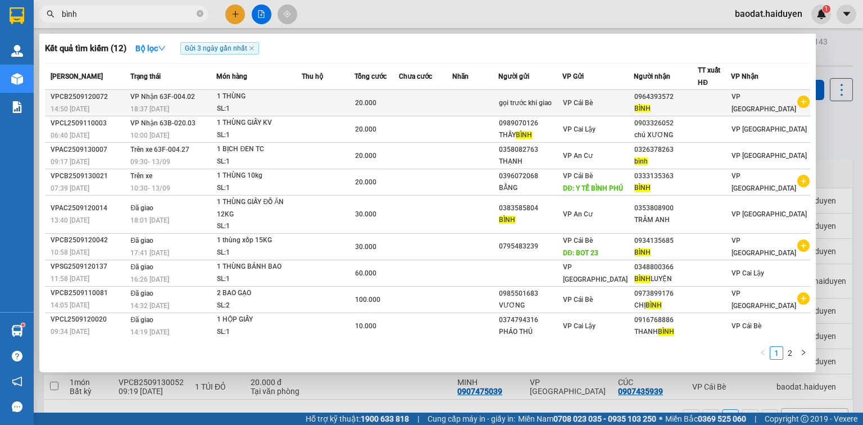
type input "bình"
click at [308, 102] on td at bounding box center [328, 103] width 53 height 26
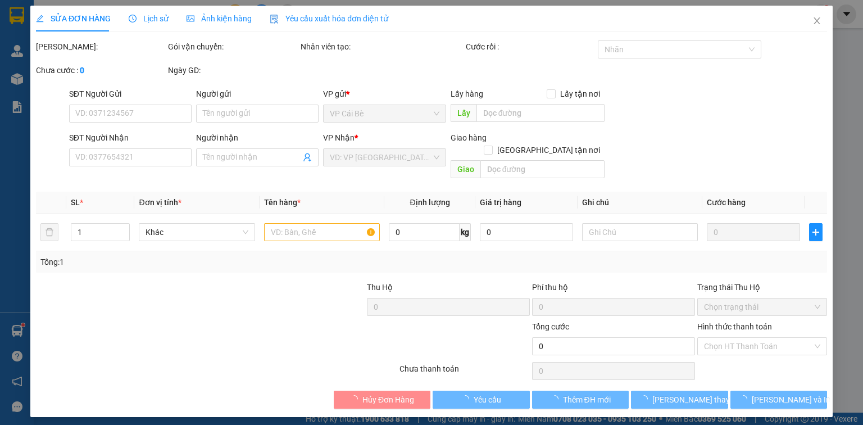
type input "gọi trước khi giao"
type input "0964393572"
type input "BÌNH"
type input "20.000"
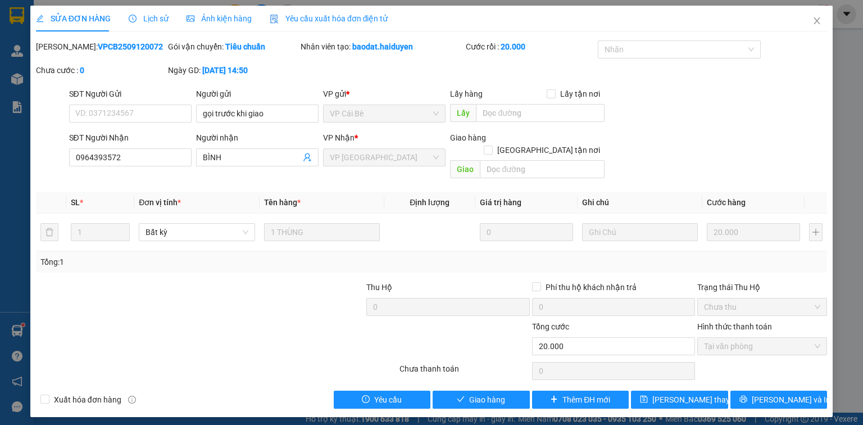
click at [719, 135] on div "SĐT Người Nhận 0964393572 Người nhận BÌNH VP Nhận * VP Sài Gòn Giao hàng Giao t…" at bounding box center [448, 157] width 763 height 52
click at [816, 25] on icon "close" at bounding box center [817, 20] width 9 height 9
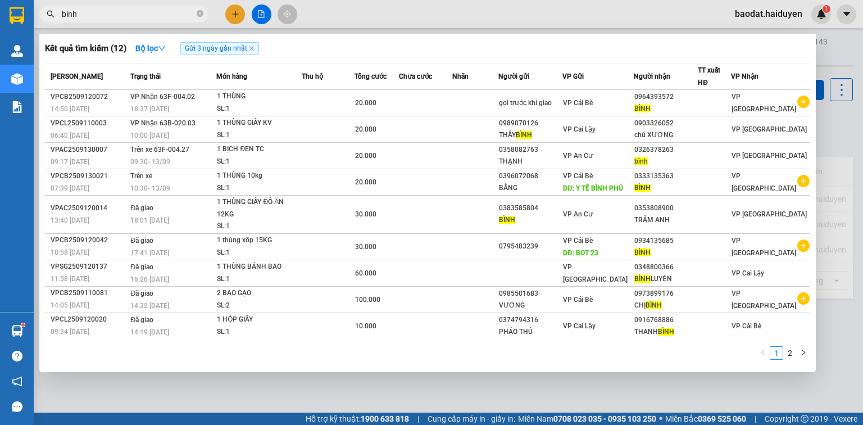
click at [119, 14] on input "bình" at bounding box center [128, 14] width 133 height 12
click at [200, 13] on icon "close-circle" at bounding box center [200, 13] width 7 height 7
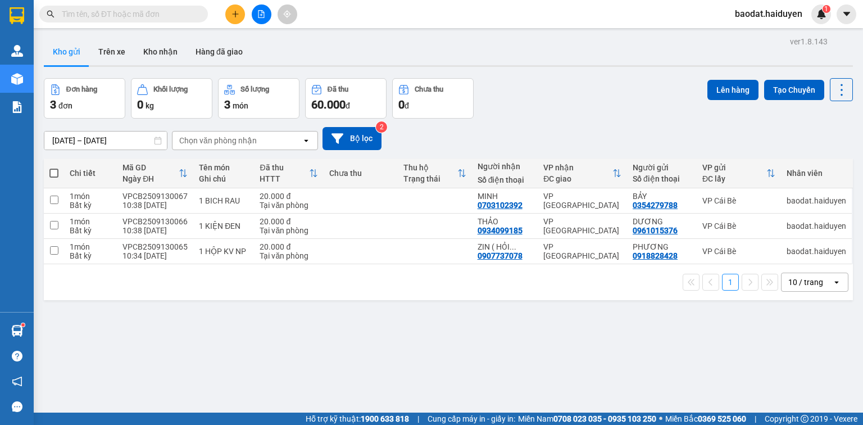
click at [237, 21] on button at bounding box center [235, 14] width 20 height 20
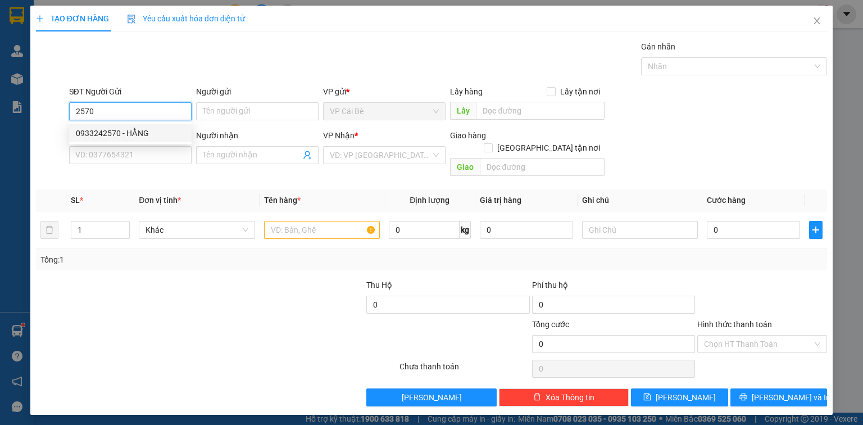
drag, startPoint x: 133, startPoint y: 138, endPoint x: 128, endPoint y: 126, distance: 13.4
click at [133, 137] on div "0933242570 - HẰNG" at bounding box center [130, 133] width 109 height 12
type input "0933242570"
type input "HẰNG"
type input "MAY HOUSE"
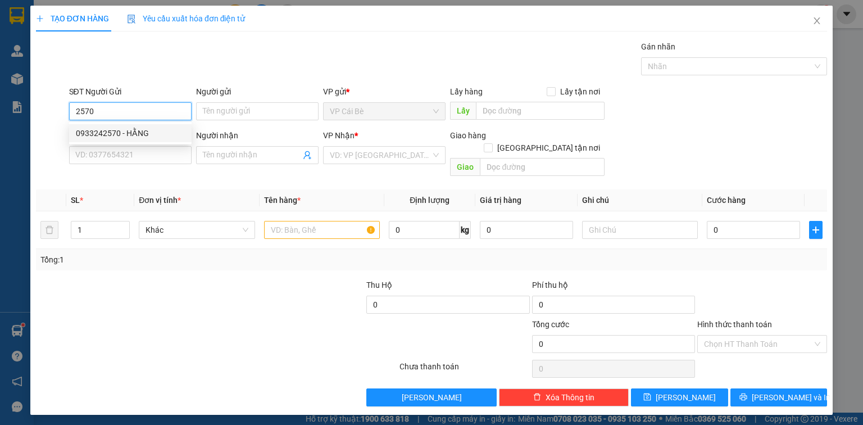
type input "0364666519"
type input "PHÁT"
type input "30.000"
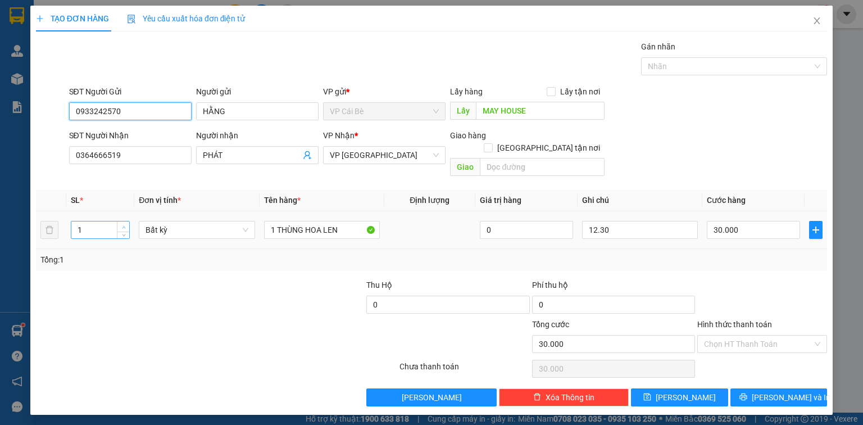
type input "0933242570"
click at [126, 224] on span "up" at bounding box center [123, 227] width 7 height 7
type input "2"
click at [171, 279] on div at bounding box center [117, 298] width 165 height 39
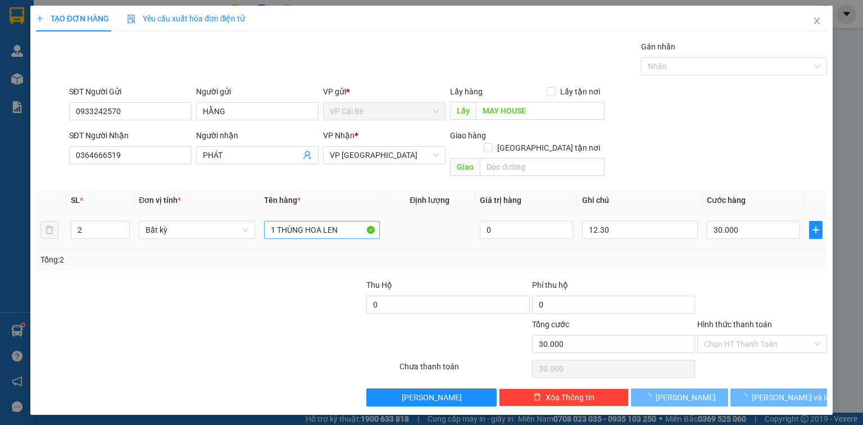
type input "0"
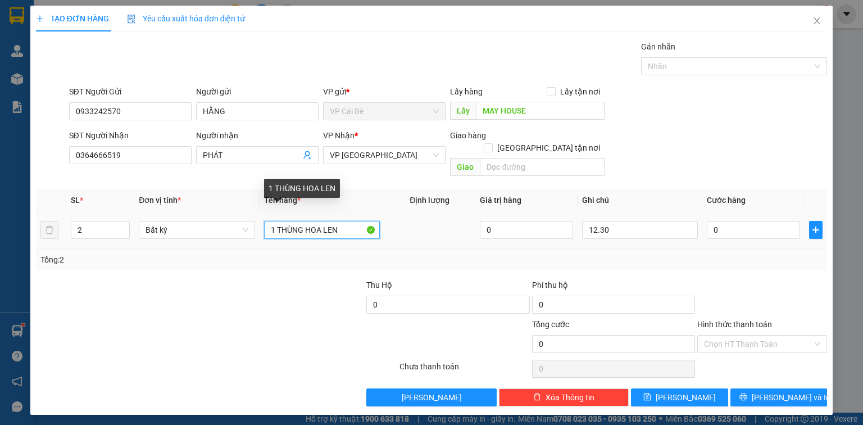
click at [275, 221] on input "1 THÙNG HOA LEN" at bounding box center [322, 230] width 116 height 18
type input "2 THÙNG HOA LEN"
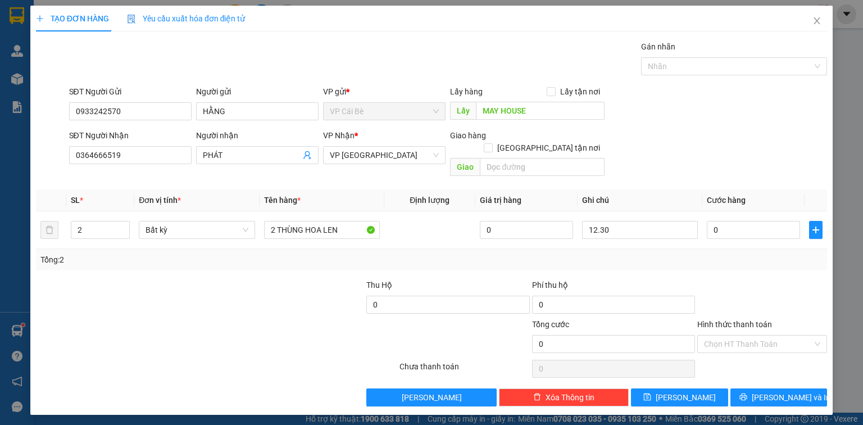
click at [418, 253] on div "Tổng: 2" at bounding box center [431, 259] width 782 height 12
click at [597, 221] on input "12.30" at bounding box center [640, 230] width 116 height 18
type input "11.30"
click at [714, 142] on div "SĐT Người Nhận 0364666519 Người nhận PHÁT VP Nhận * VP Sài Gòn Giao hàng Giao t…" at bounding box center [448, 155] width 763 height 52
click at [743, 224] on input "0" at bounding box center [753, 230] width 93 height 18
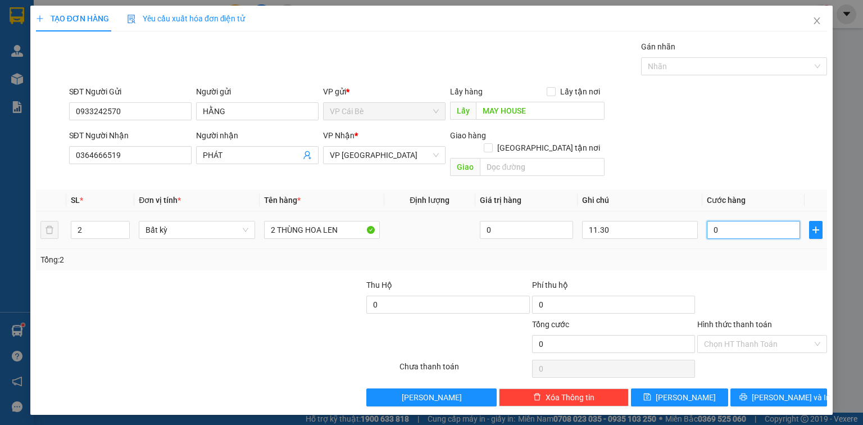
type input "0"
type input "4"
type input "04"
type input "40"
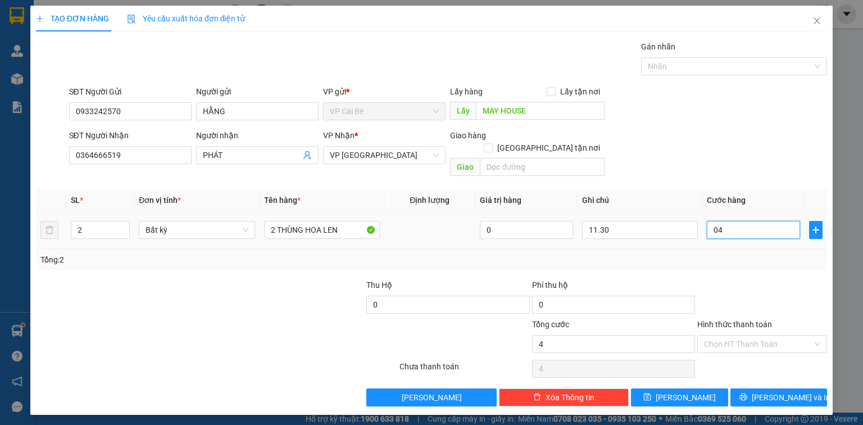
type input "40"
type input "040"
click at [716, 160] on div "SĐT Người Nhận 0364666519 Người nhận PHÁT VP Nhận * VP Sài Gòn Giao hàng Giao t…" at bounding box center [448, 155] width 763 height 52
type input "40.000"
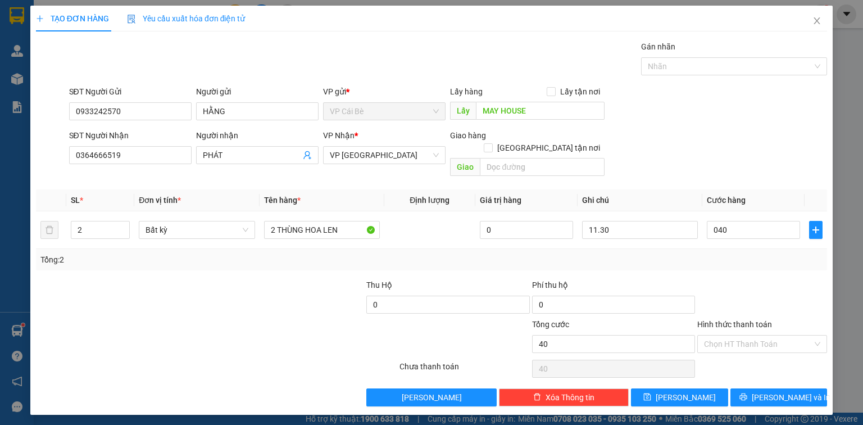
type input "40.000"
click at [727, 335] on input "Hình thức thanh toán" at bounding box center [758, 343] width 108 height 17
click at [719, 354] on div "Tại văn phòng" at bounding box center [762, 353] width 116 height 12
type input "0"
click at [679, 391] on span "[PERSON_NAME]" at bounding box center [686, 397] width 60 height 12
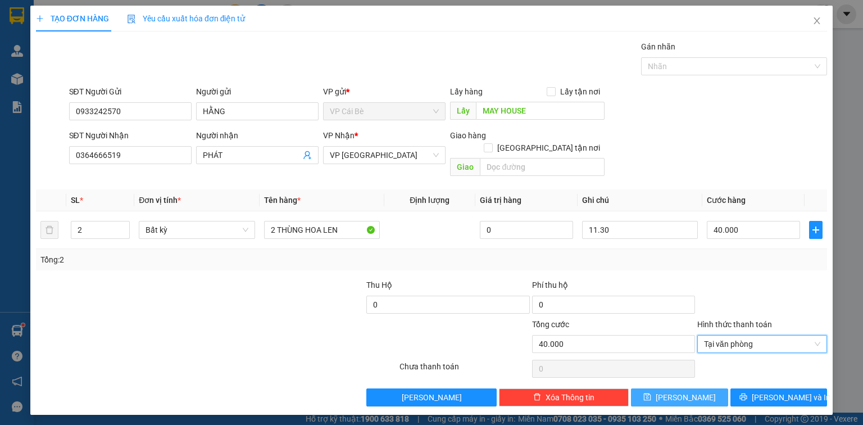
type input "0"
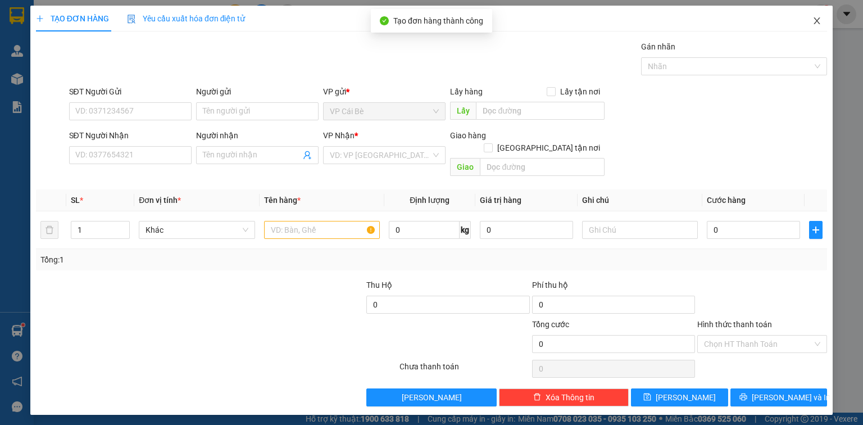
click at [822, 20] on span "Close" at bounding box center [816, 21] width 31 height 31
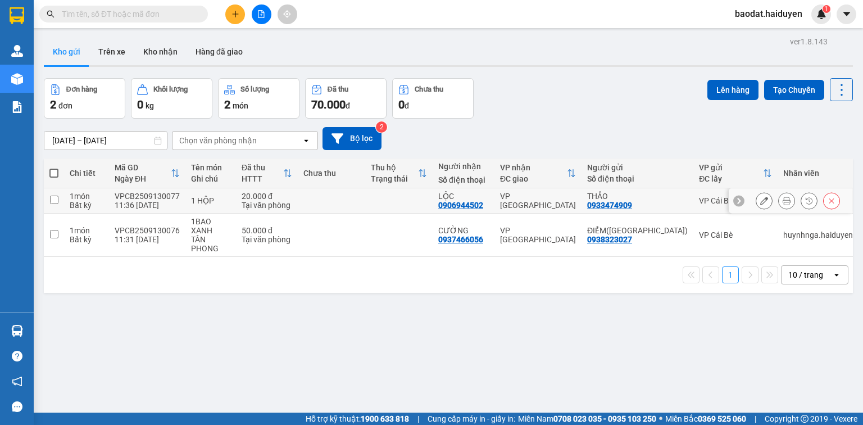
click at [783, 202] on icon at bounding box center [787, 201] width 8 height 8
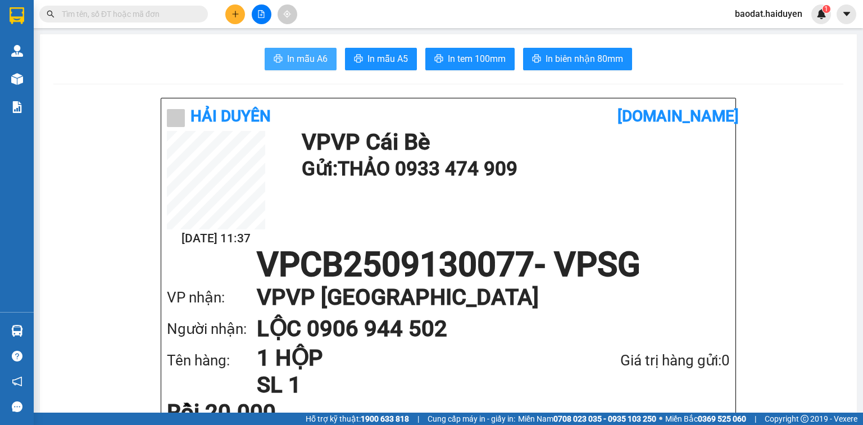
click at [296, 56] on span "In mẫu A6" at bounding box center [307, 59] width 40 height 14
drag, startPoint x: 371, startPoint y: 148, endPoint x: 297, endPoint y: 143, distance: 74.9
click at [371, 148] on h1 "VP VP Cái Bè" at bounding box center [513, 142] width 423 height 22
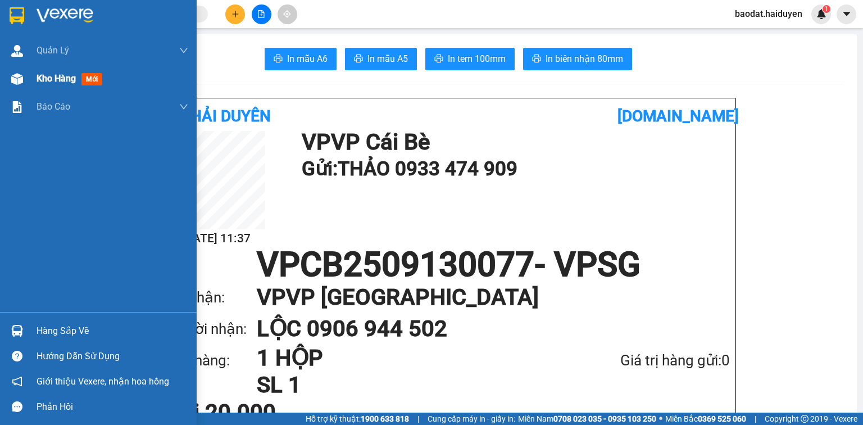
click at [53, 85] on div "Kho hàng mới" at bounding box center [72, 78] width 70 height 14
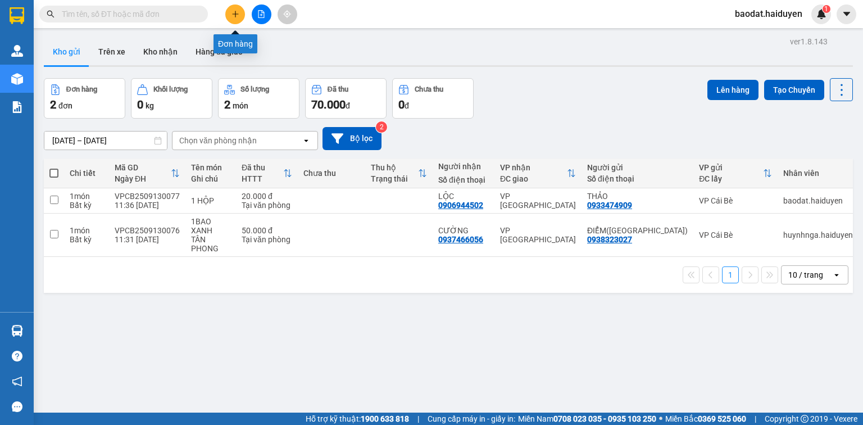
click at [235, 11] on icon "plus" at bounding box center [235, 14] width 1 height 6
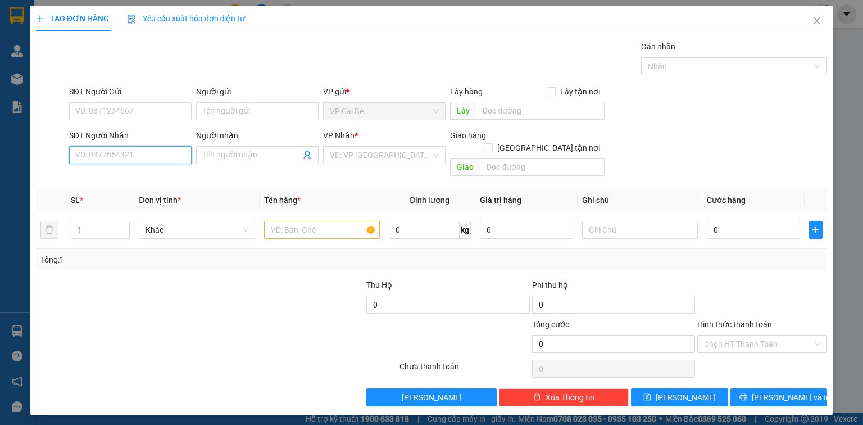
click at [102, 152] on input "SĐT Người Nhận" at bounding box center [130, 155] width 122 height 18
click at [98, 157] on input "SĐT Người Nhận" at bounding box center [130, 155] width 122 height 18
type input "0845200090"
click at [98, 112] on input "SĐT Người Gửi" at bounding box center [130, 111] width 122 height 18
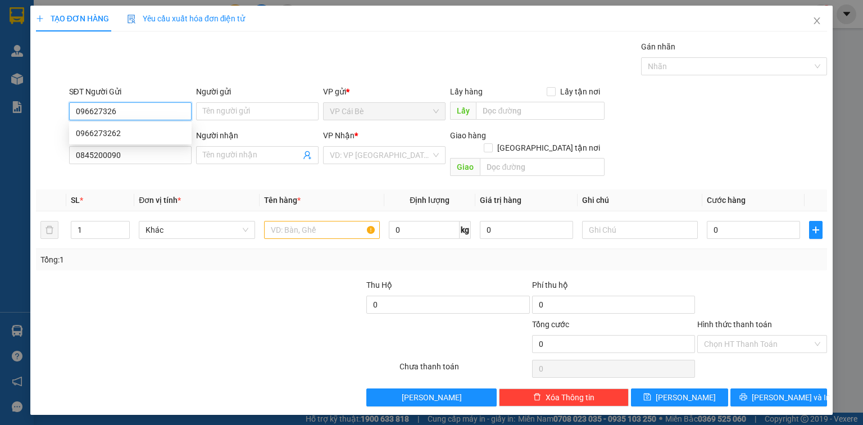
type input "0966273262"
click at [93, 137] on div "0966273262" at bounding box center [130, 133] width 109 height 12
type input "BÀ TỒN"
type input "20.000"
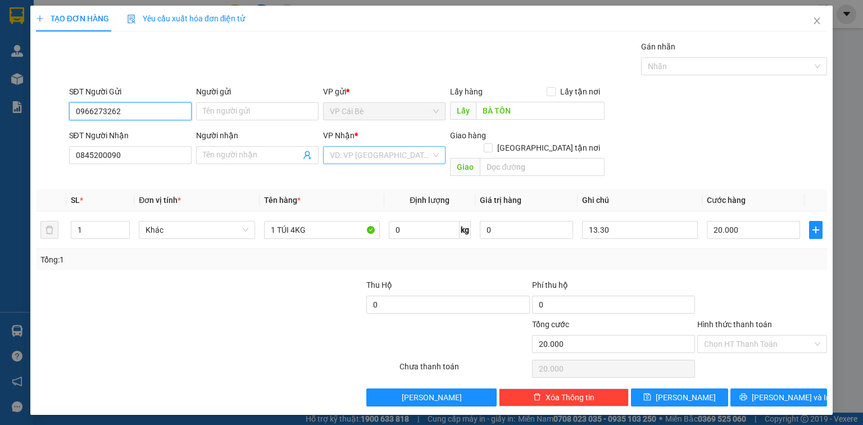
click at [329, 146] on div "VD: VP [GEOGRAPHIC_DATA]" at bounding box center [384, 155] width 122 height 18
type input "0966273262"
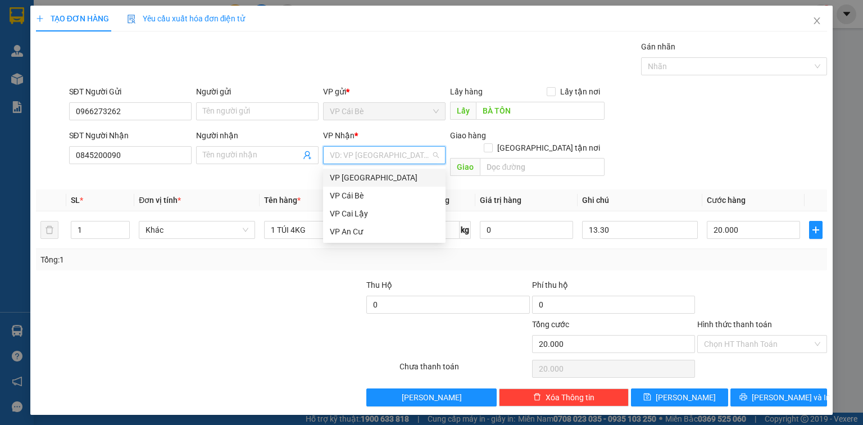
click at [338, 155] on input "search" at bounding box center [380, 155] width 101 height 17
click at [343, 176] on div "VP [GEOGRAPHIC_DATA]" at bounding box center [384, 177] width 109 height 12
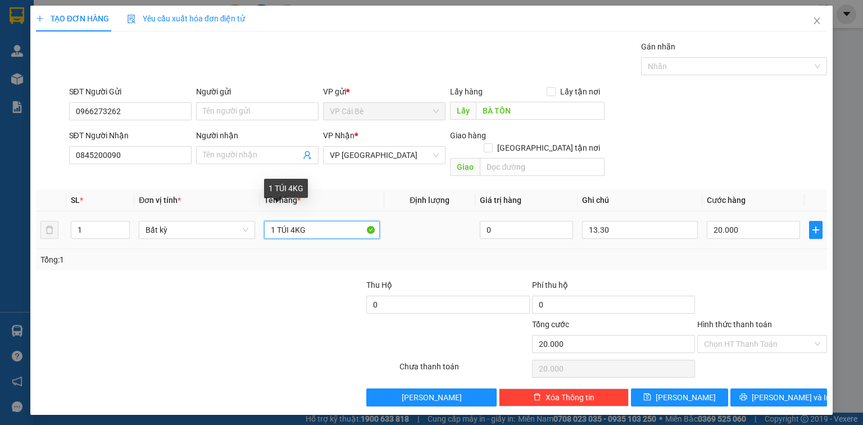
click at [294, 221] on input "1 TÚI 4KG" at bounding box center [322, 230] width 116 height 18
click at [417, 253] on div "Tổng: 1" at bounding box center [431, 259] width 782 height 12
drag, startPoint x: 289, startPoint y: 220, endPoint x: 281, endPoint y: 221, distance: 8.0
click at [281, 221] on input "1 TÚI 10KG" at bounding box center [322, 230] width 116 height 18
type input "1 kiện lx 10KG"
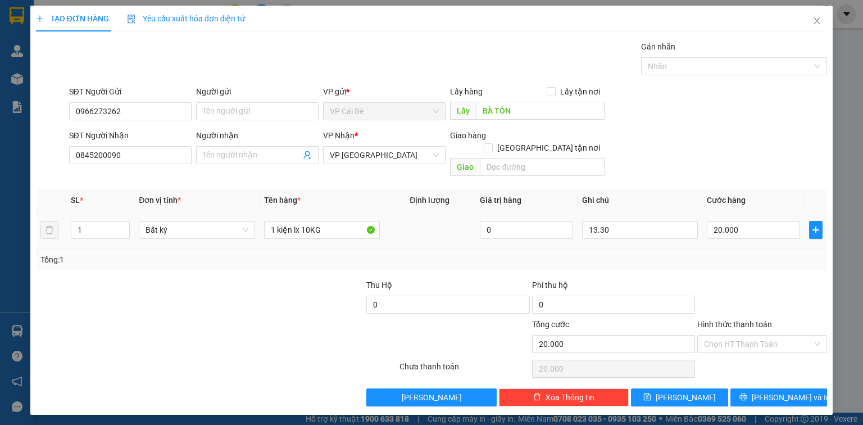
click at [476, 231] on td "0" at bounding box center [526, 230] width 102 height 38
click at [597, 221] on input "13.30" at bounding box center [640, 230] width 116 height 18
type input "12.30"
click at [704, 156] on div "SĐT Người Nhận 0845200090 Người nhận Tên người nhận VP Nhận * VP [GEOGRAPHIC_DA…" at bounding box center [448, 155] width 763 height 52
click at [683, 391] on span "[PERSON_NAME]" at bounding box center [686, 397] width 60 height 12
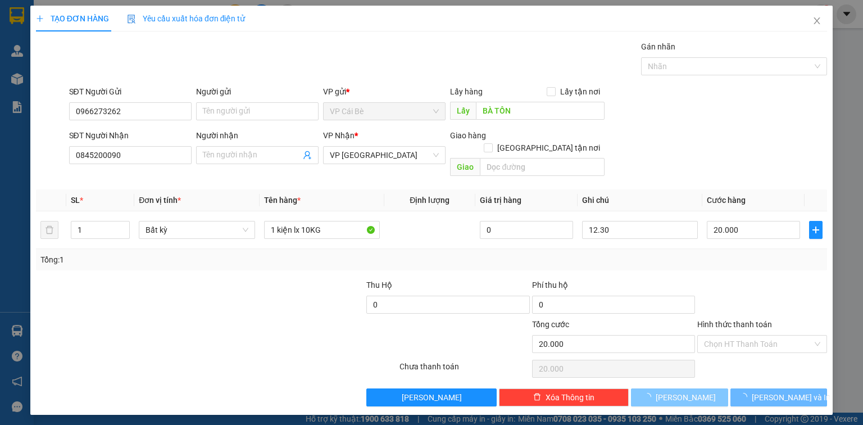
type input "0"
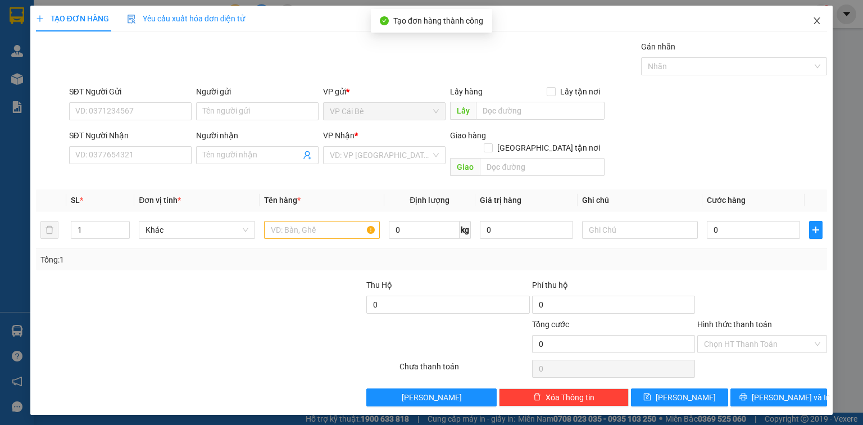
click at [820, 20] on icon "close" at bounding box center [817, 20] width 9 height 9
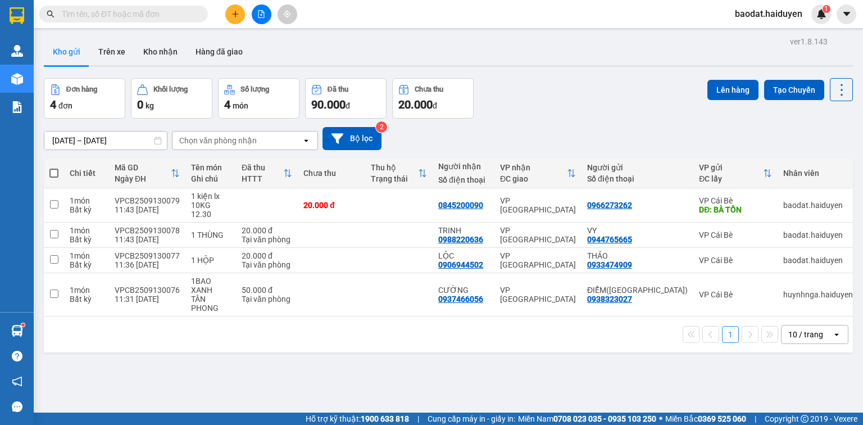
click at [124, 18] on input "text" at bounding box center [128, 14] width 133 height 12
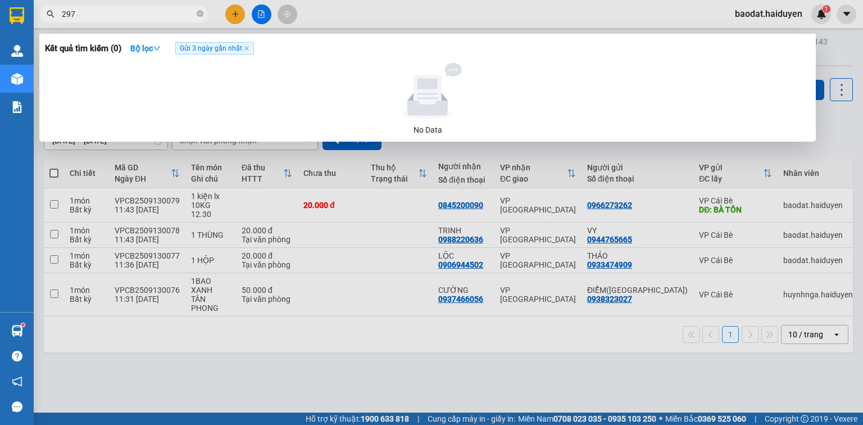
type input "2975"
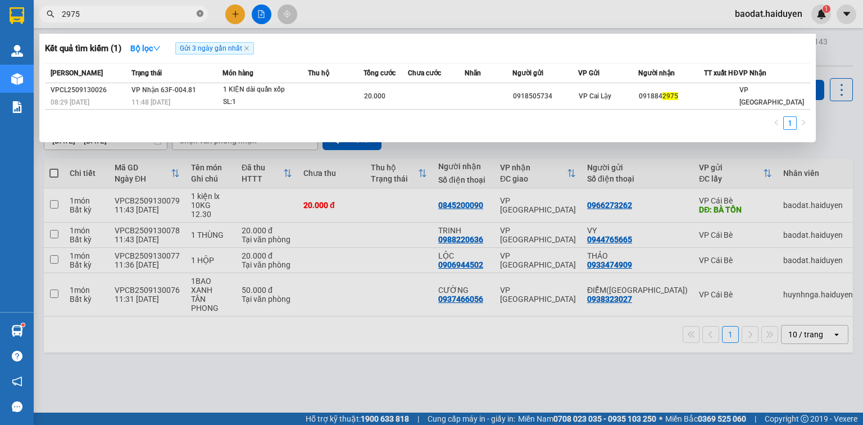
click at [201, 12] on icon "close-circle" at bounding box center [200, 13] width 7 height 7
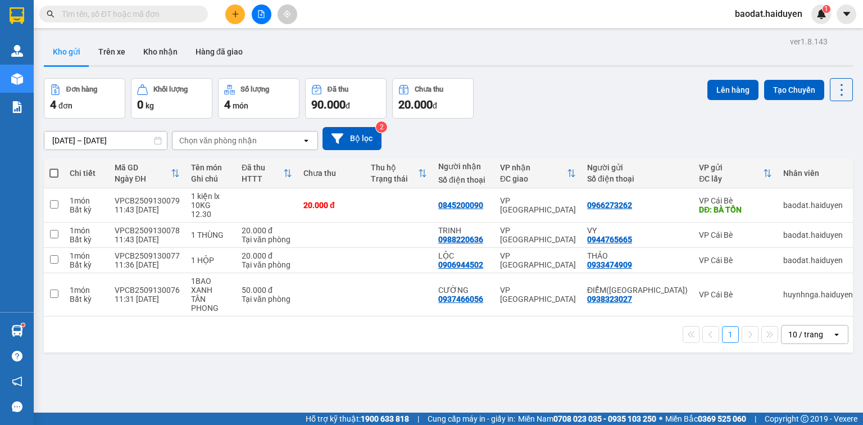
click at [135, 16] on input "text" at bounding box center [128, 14] width 133 height 12
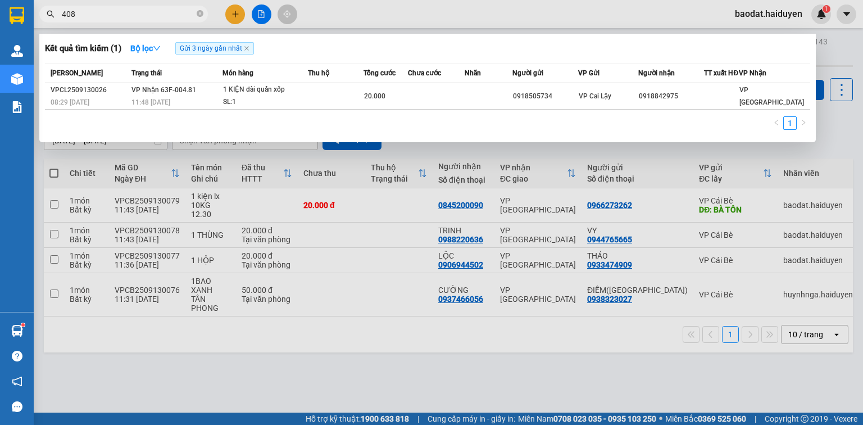
type input "4086"
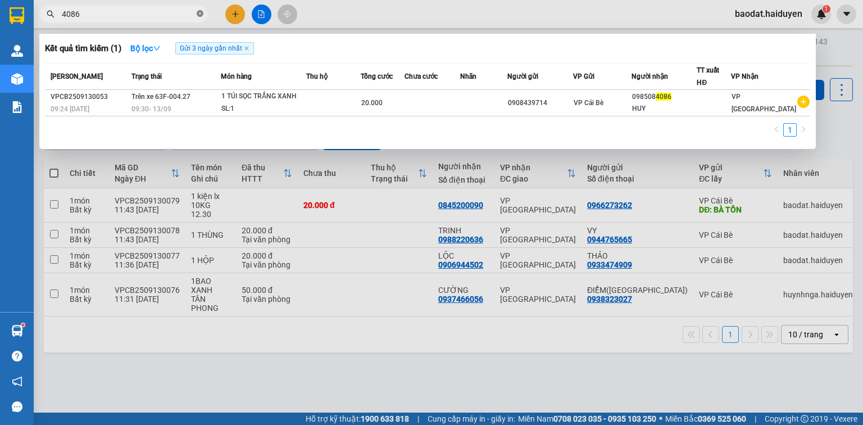
click at [202, 11] on icon "close-circle" at bounding box center [200, 13] width 7 height 7
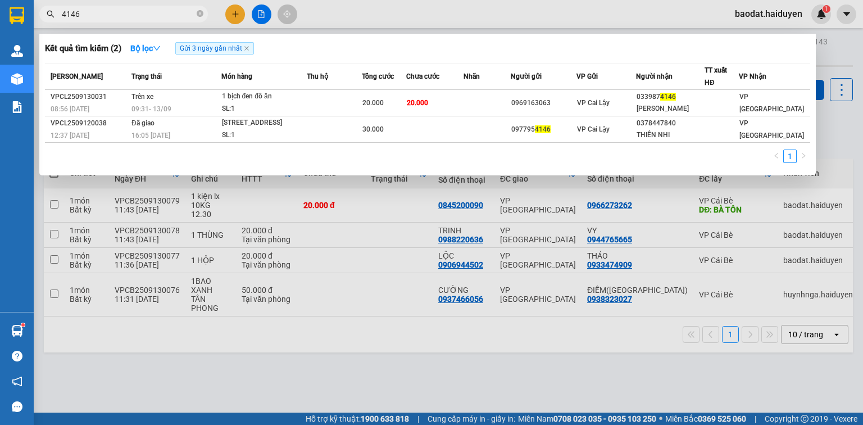
type input "4146"
click at [194, 15] on span "4146" at bounding box center [123, 14] width 169 height 17
click at [200, 13] on icon "close-circle" at bounding box center [200, 13] width 7 height 7
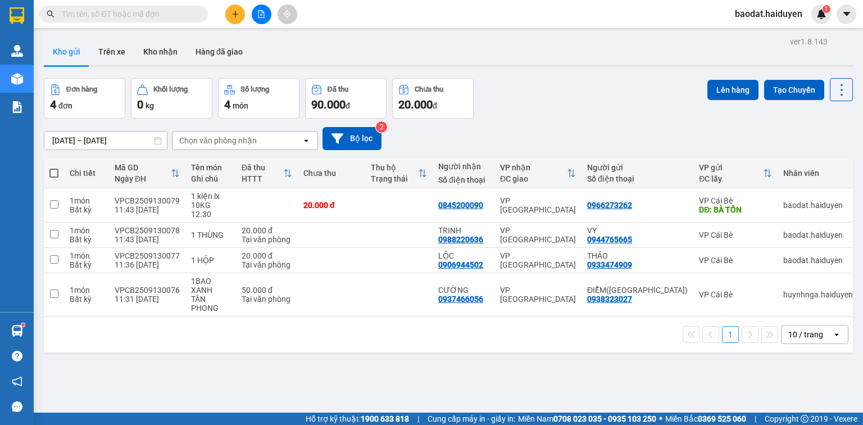
click at [234, 8] on button at bounding box center [235, 14] width 20 height 20
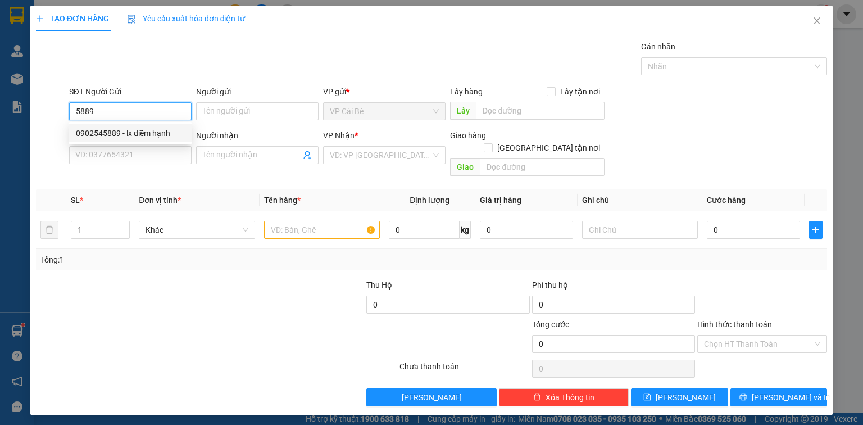
click at [130, 135] on div "0902545889 - lx diễm hạnh" at bounding box center [130, 133] width 109 height 12
type input "0902545889"
type input "lx diễm hạnh"
type input "LX DIỄM HẠNH GẦN NHÀ NGHĨ THIÊN PHÚC"
type input "0902981642"
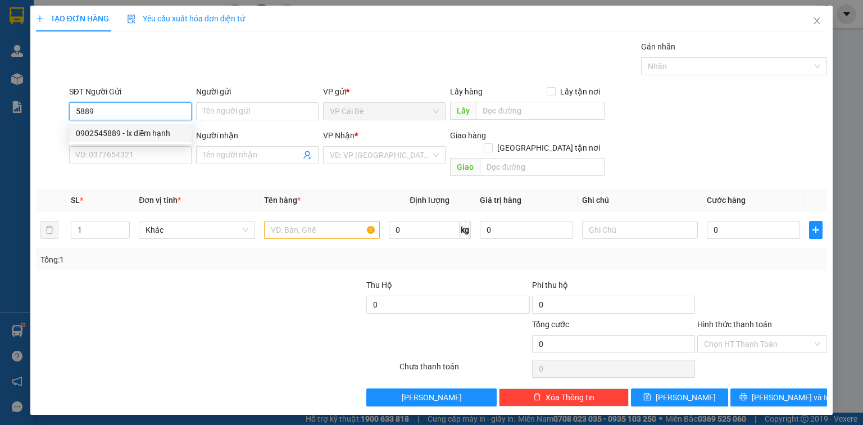
type input "nhã phương"
type input "20.000"
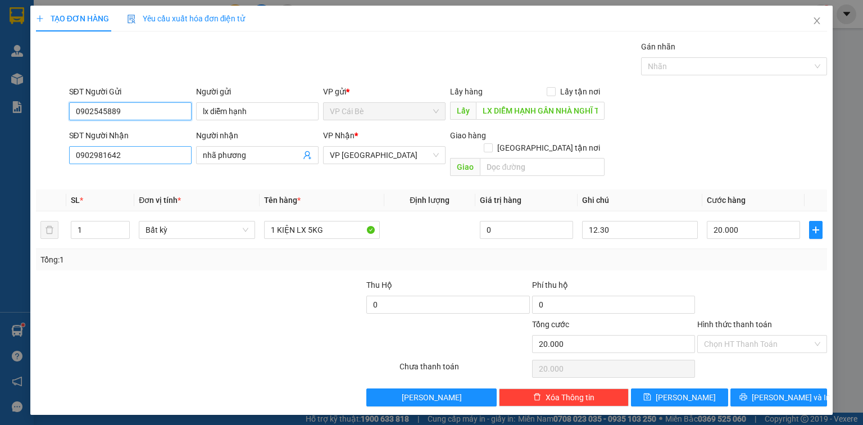
type input "0902545889"
drag, startPoint x: 166, startPoint y: 158, endPoint x: 0, endPoint y: 169, distance: 166.7
click at [0, 169] on div "TẠO ĐƠN HÀNG Yêu cầu xuất hóa đơn điện tử Transit Pickup Surcharge Ids Transit …" at bounding box center [431, 212] width 863 height 425
click at [92, 157] on input "0948142146" at bounding box center [130, 155] width 122 height 18
type input "0941142146"
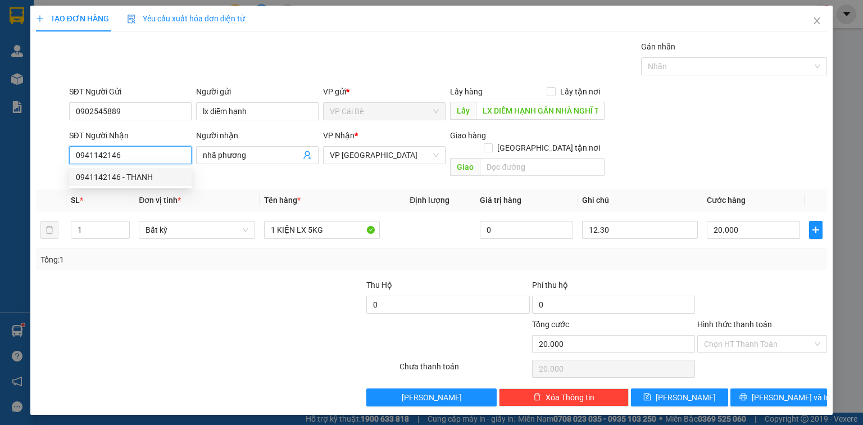
click at [131, 176] on div "0941142146 - THANH" at bounding box center [130, 177] width 109 height 12
type input "THANH"
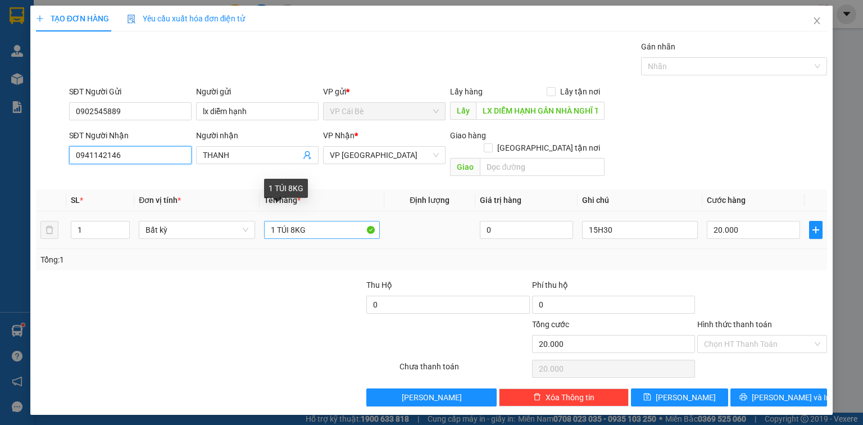
type input "0941142146"
drag, startPoint x: 307, startPoint y: 216, endPoint x: 283, endPoint y: 233, distance: 29.1
click at [283, 233] on td "1 TÚI 8KG" at bounding box center [322, 230] width 125 height 38
type input "1 Tệp hs"
click at [426, 233] on td at bounding box center [429, 230] width 91 height 38
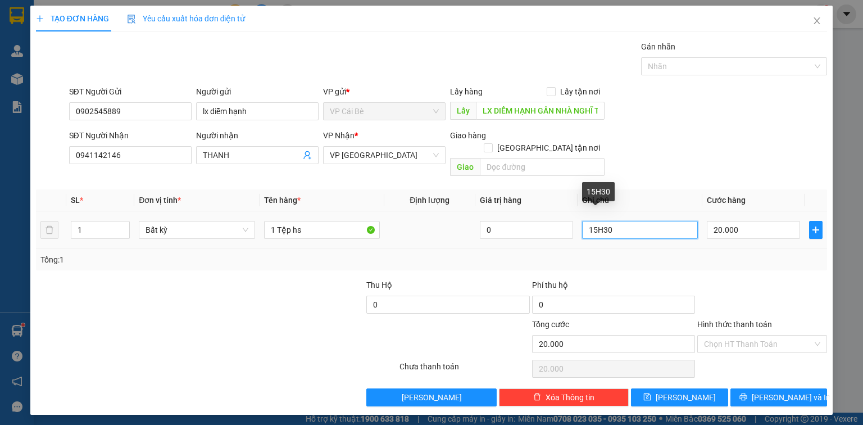
click at [597, 221] on input "15H30" at bounding box center [640, 230] width 116 height 18
type input "13H30"
click at [683, 151] on div "SĐT Người Nhận 0941142146 Người nhận THANH VP Nhận * VP Sài Gòn Giao hàng Giao …" at bounding box center [448, 155] width 763 height 52
click at [733, 320] on label "Hình thức thanh toán" at bounding box center [734, 324] width 75 height 9
click at [733, 335] on input "Hình thức thanh toán" at bounding box center [758, 343] width 108 height 17
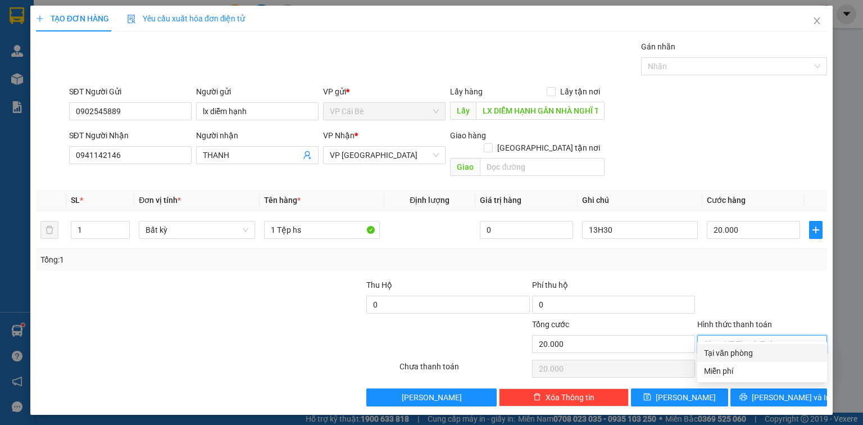
drag, startPoint x: 724, startPoint y: 328, endPoint x: 724, endPoint y: 351, distance: 23.0
click at [724, 335] on input "Hình thức thanh toán" at bounding box center [758, 343] width 108 height 17
click at [720, 352] on div "Tại văn phòng" at bounding box center [762, 353] width 116 height 12
type input "0"
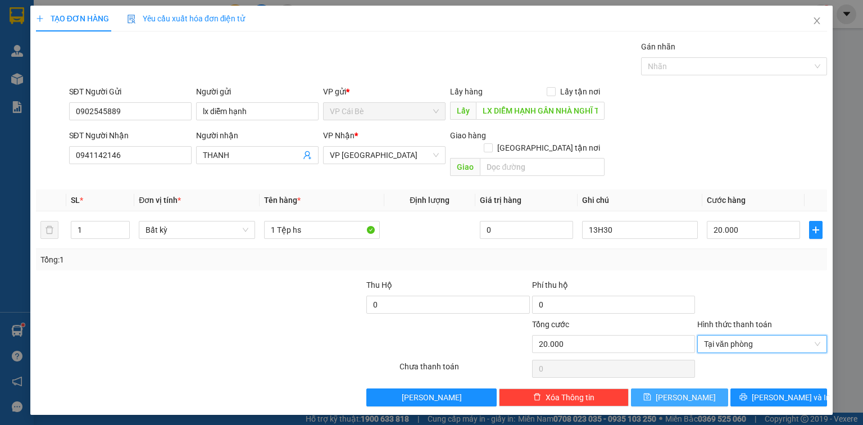
click at [659, 388] on button "[PERSON_NAME]" at bounding box center [679, 397] width 97 height 18
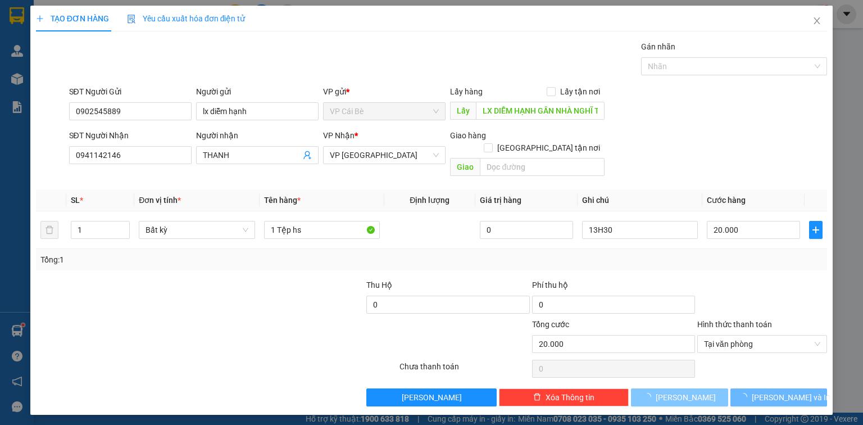
type input "0"
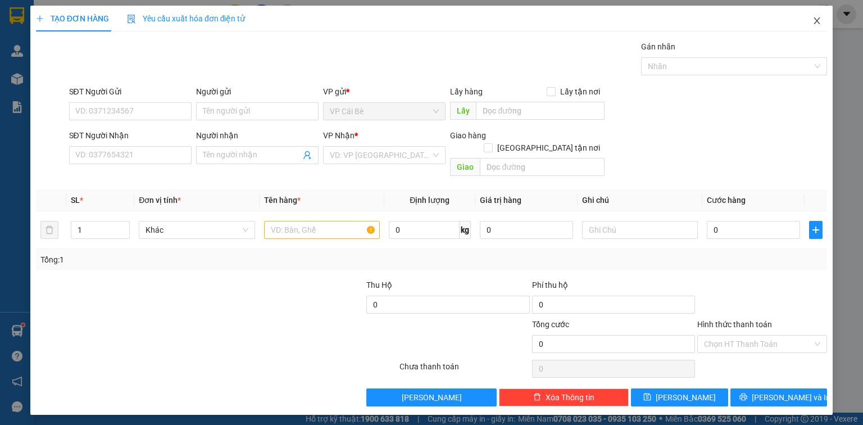
click at [818, 23] on icon "close" at bounding box center [817, 20] width 9 height 9
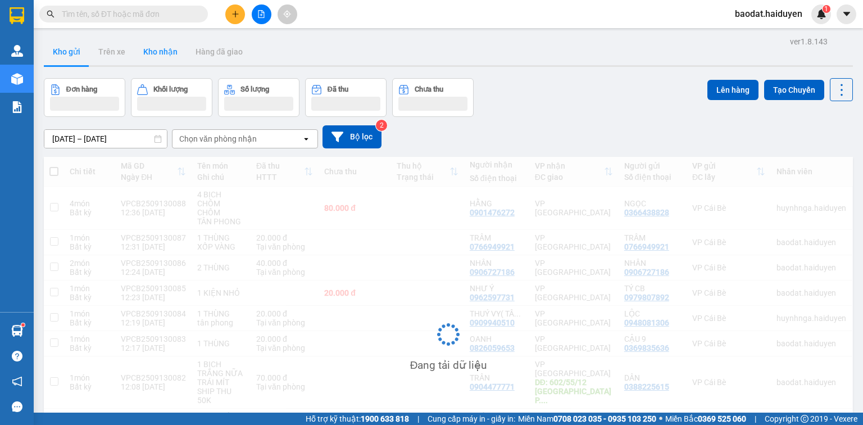
click at [161, 56] on button "Kho nhận" at bounding box center [160, 51] width 52 height 27
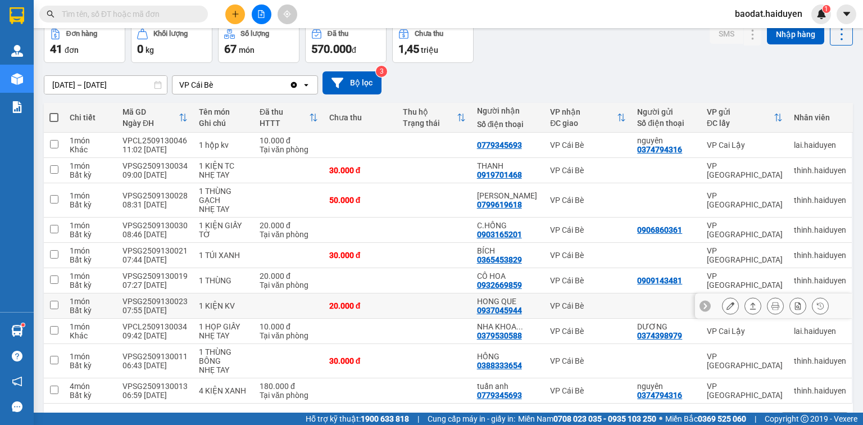
scroll to position [90, 0]
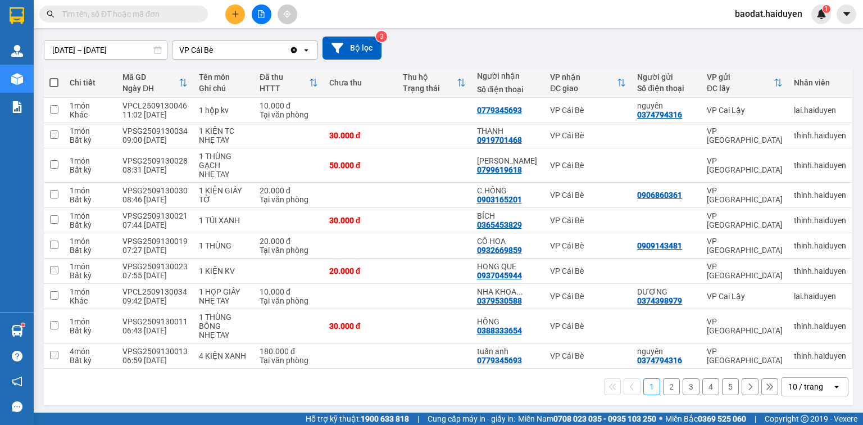
click at [788, 387] on div "10 / trang" at bounding box center [805, 386] width 35 height 11
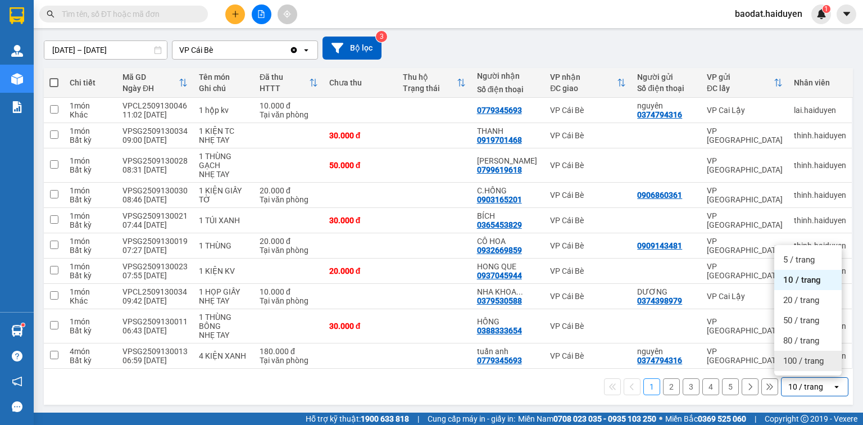
click at [794, 355] on span "100 / trang" at bounding box center [803, 360] width 40 height 11
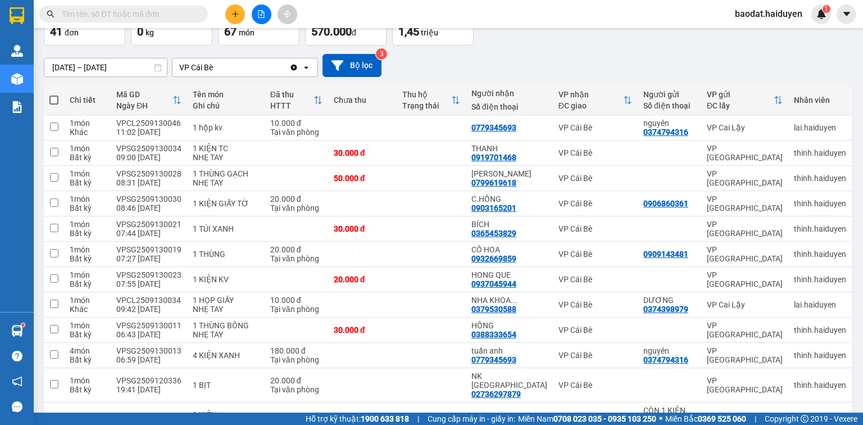
scroll to position [0, 0]
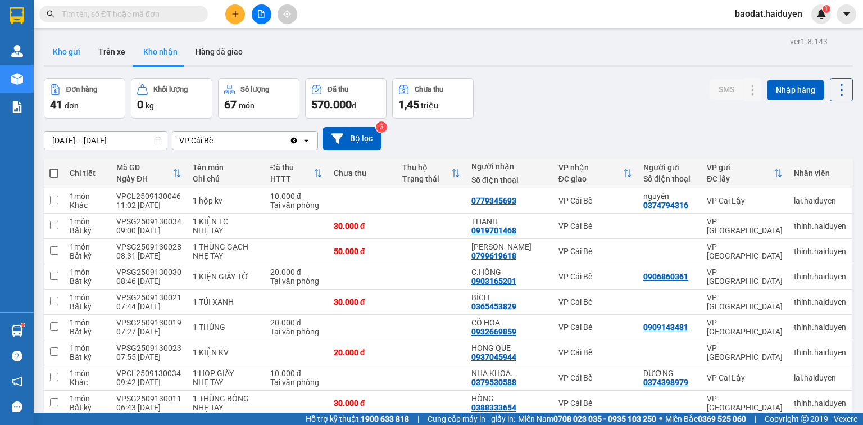
click at [69, 52] on button "Kho gửi" at bounding box center [67, 51] width 46 height 27
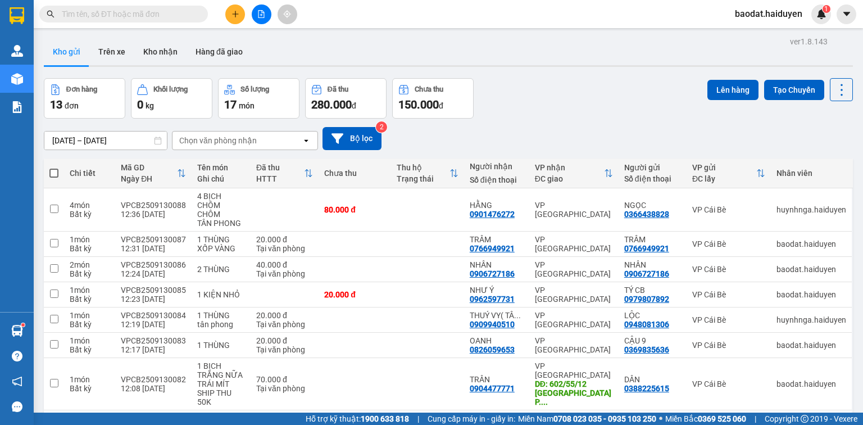
click at [240, 13] on button at bounding box center [235, 14] width 20 height 20
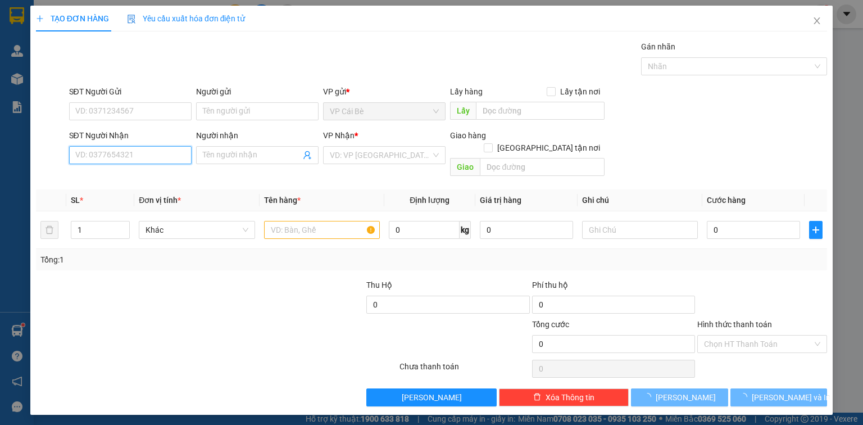
click at [110, 154] on input "SĐT Người Nhận" at bounding box center [130, 155] width 122 height 18
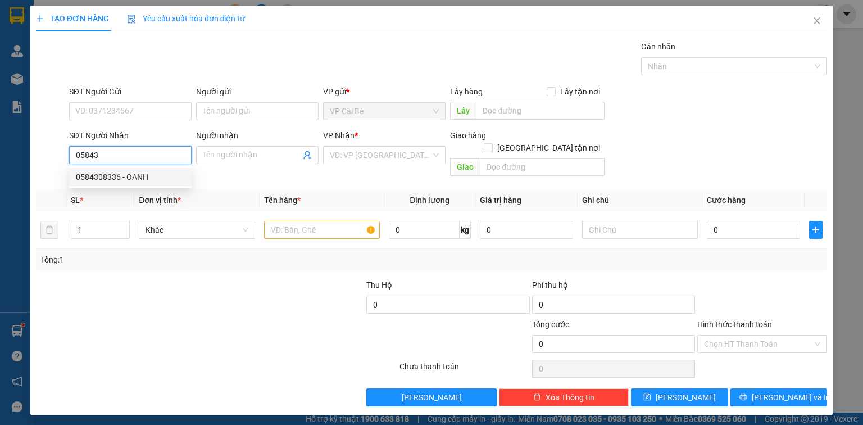
click at [145, 179] on div "0584308336 - OANH" at bounding box center [130, 177] width 109 height 12
type input "0584308336"
type input "OANH"
type input "50.000"
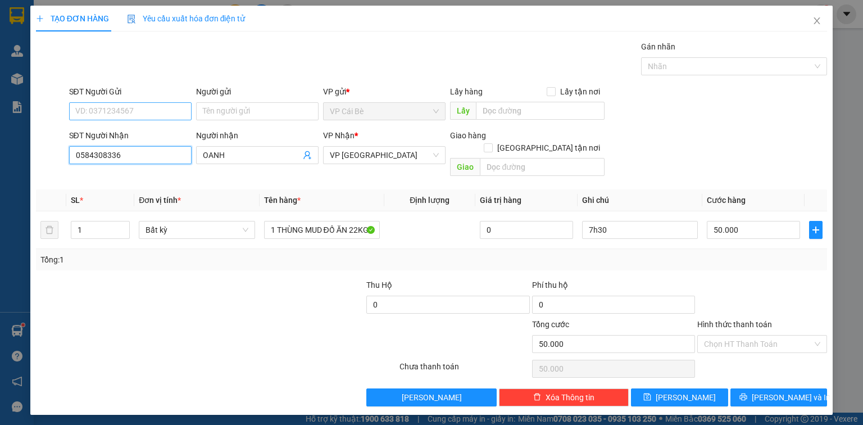
type input "0584308336"
click at [130, 110] on input "SĐT Người Gửi" at bounding box center [130, 111] width 122 height 18
click at [130, 137] on div "0369063677 - GẤM" at bounding box center [130, 133] width 109 height 12
type input "0369063677"
type input "GẤM"
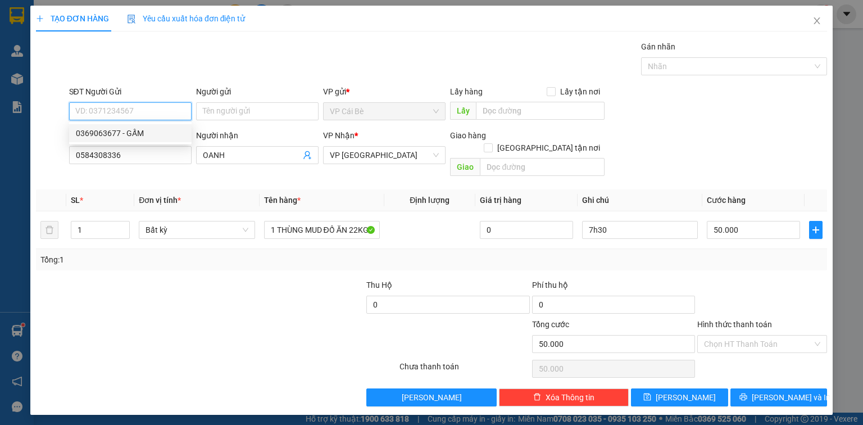
type input "NAM ANH CB"
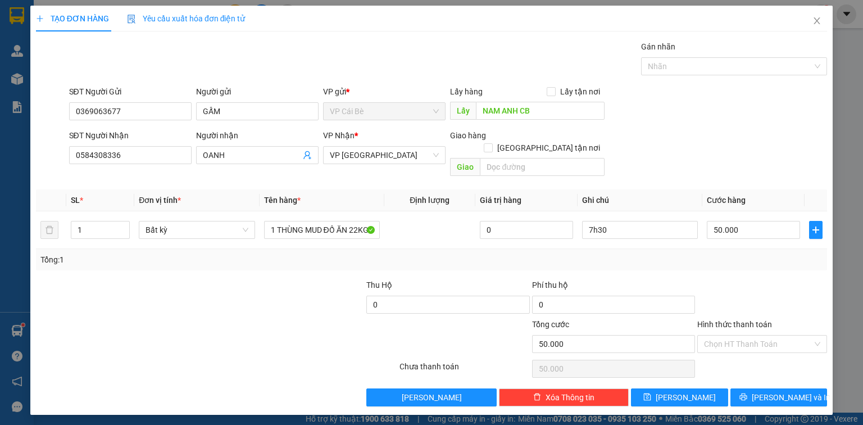
click at [309, 54] on div "Gói vận chuyển * Tiêu chuẩn Gán nhãn Nhãn" at bounding box center [448, 59] width 763 height 39
drag, startPoint x: 277, startPoint y: 216, endPoint x: 420, endPoint y: 223, distance: 143.4
click at [420, 223] on tr "1 Bất kỳ 1 THÙNG MUD ĐỒ ĂN 22KG 0 7h30 50.000" at bounding box center [431, 230] width 791 height 38
click at [440, 223] on td at bounding box center [429, 230] width 91 height 38
click at [594, 221] on input "7h30" at bounding box center [640, 230] width 116 height 18
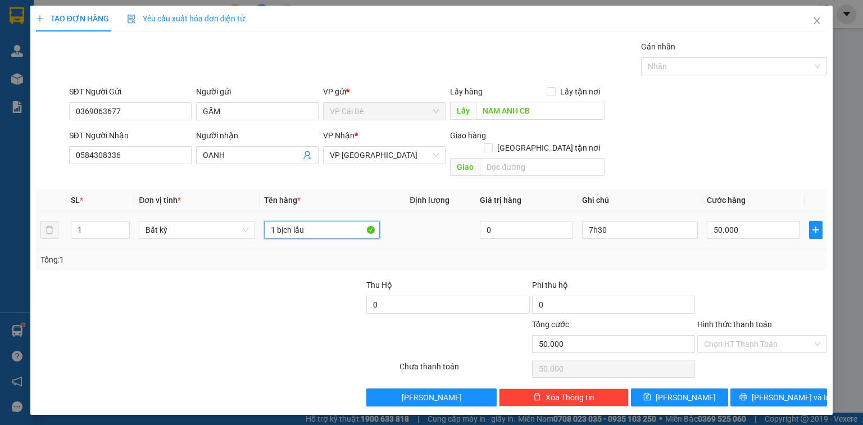
drag, startPoint x: 311, startPoint y: 221, endPoint x: 276, endPoint y: 233, distance: 36.8
click at [276, 233] on td "1 bịch lẩu" at bounding box center [322, 230] width 125 height 38
type input "1 thùng đồ ăn"
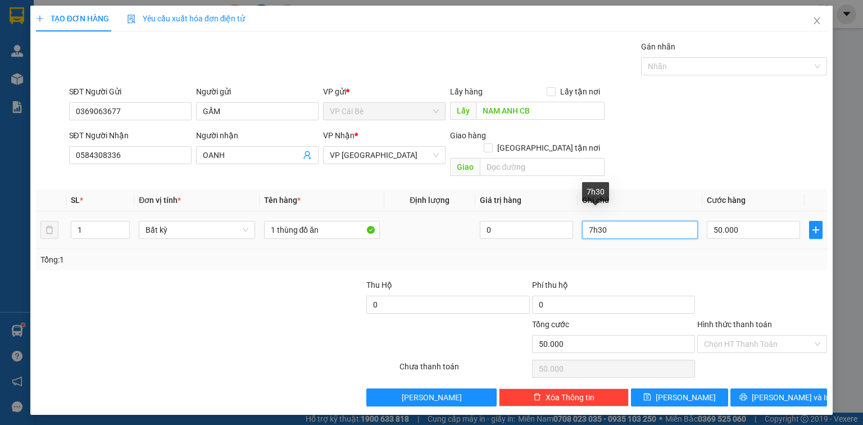
click at [591, 221] on input "7h30" at bounding box center [640, 230] width 116 height 18
type input "13h30"
click at [661, 140] on div "SĐT Người Nhận 0584308336 Người nhận OANH VP Nhận * VP [GEOGRAPHIC_DATA] Giao h…" at bounding box center [448, 155] width 763 height 52
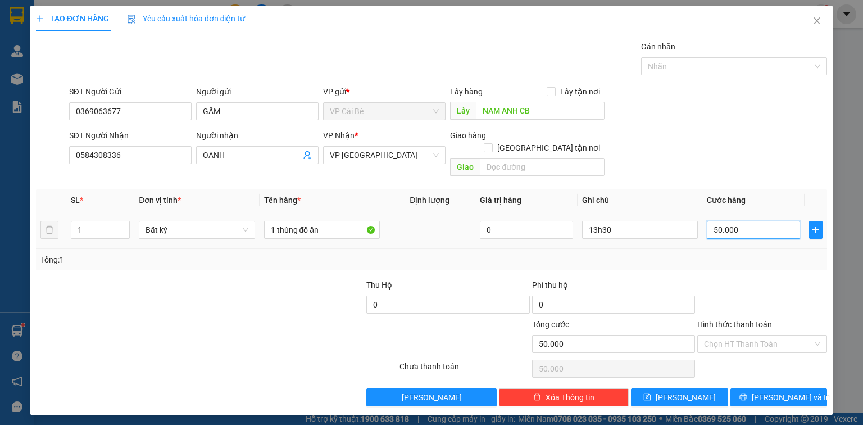
click at [745, 221] on input "50.000" at bounding box center [753, 230] width 93 height 18
type input "0"
type input "2"
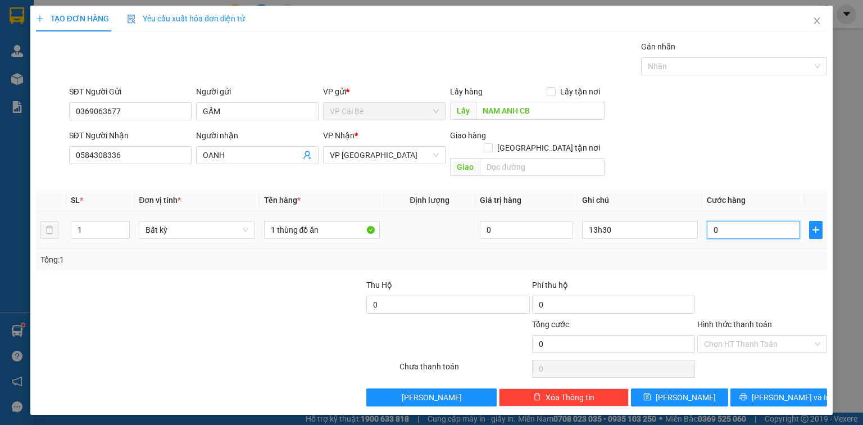
type input "2"
type input "02"
type input "20"
type input "020"
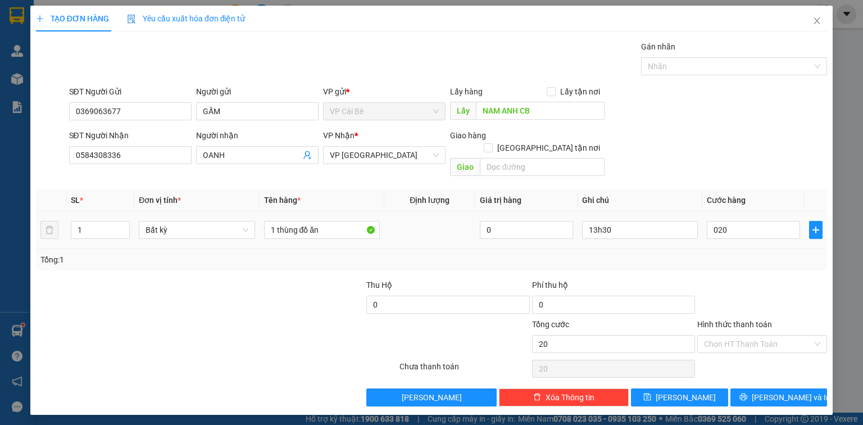
click at [715, 144] on div "SĐT Người Nhận 0584308336 Người nhận OANH VP Nhận * VP [GEOGRAPHIC_DATA] Giao h…" at bounding box center [448, 155] width 763 height 52
type input "20.000"
click at [723, 335] on input "Hình thức thanh toán" at bounding box center [758, 343] width 108 height 17
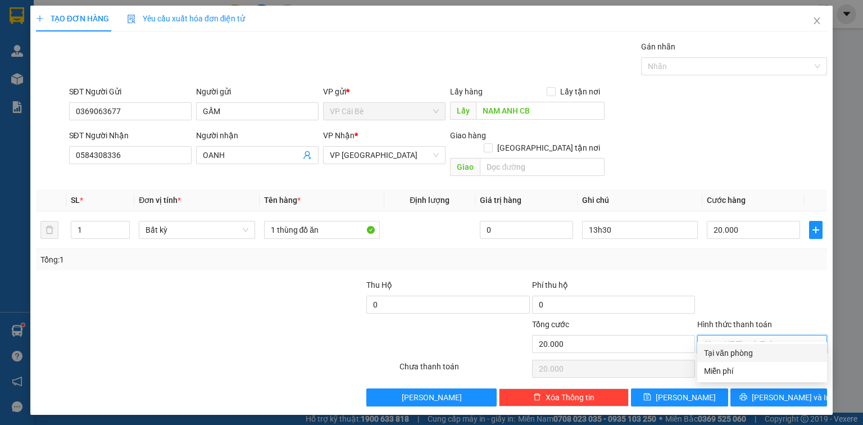
click at [737, 350] on div "Tại văn phòng" at bounding box center [762, 353] width 116 height 12
type input "0"
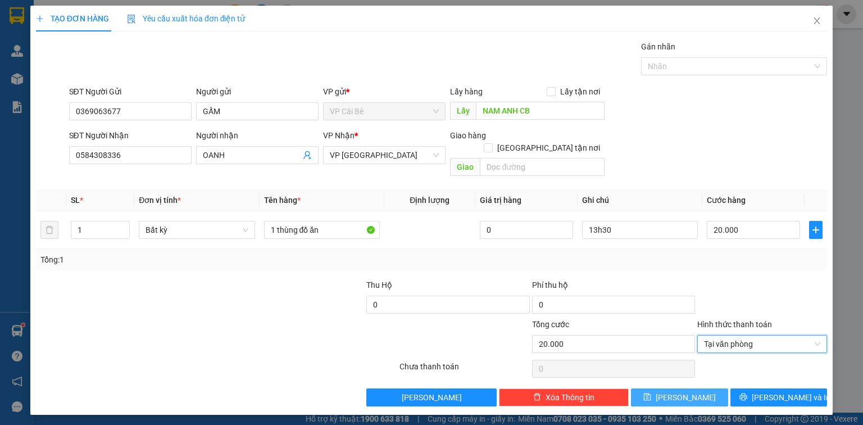
click at [675, 388] on button "[PERSON_NAME]" at bounding box center [679, 397] width 97 height 18
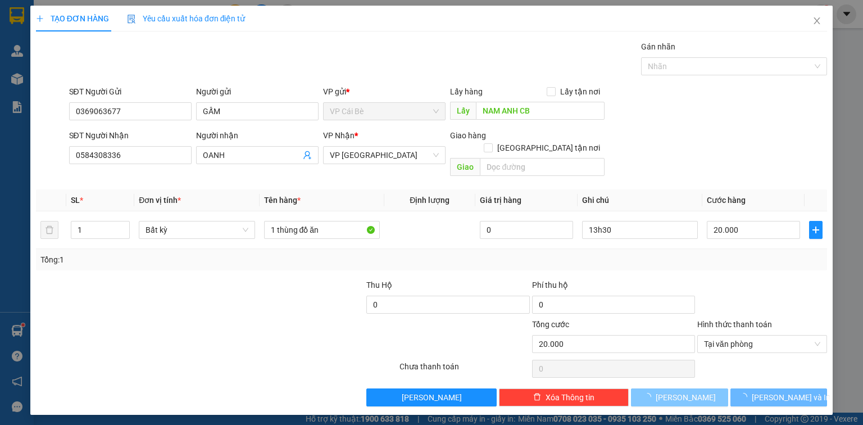
type input "0"
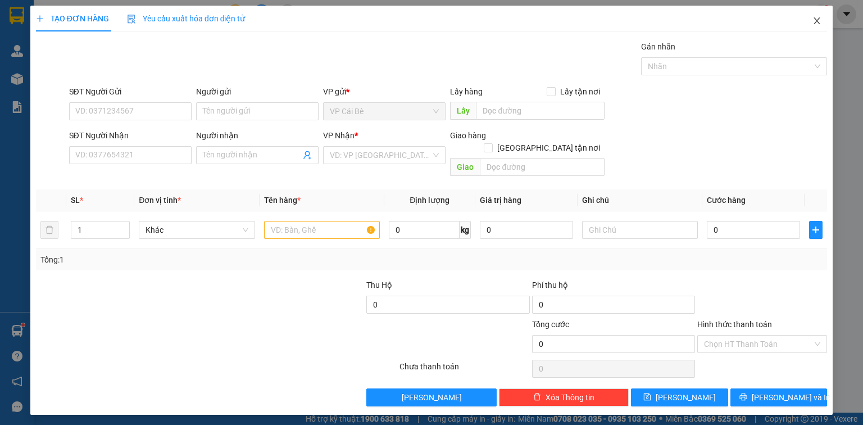
click at [816, 22] on icon "close" at bounding box center [817, 20] width 6 height 7
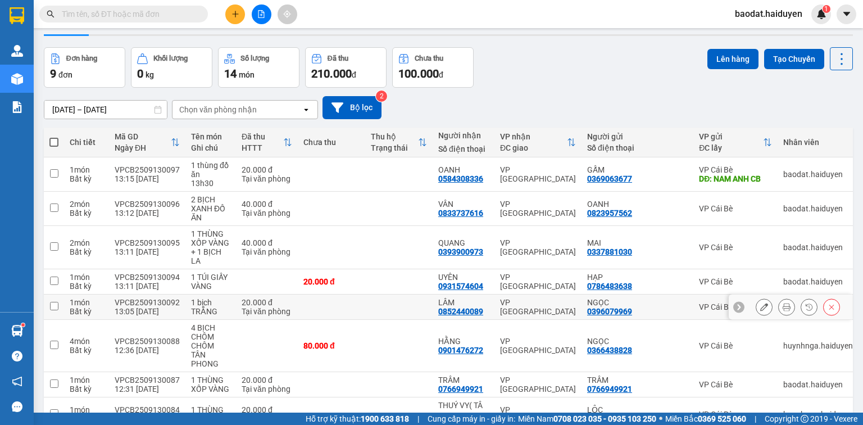
scroll to position [45, 0]
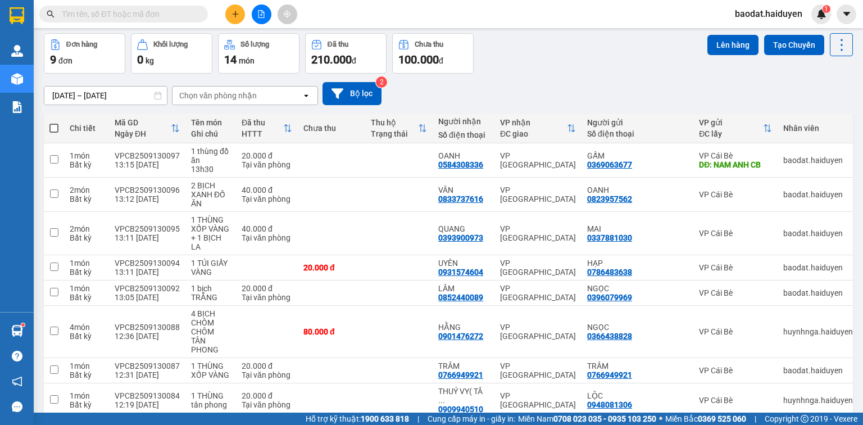
click at [226, 12] on button at bounding box center [235, 14] width 20 height 20
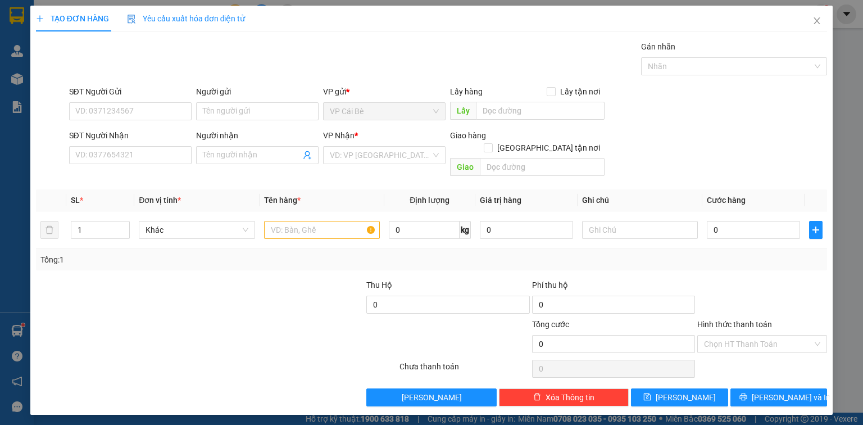
click at [116, 165] on div "SĐT Người Nhận VD: 0377654321" at bounding box center [130, 148] width 122 height 39
click at [116, 157] on input "SĐT Người Nhận" at bounding box center [130, 155] width 122 height 18
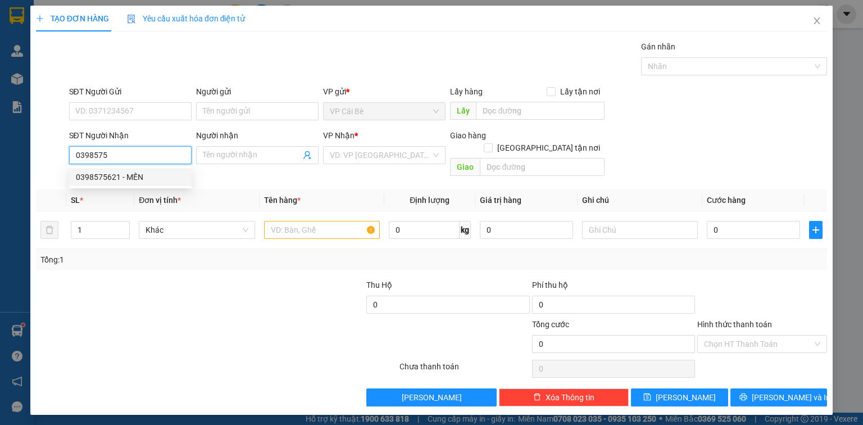
click at [146, 180] on div "0398575621 - MẾN" at bounding box center [130, 177] width 109 height 12
type input "0398575621"
type input "MẾN"
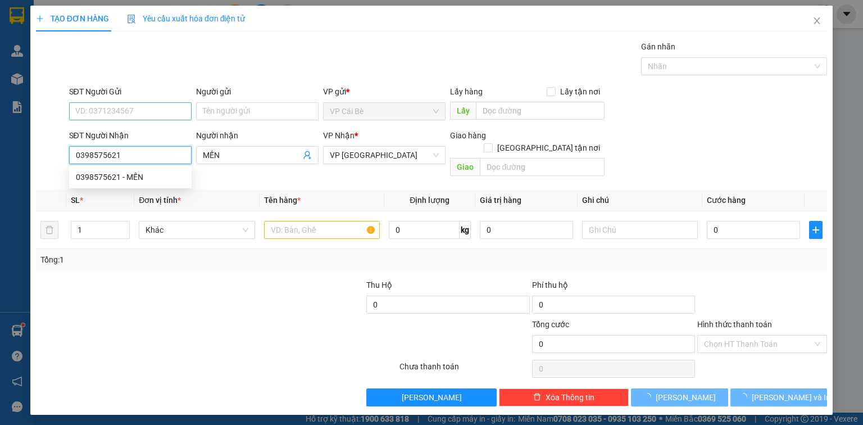
type input "20.000"
type input "0398575621"
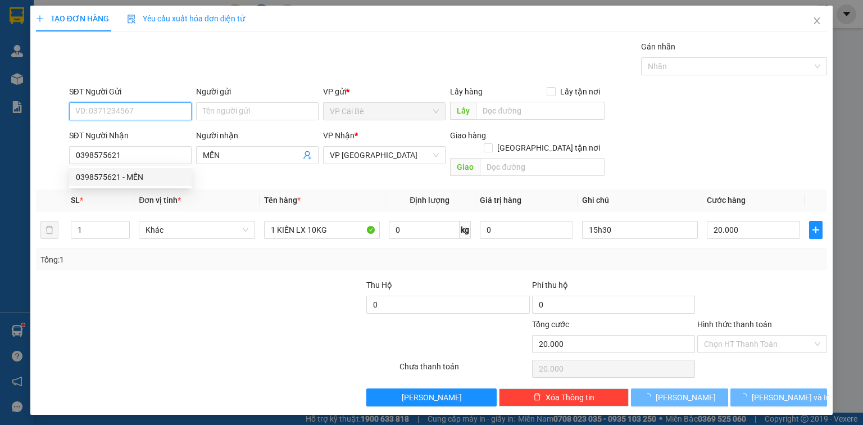
click at [128, 105] on input "SĐT Người Gửi" at bounding box center [130, 111] width 122 height 18
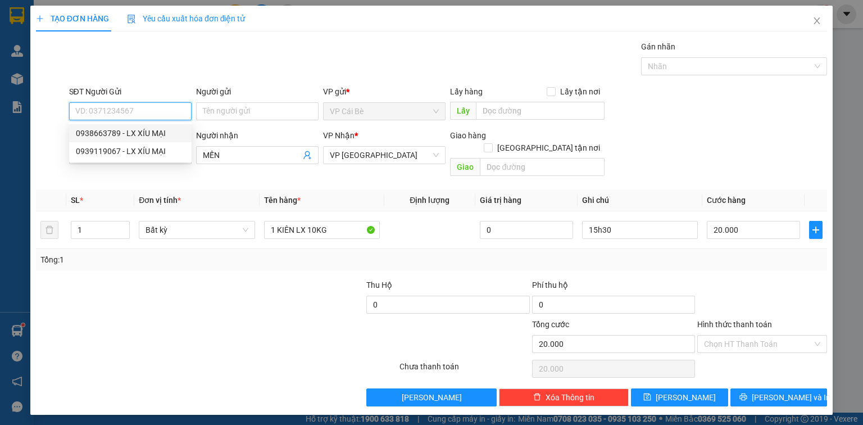
click at [148, 134] on div "0938663789 - LX XÍU MẠI" at bounding box center [130, 133] width 109 height 12
type input "0938663789"
type input "LX XÍU MẠI"
type input "LX XÍU MẠI BÀ TỒN"
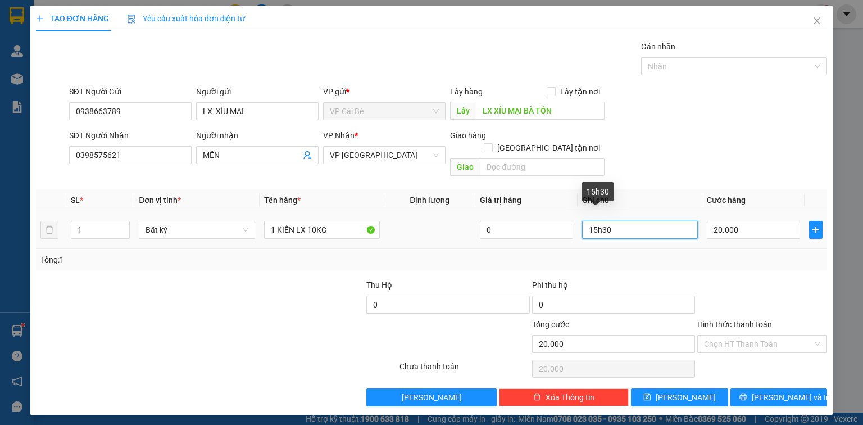
click at [597, 221] on input "15h30" at bounding box center [640, 230] width 116 height 18
type input "14h30"
click at [738, 139] on div "SĐT Người Nhận 0398575621 Người nhận MẾN VP Nhận * VP [GEOGRAPHIC_DATA] Giao hà…" at bounding box center [448, 155] width 763 height 52
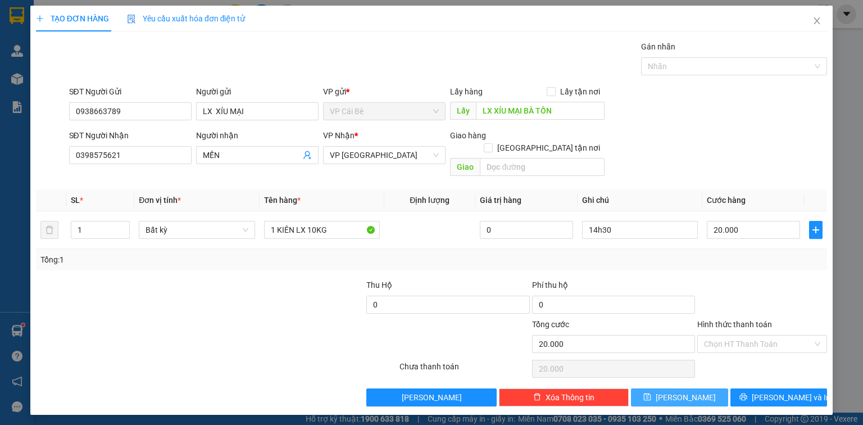
click at [691, 391] on span "[PERSON_NAME]" at bounding box center [686, 397] width 60 height 12
type input "0"
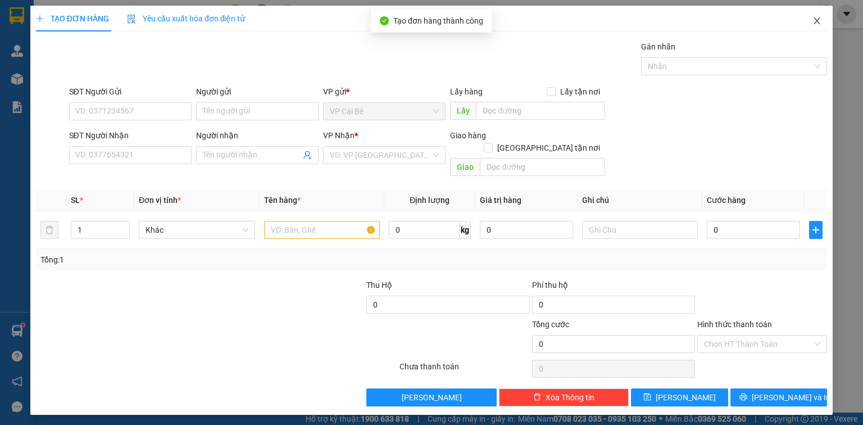
click at [819, 17] on icon "close" at bounding box center [817, 20] width 9 height 9
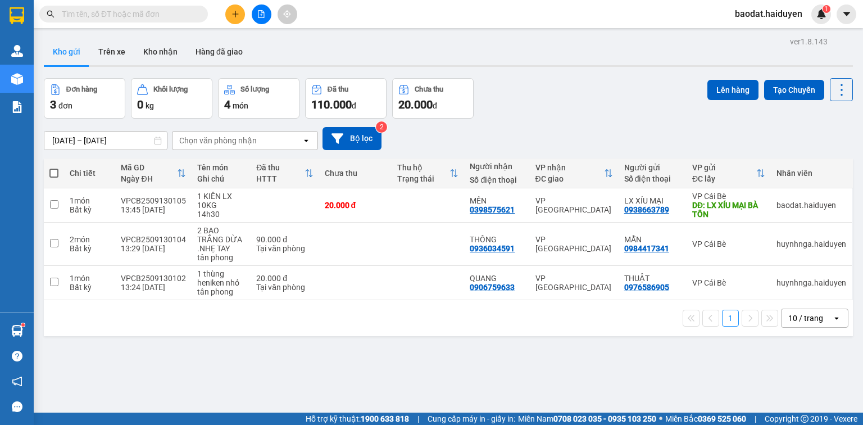
click at [141, 18] on input "text" at bounding box center [128, 14] width 133 height 12
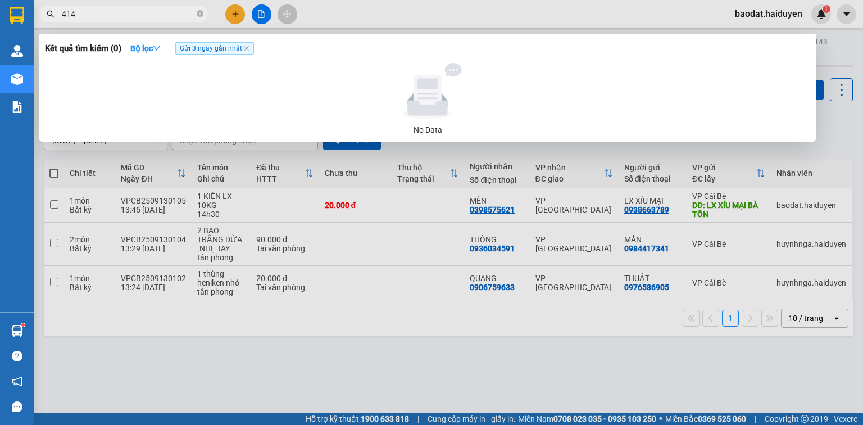
type input "4146"
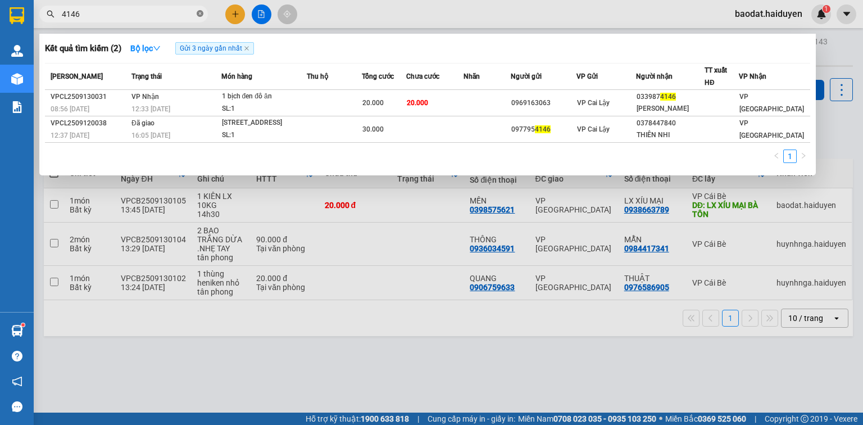
click at [202, 13] on icon "close-circle" at bounding box center [200, 13] width 7 height 7
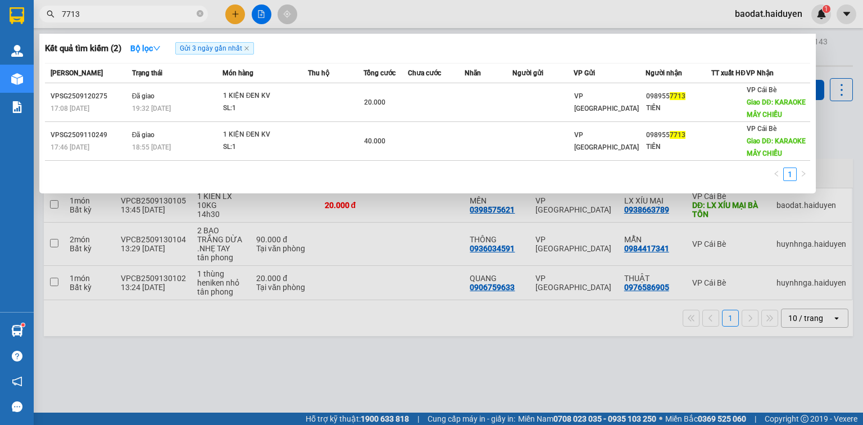
type input "7713"
